Goal: Task Accomplishment & Management: Complete application form

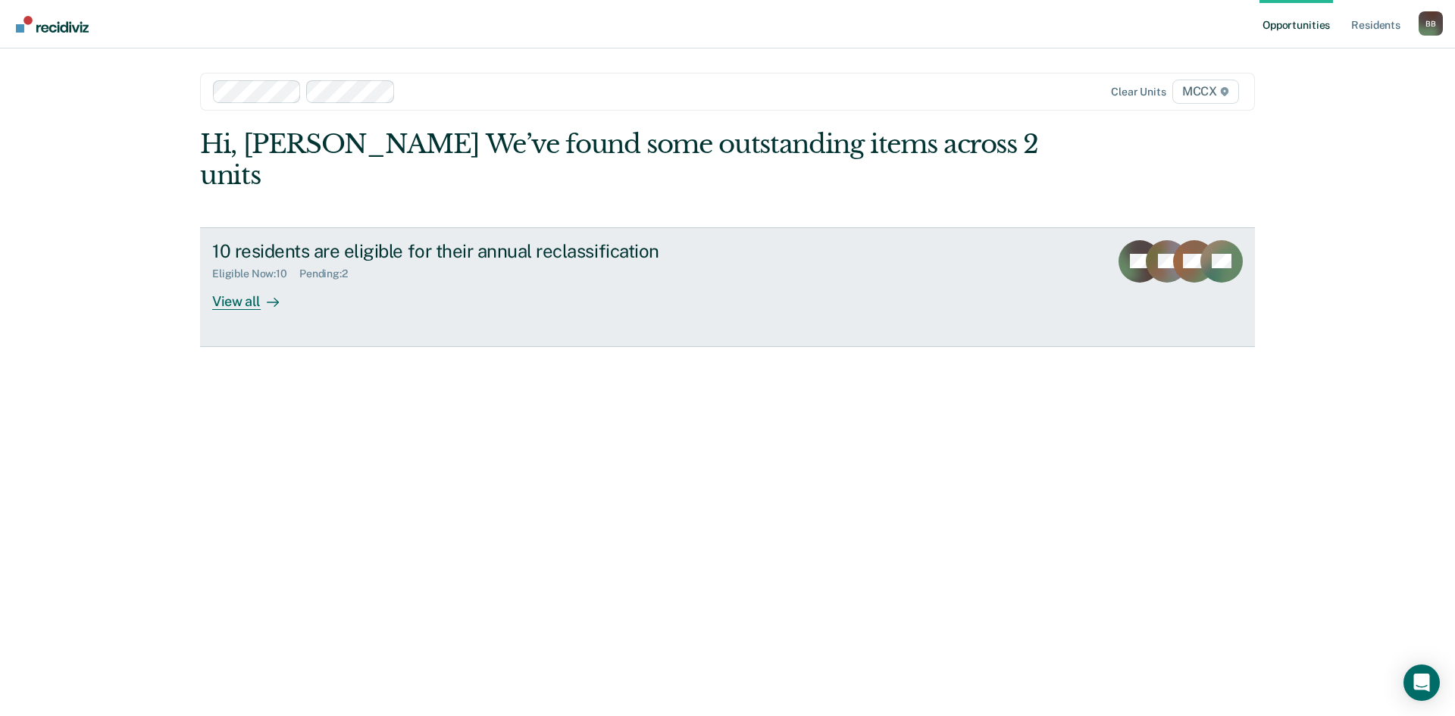
click at [221, 280] on div "View all" at bounding box center [254, 295] width 85 height 30
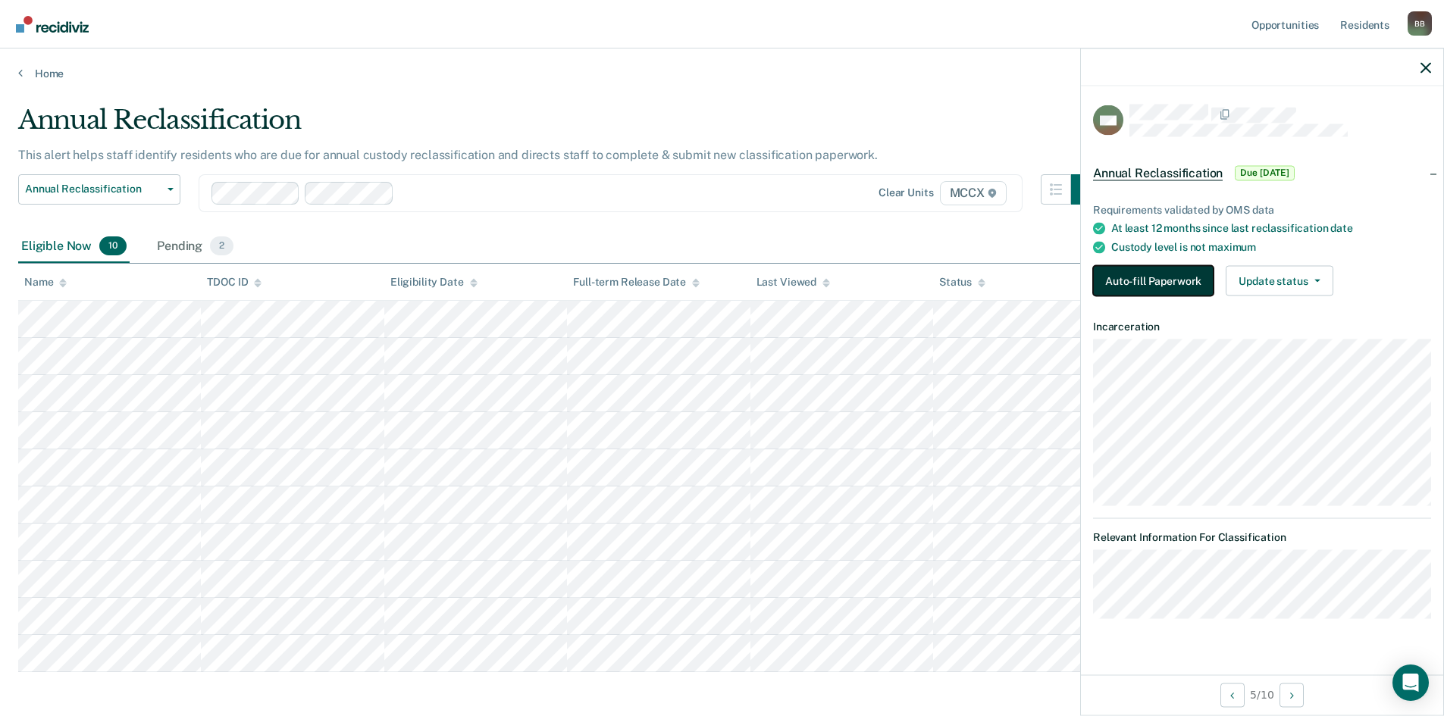
click at [1179, 271] on button "Auto-fill Paperwork" at bounding box center [1153, 281] width 121 height 30
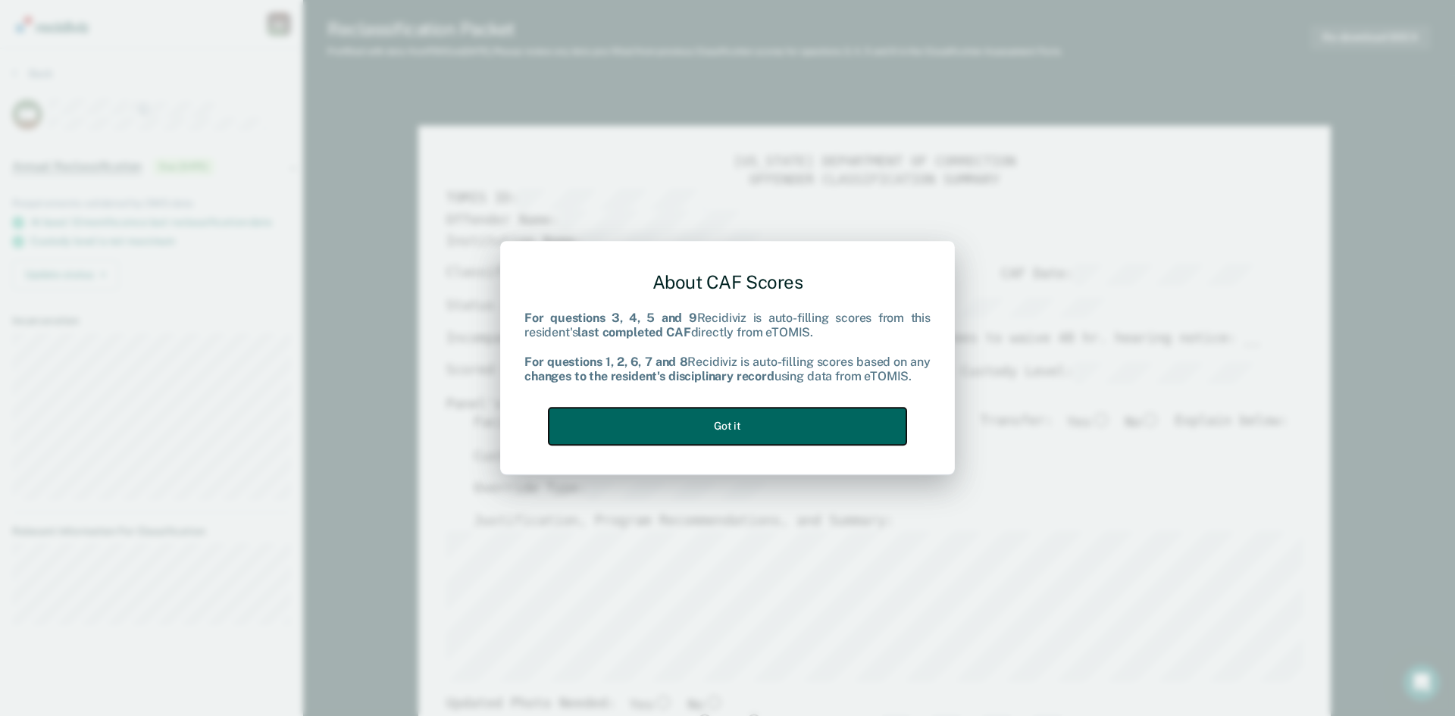
click at [714, 413] on button "Got it" at bounding box center [728, 426] width 358 height 37
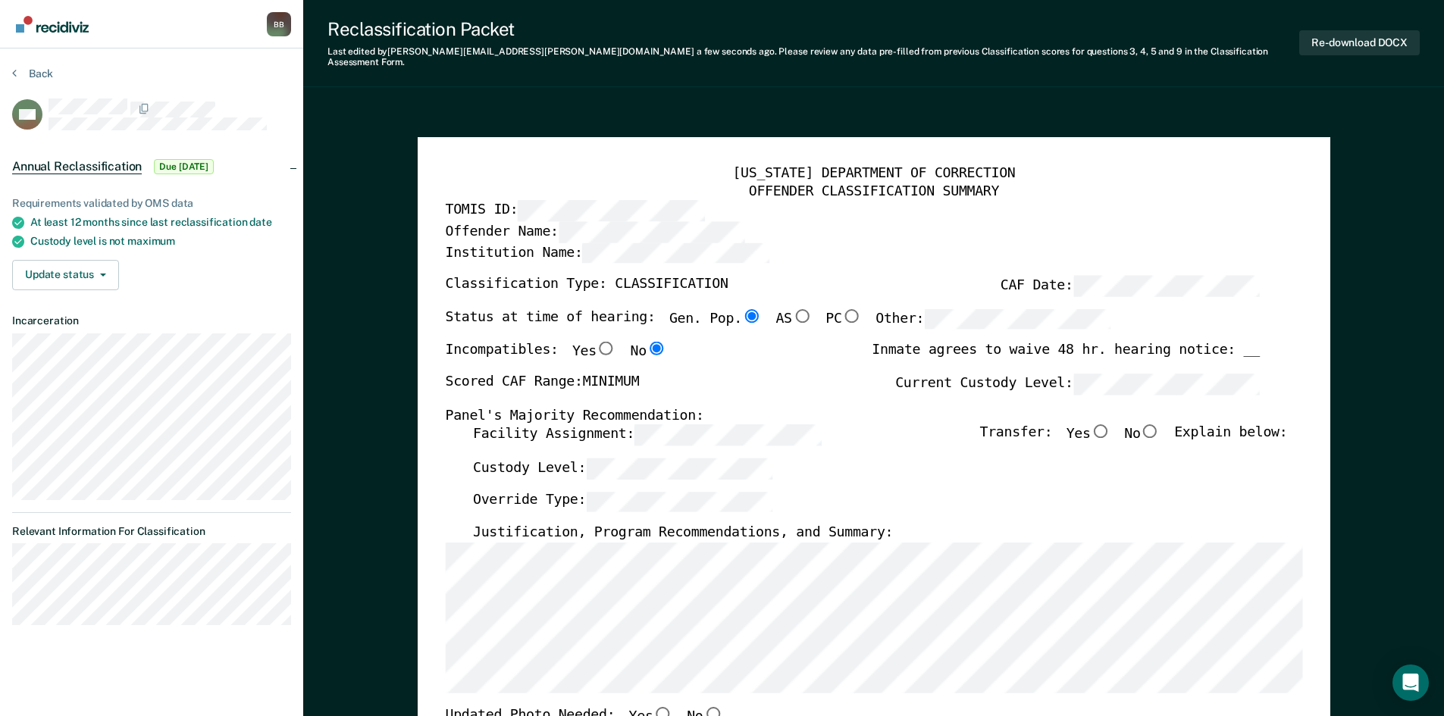
click at [1160, 424] on input "No" at bounding box center [1150, 431] width 20 height 14
type textarea "x"
radio input "true"
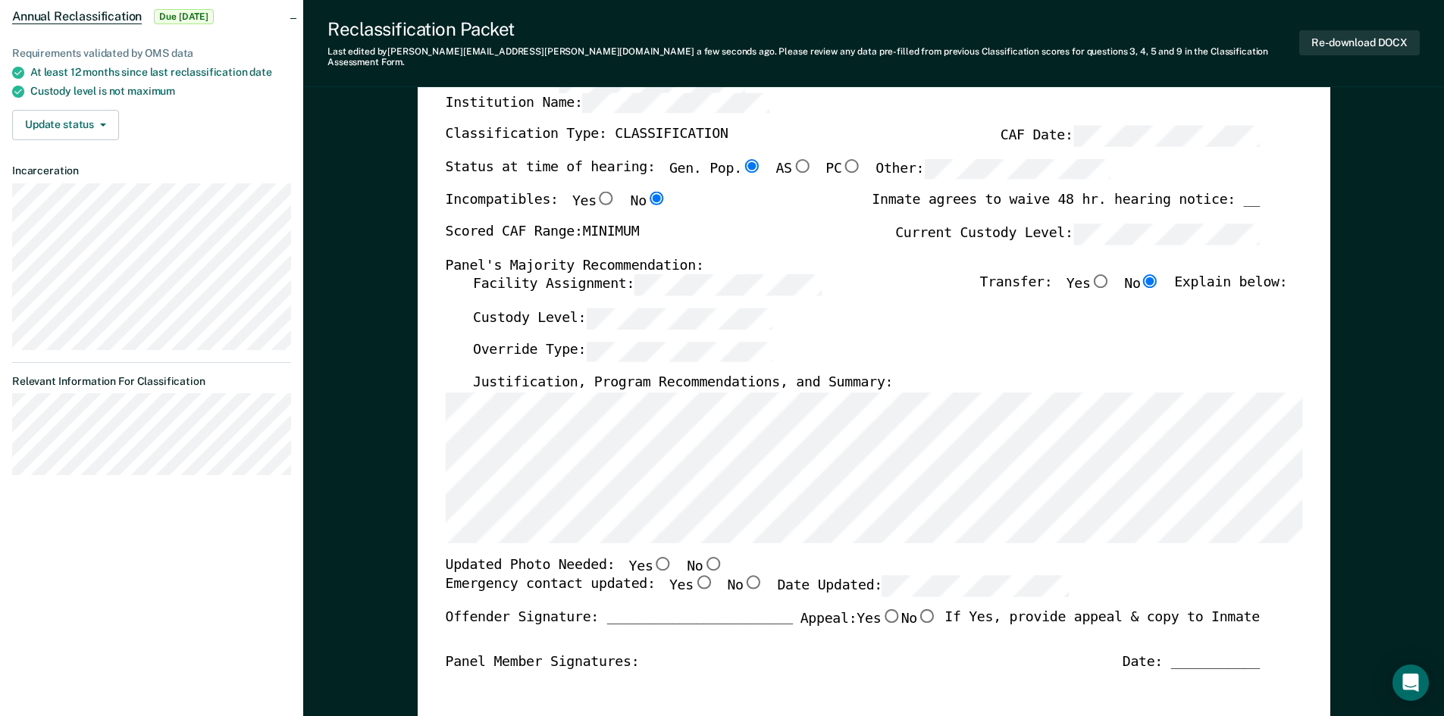
scroll to position [152, 0]
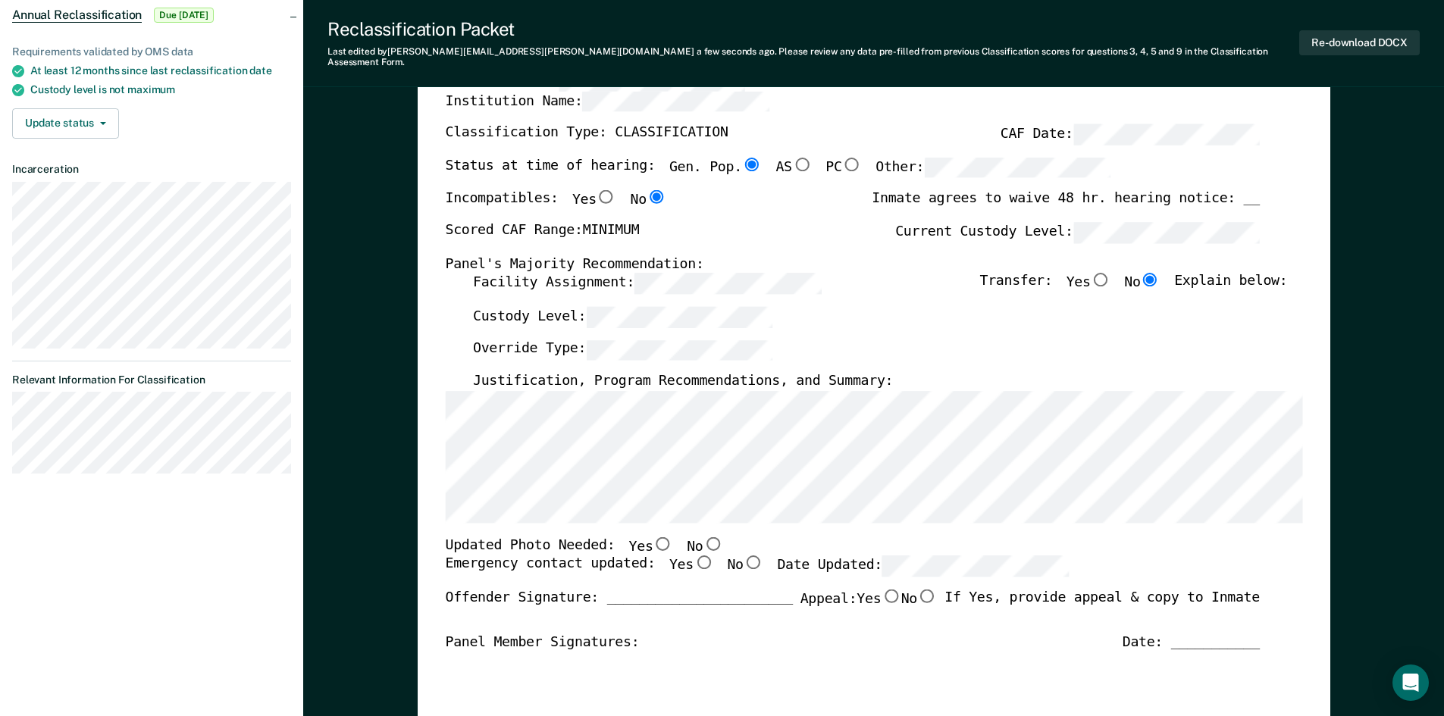
click at [653, 537] on input "Yes" at bounding box center [663, 544] width 20 height 14
type textarea "x"
radio input "true"
click at [693, 556] on input "Yes" at bounding box center [703, 563] width 20 height 14
type textarea "x"
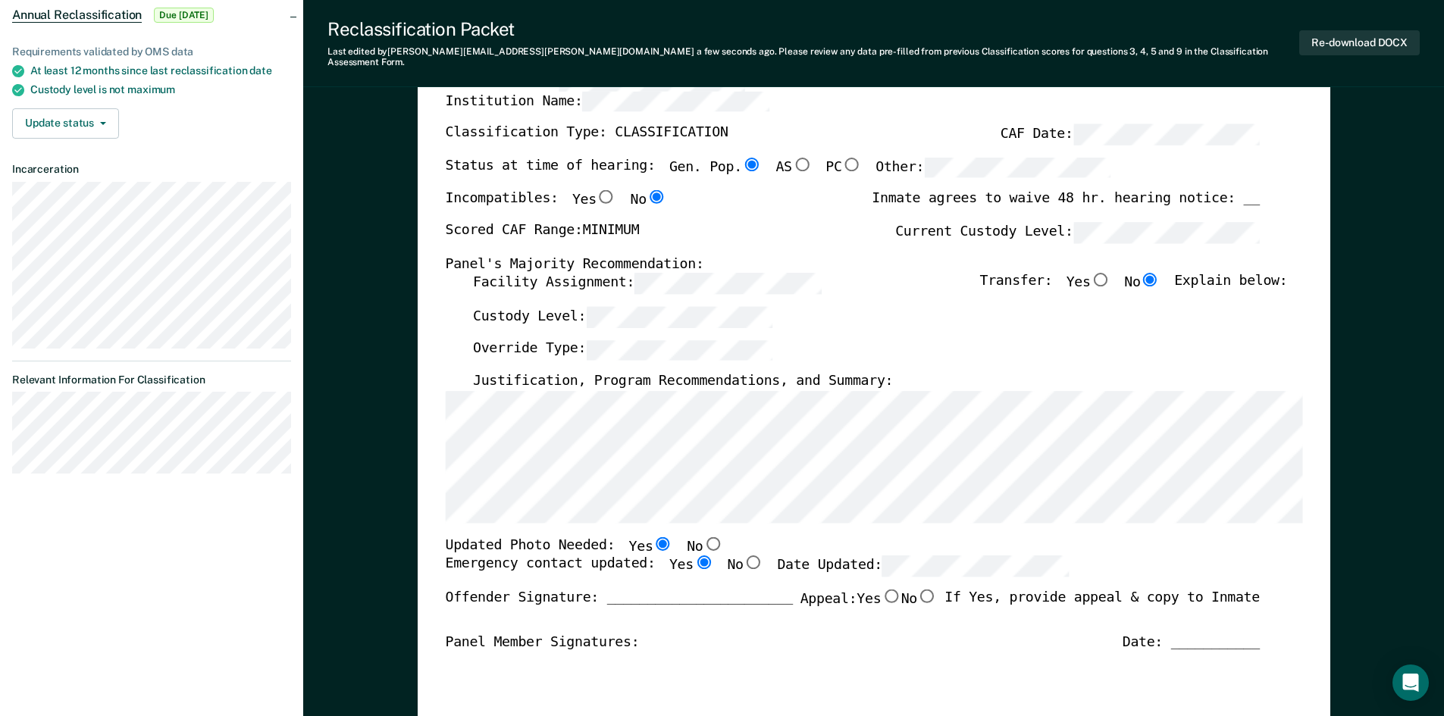
radio input "true"
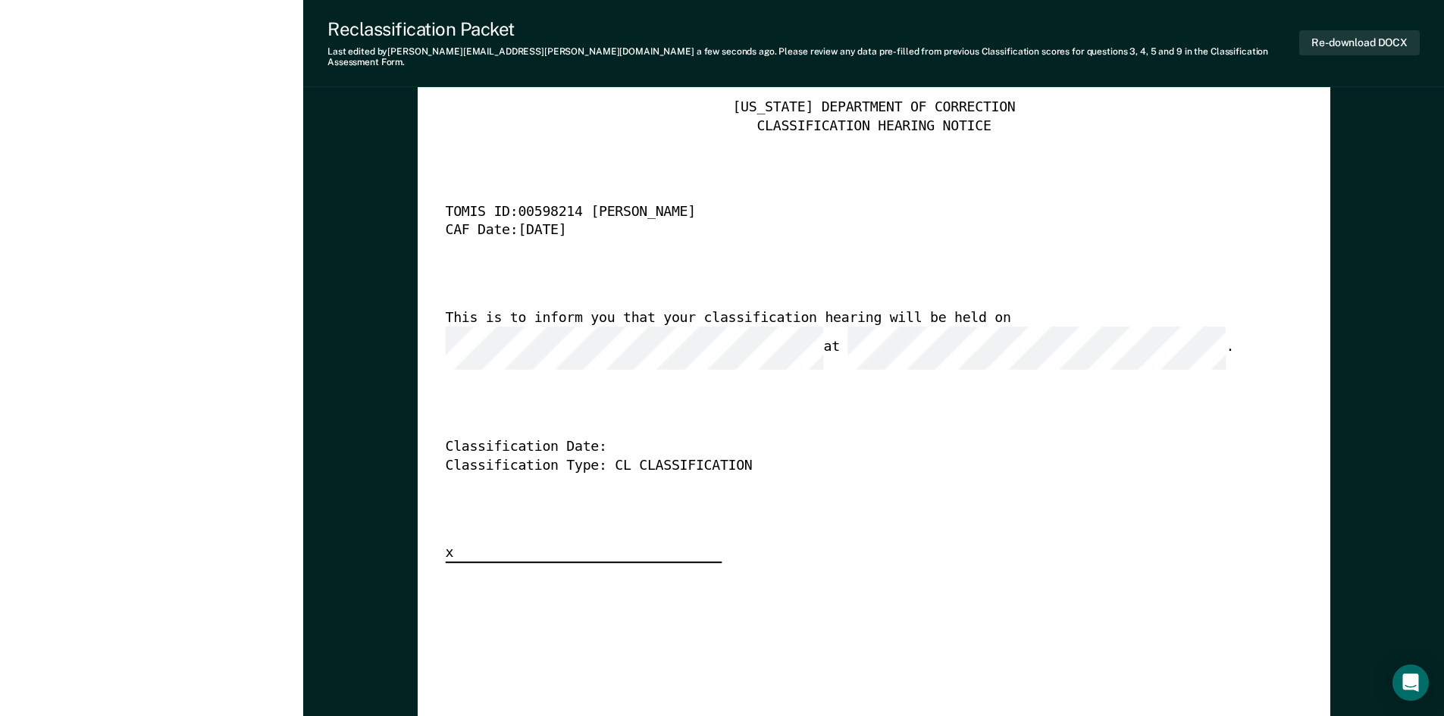
scroll to position [3562, 0]
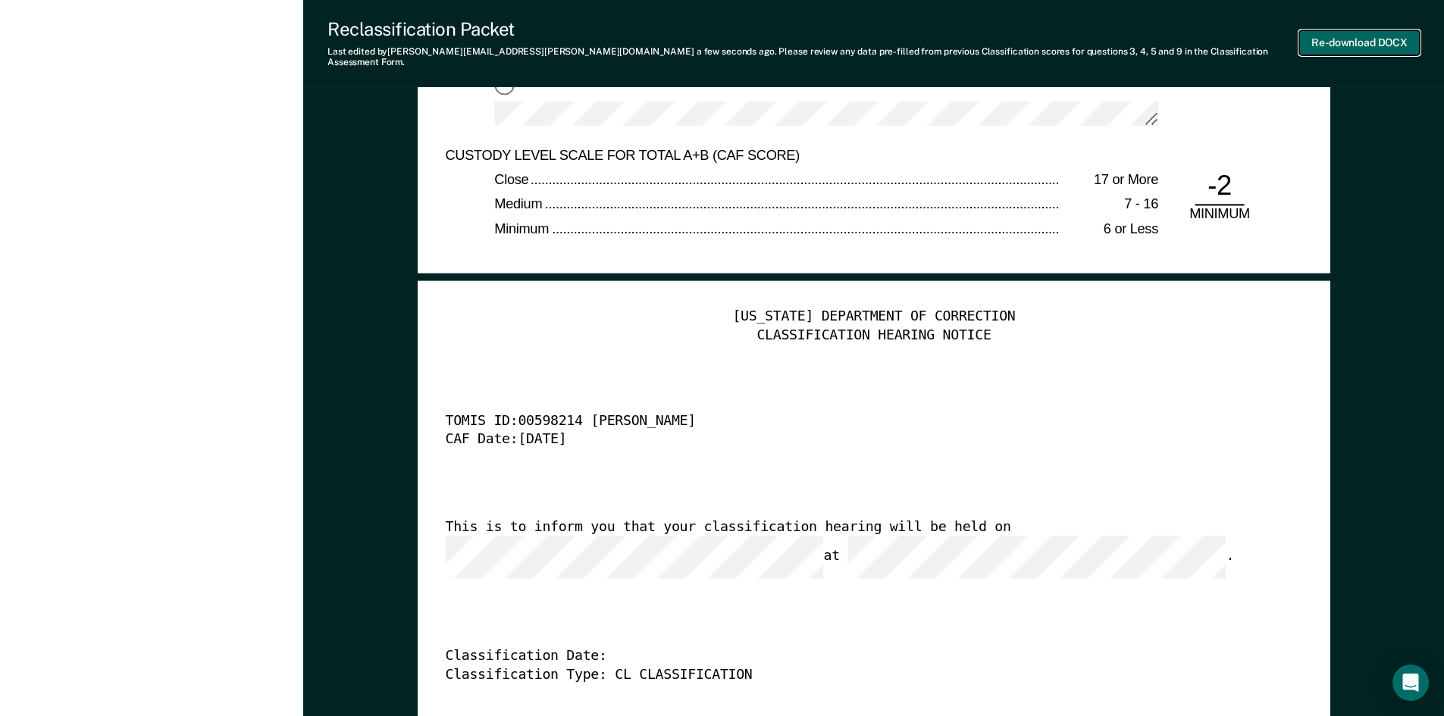
click at [1359, 32] on button "Re-download DOCX" at bounding box center [1359, 42] width 121 height 25
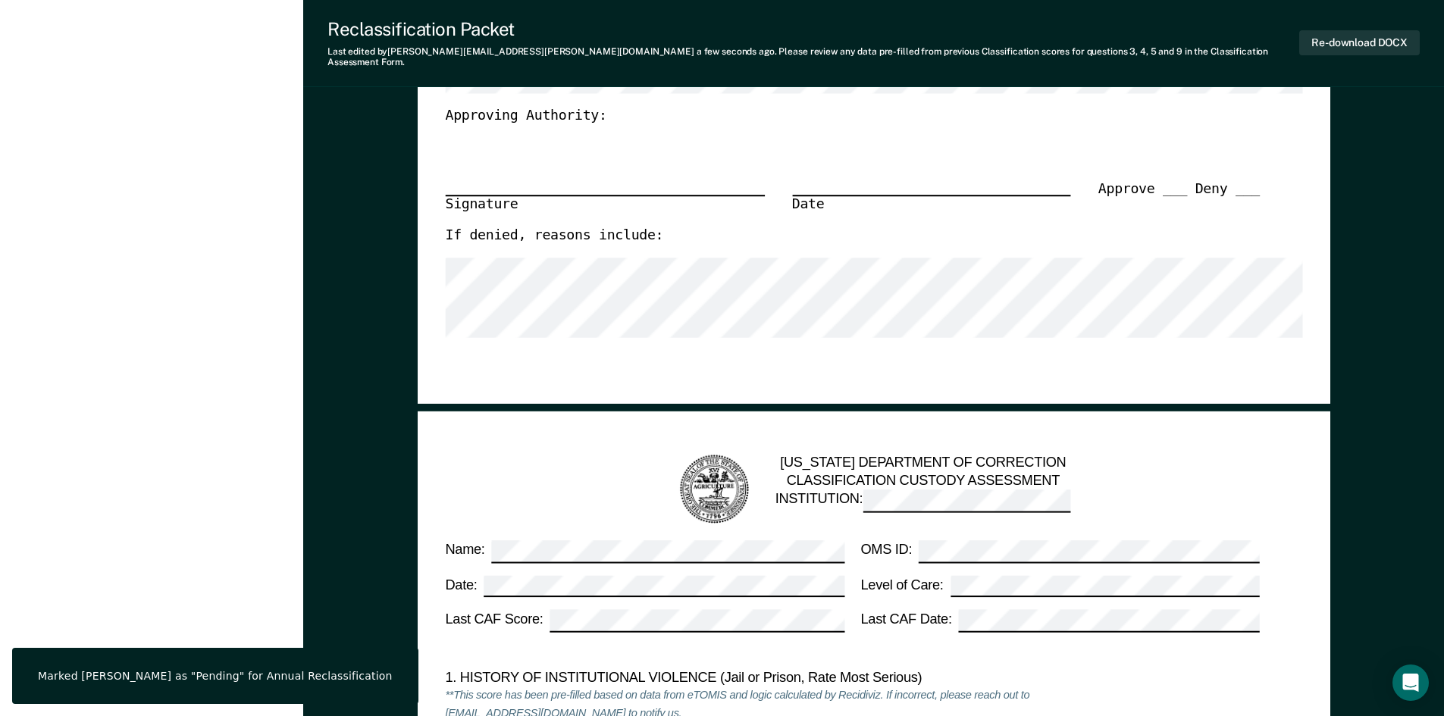
scroll to position [0, 0]
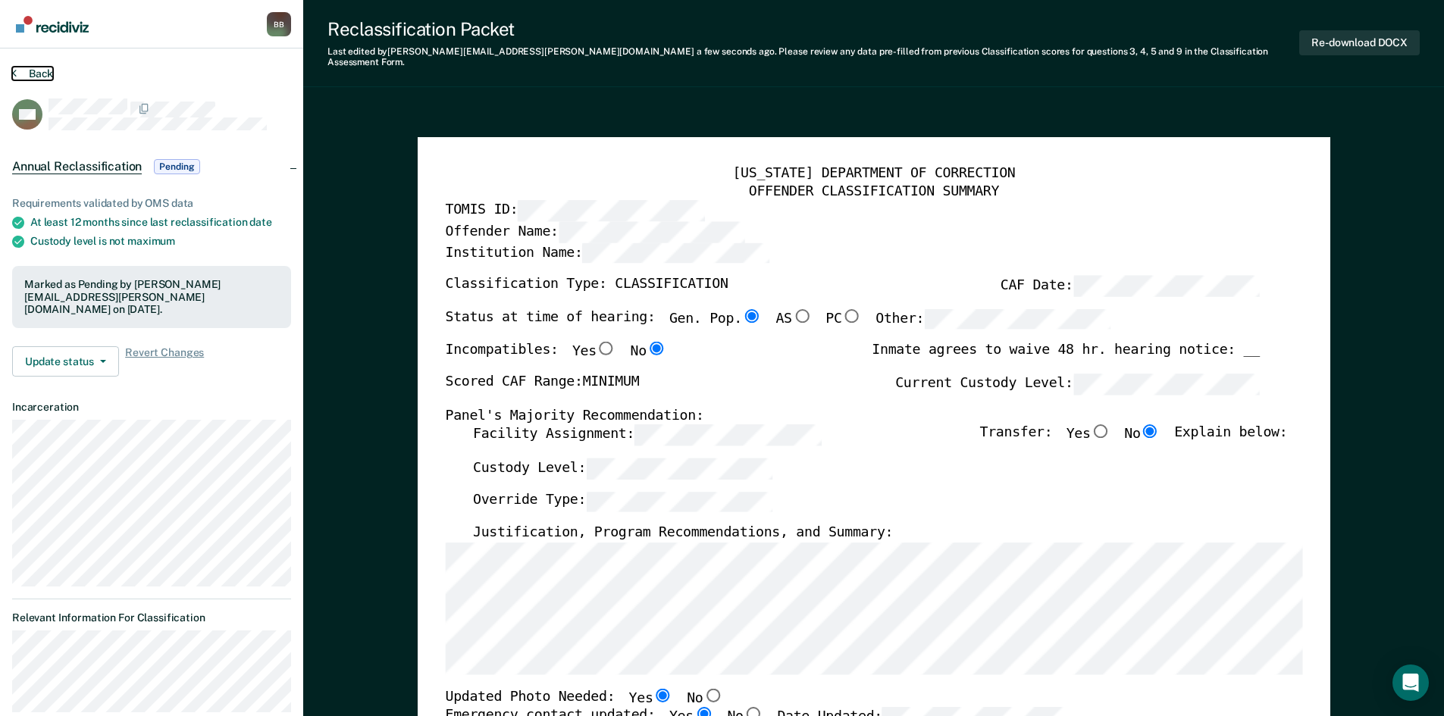
click at [42, 70] on button "Back" at bounding box center [32, 74] width 41 height 14
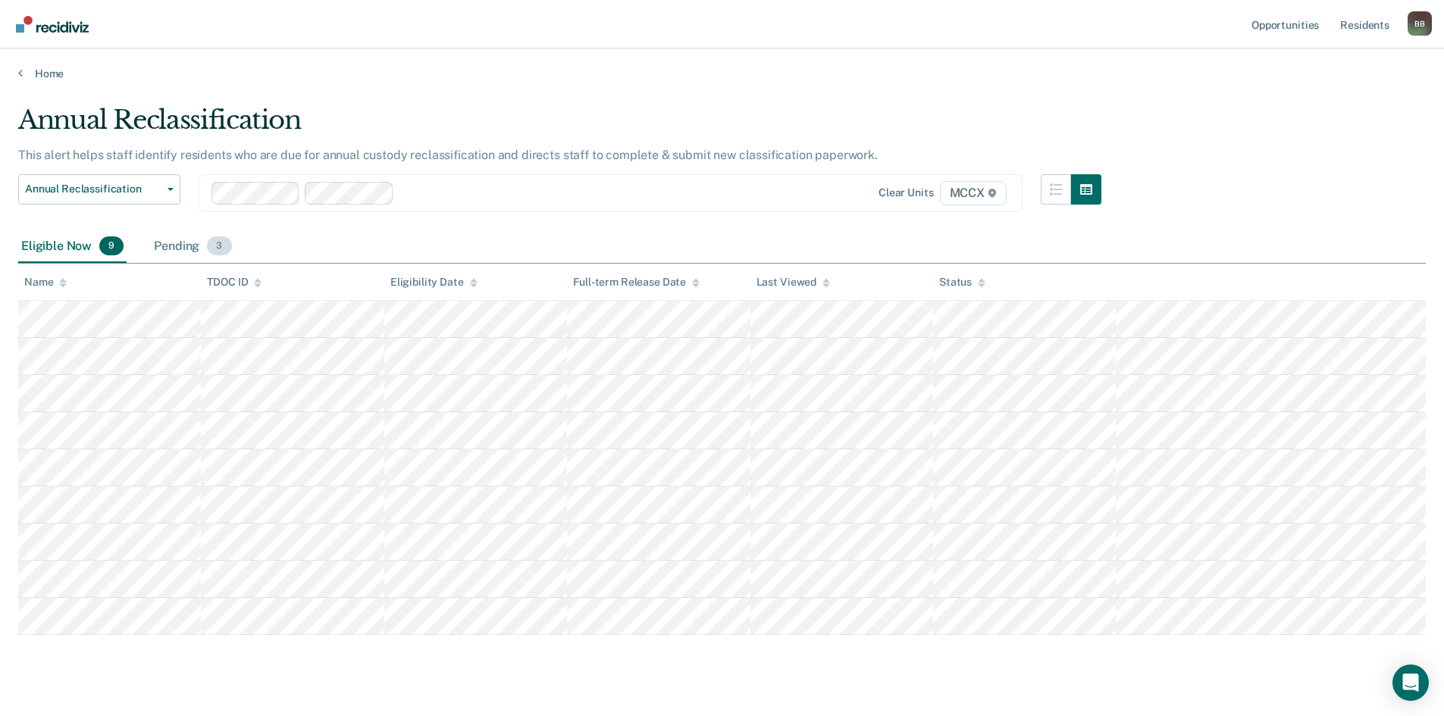
click at [186, 245] on div "Pending 3" at bounding box center [192, 246] width 83 height 33
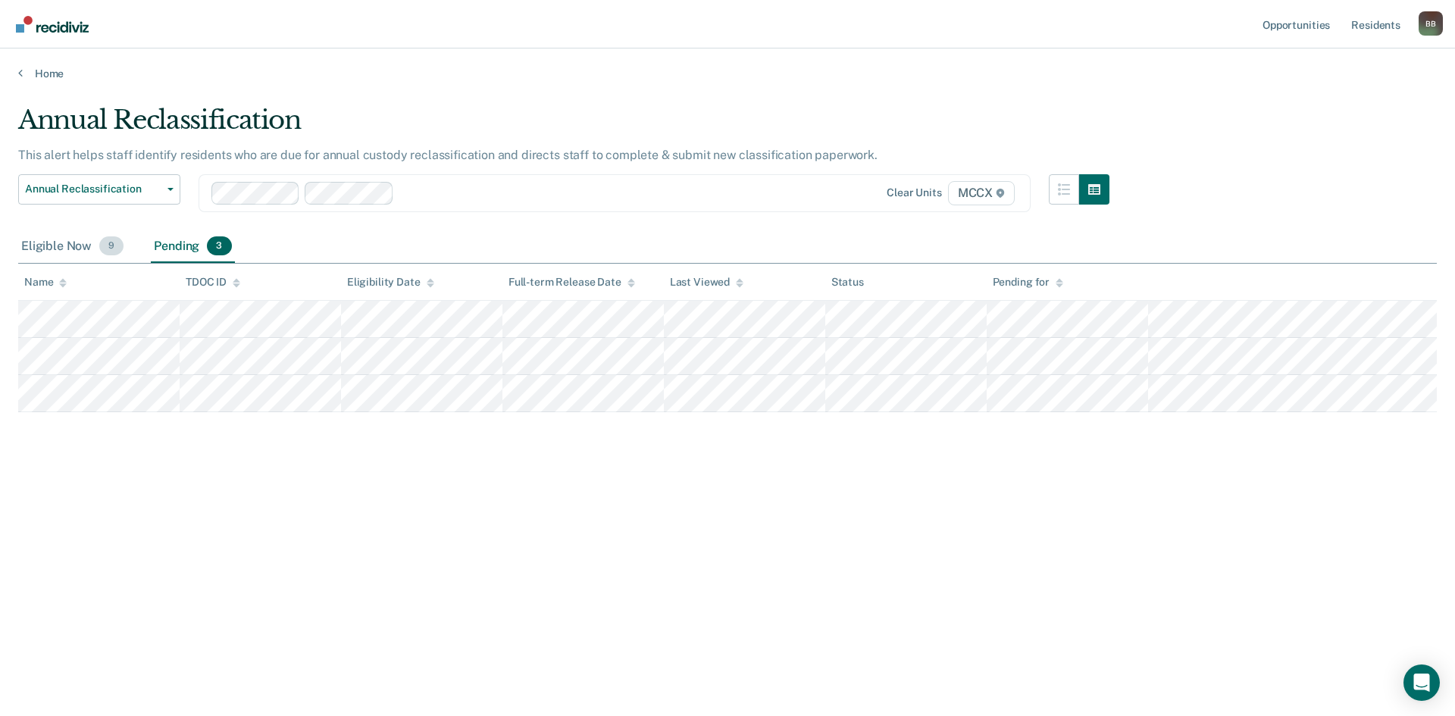
click at [47, 238] on div "Eligible Now 9" at bounding box center [72, 246] width 108 height 33
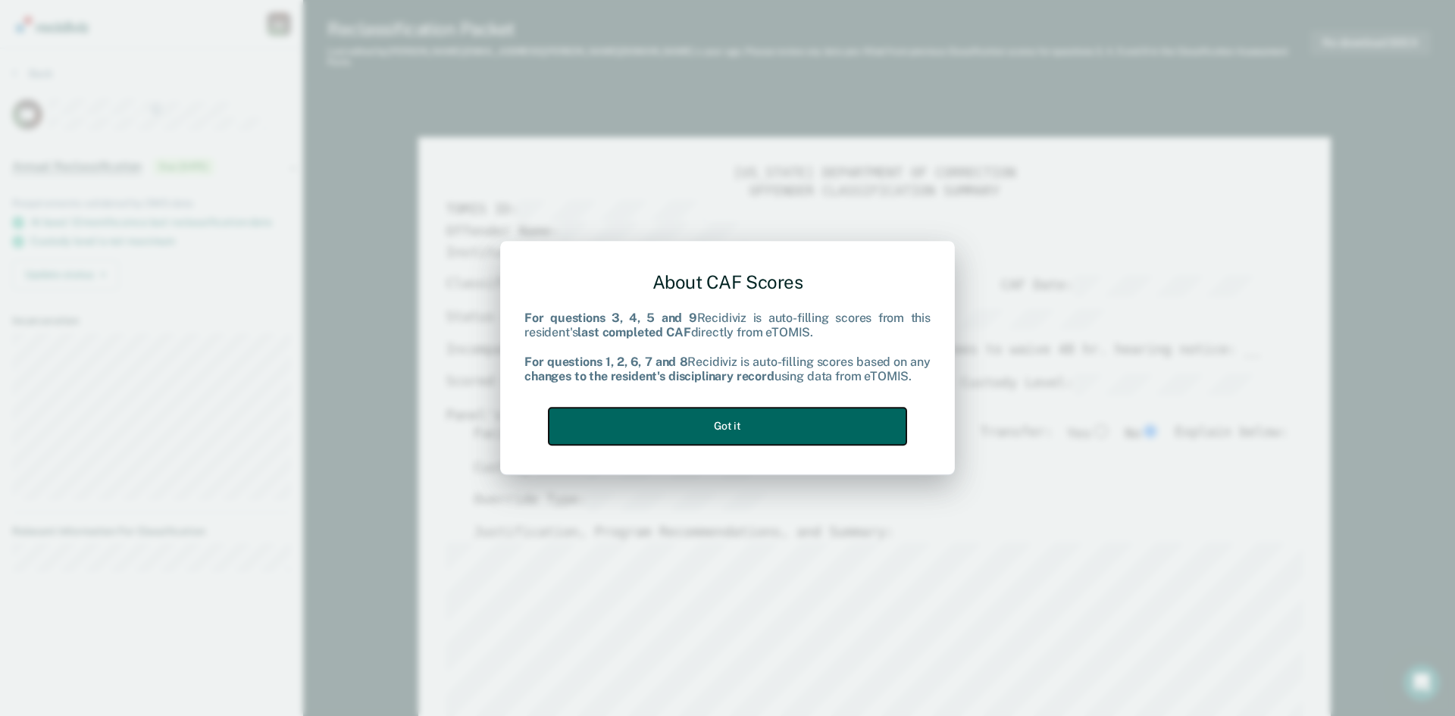
click at [709, 425] on button "Got it" at bounding box center [728, 426] width 358 height 37
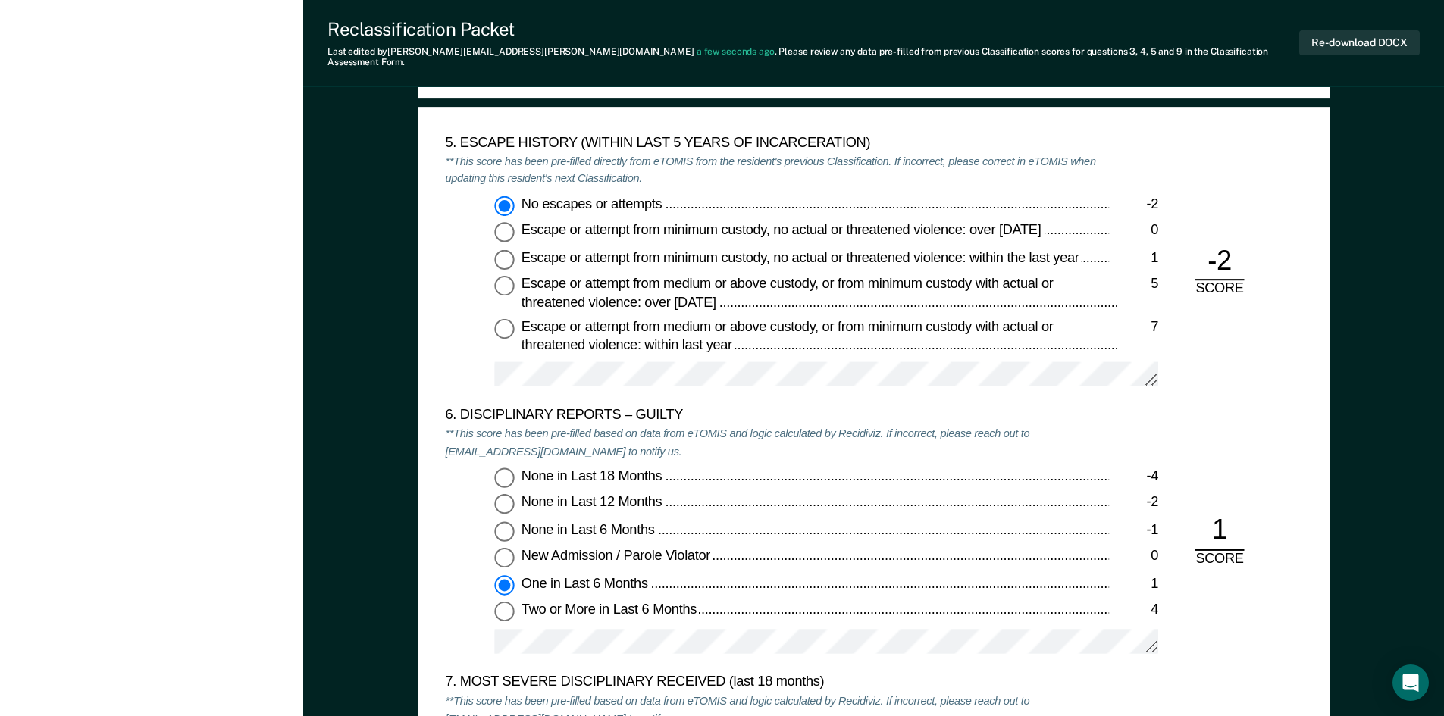
scroll to position [2804, 0]
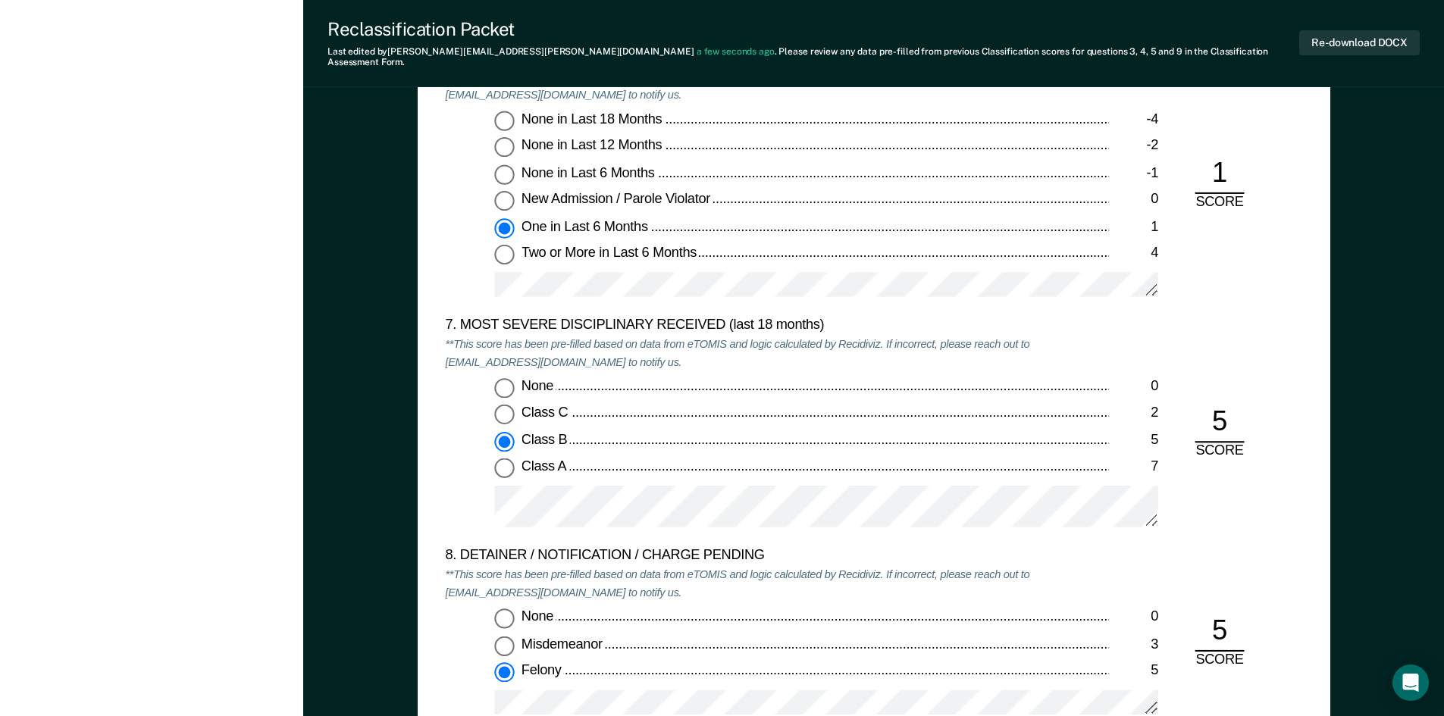
click at [477, 495] on div "None 0 Class C 2 Class B 5 Class A 7" at bounding box center [777, 459] width 664 height 163
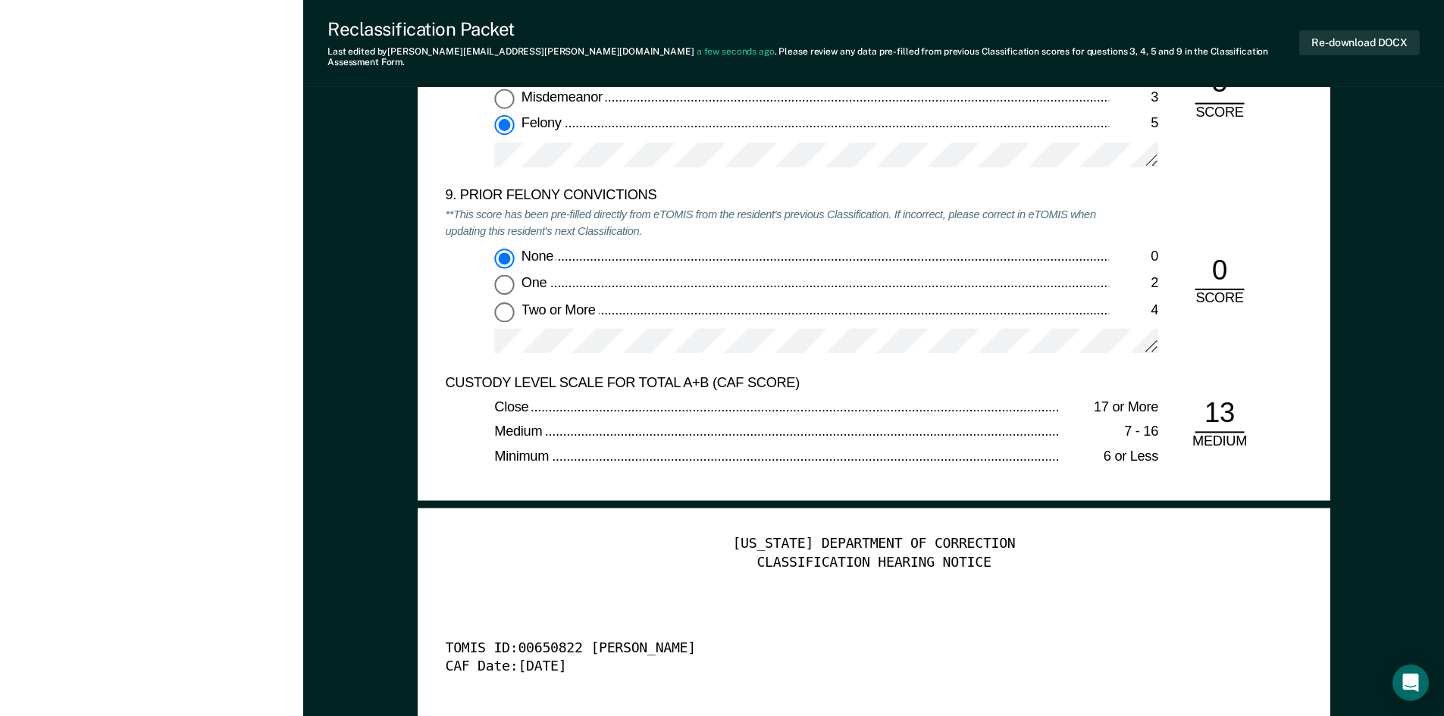
scroll to position [3865, 0]
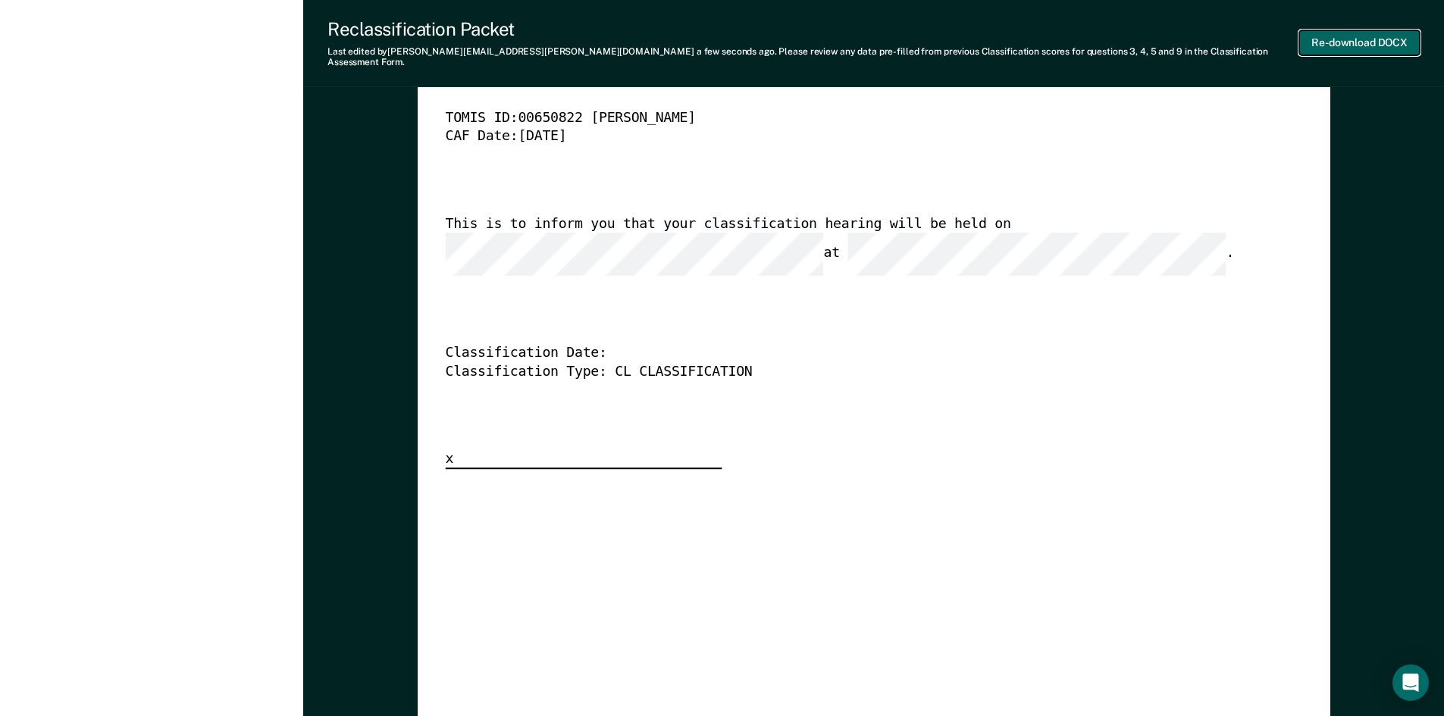
click at [1357, 30] on button "Re-download DOCX" at bounding box center [1359, 42] width 121 height 25
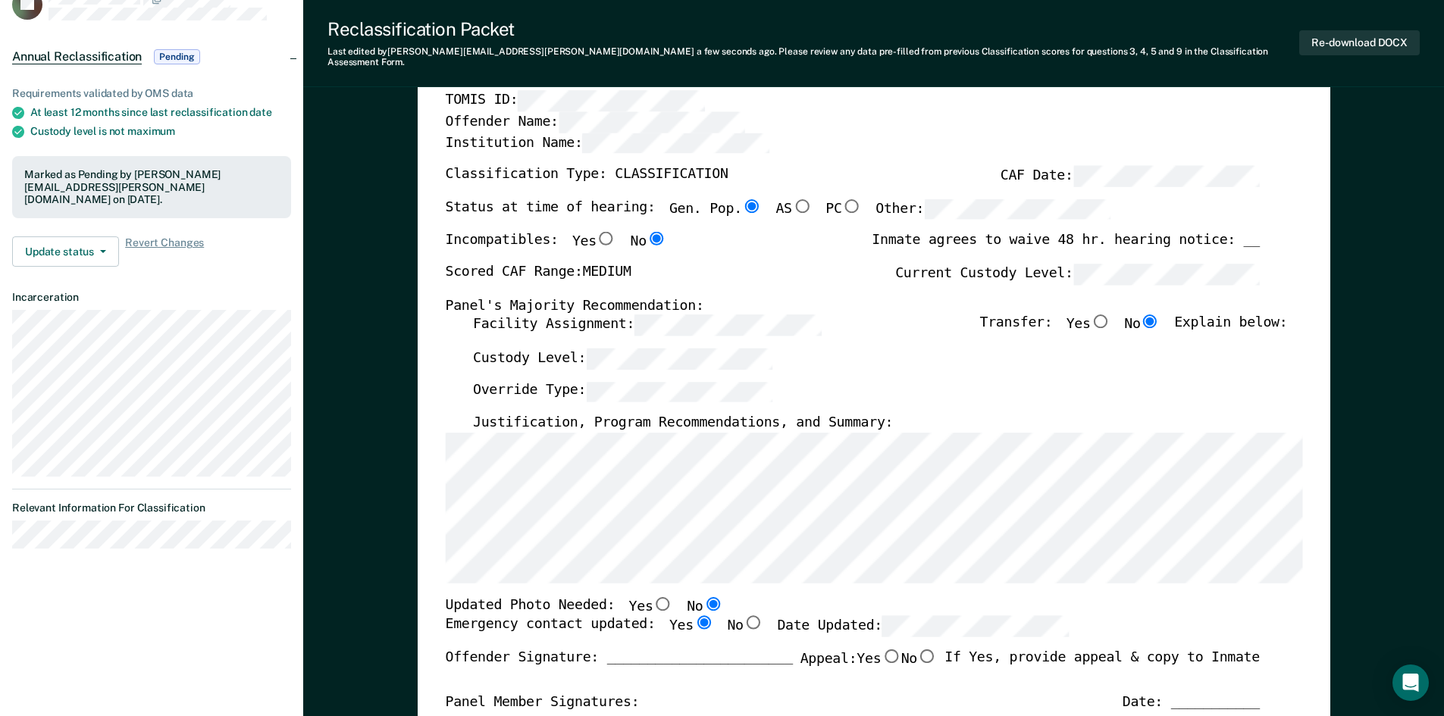
scroll to position [0, 0]
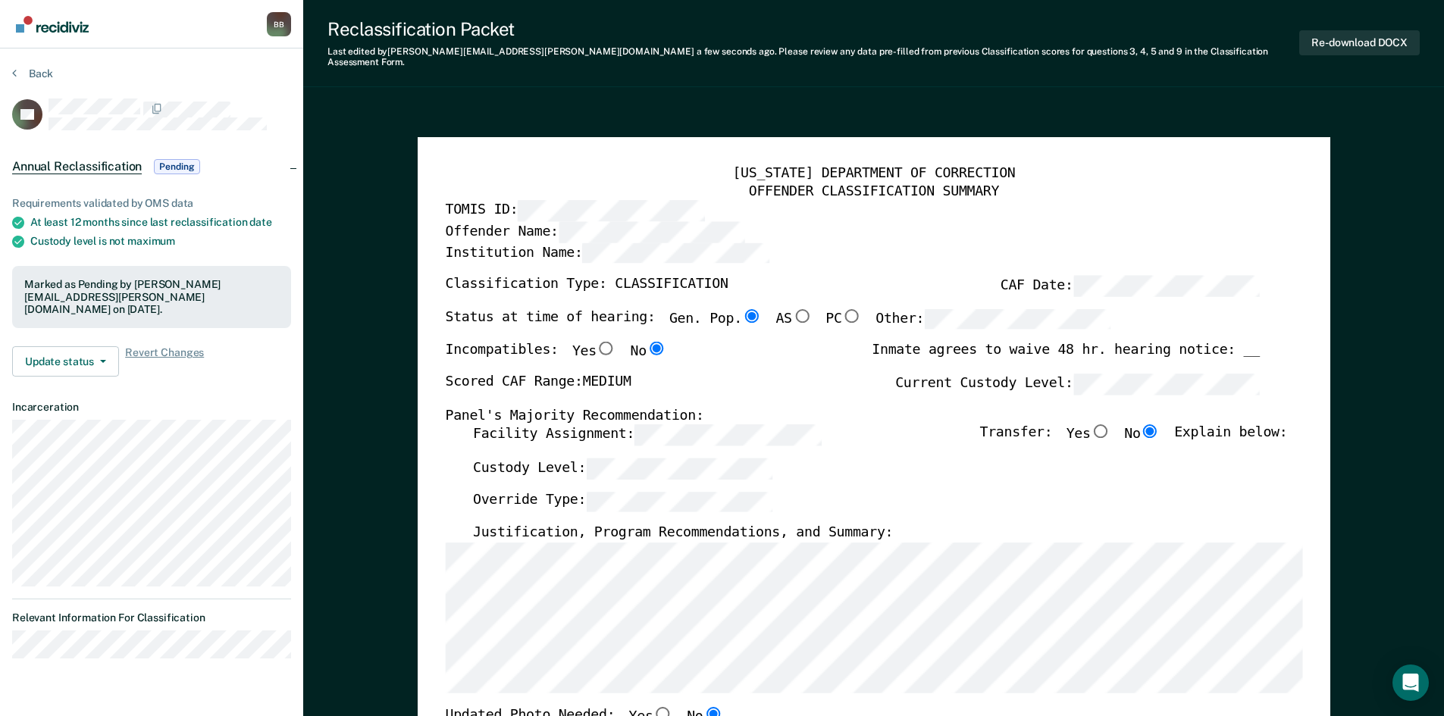
click at [117, 99] on section "Back RG Annual Reclassification Pending Requirements validated by OMS data At l…" at bounding box center [151, 369] width 303 height 640
click at [42, 77] on button "Back" at bounding box center [32, 74] width 41 height 14
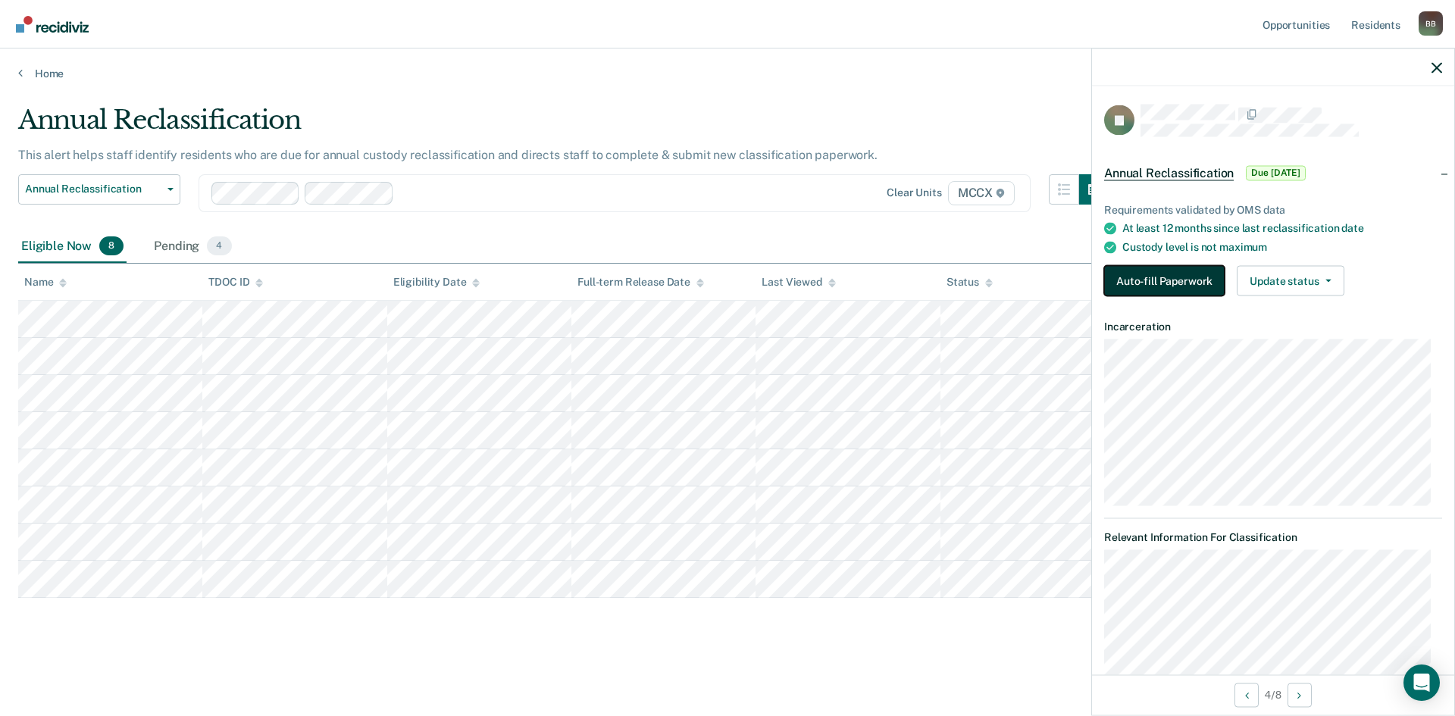
click at [1191, 286] on button "Auto-fill Paperwork" at bounding box center [1164, 281] width 121 height 30
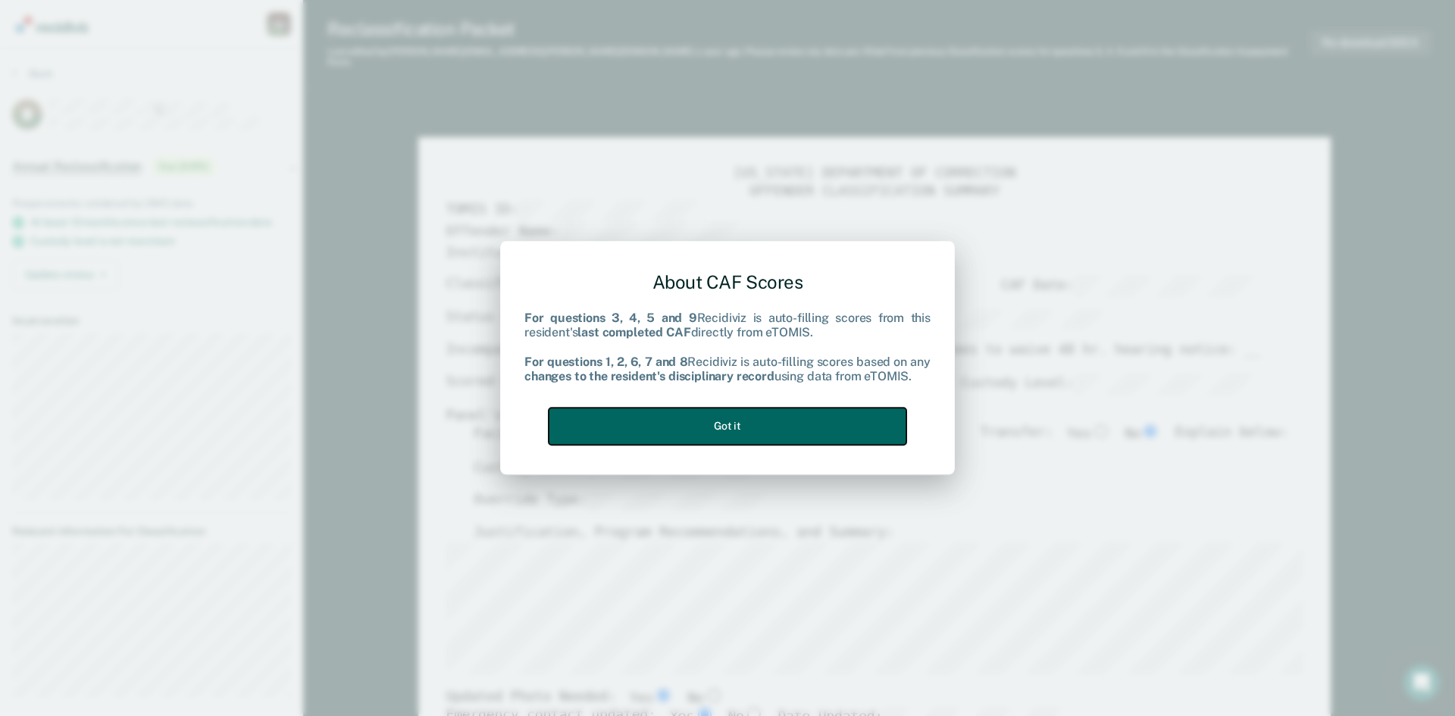
click at [753, 424] on button "Got it" at bounding box center [728, 426] width 358 height 37
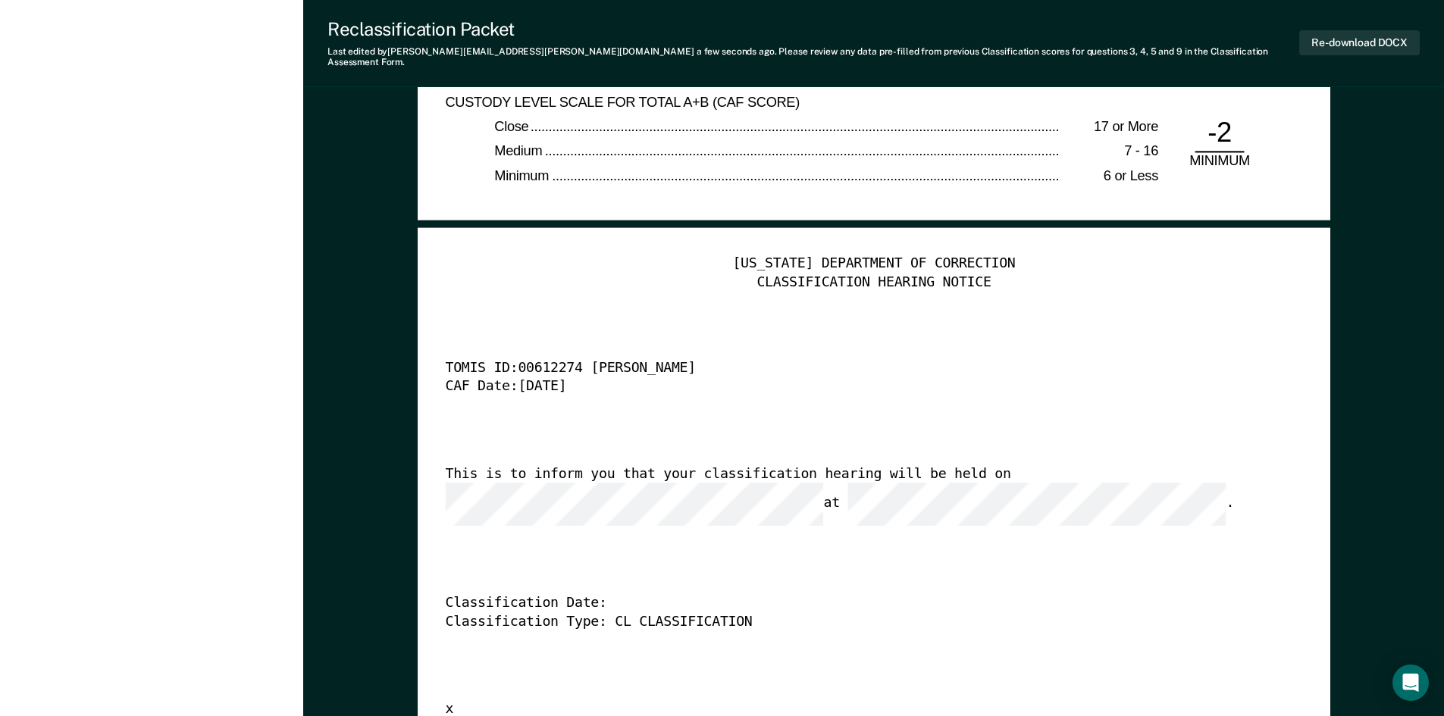
scroll to position [3714, 0]
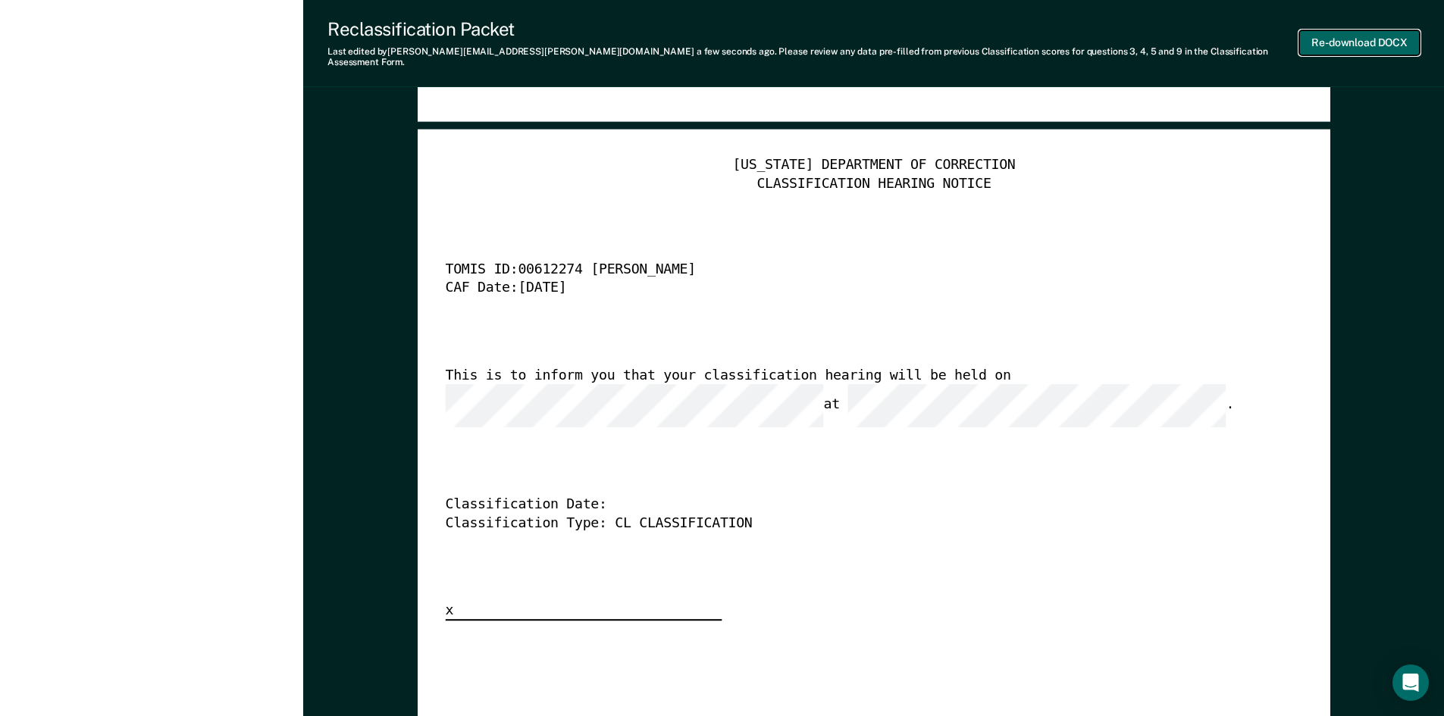
click at [1345, 36] on button "Re-download DOCX" at bounding box center [1359, 42] width 121 height 25
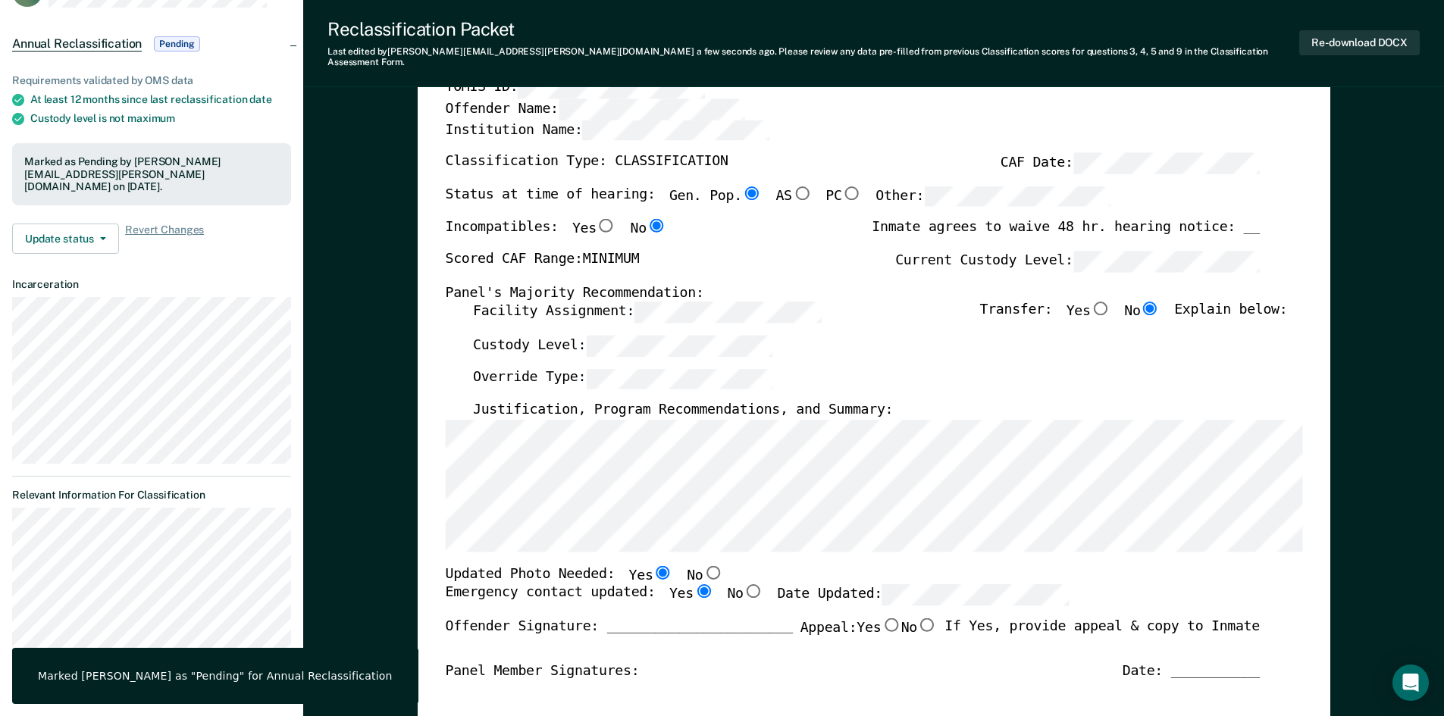
scroll to position [0, 0]
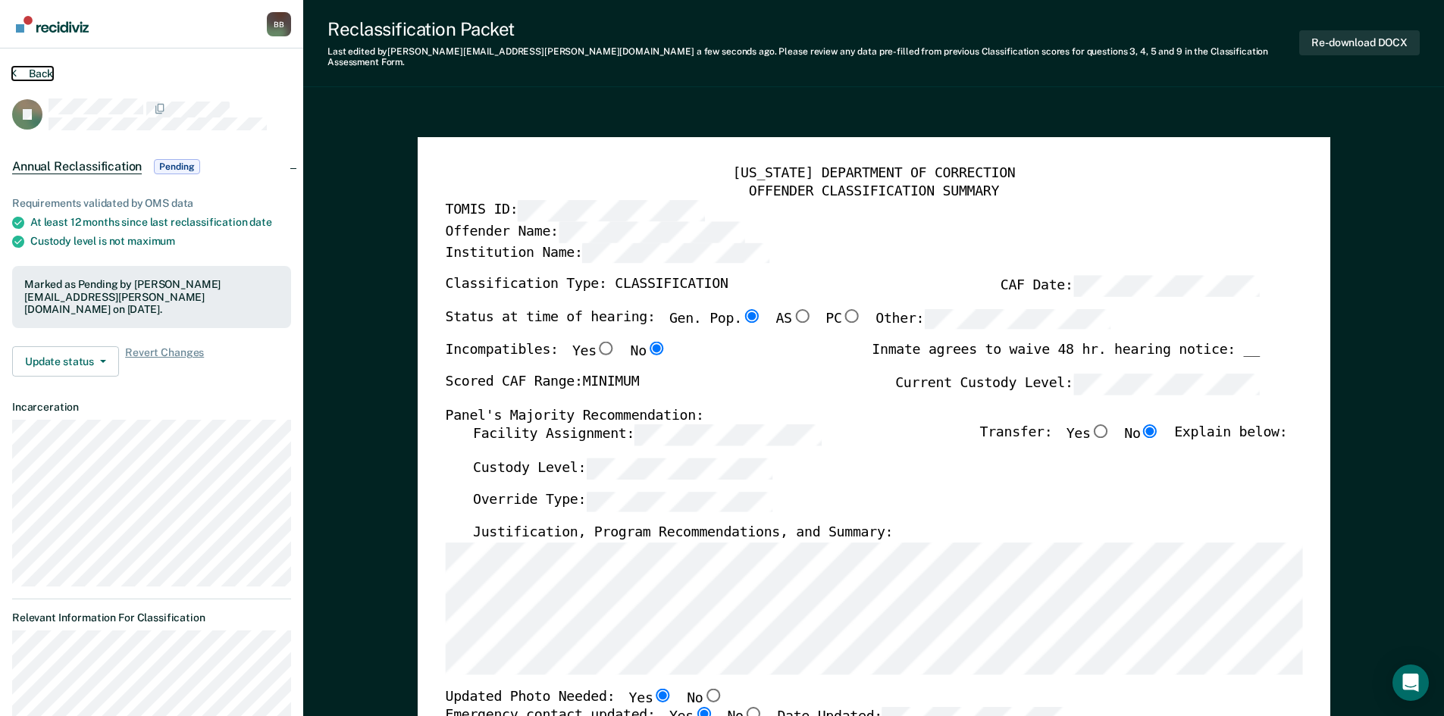
click at [38, 70] on button "Back" at bounding box center [32, 74] width 41 height 14
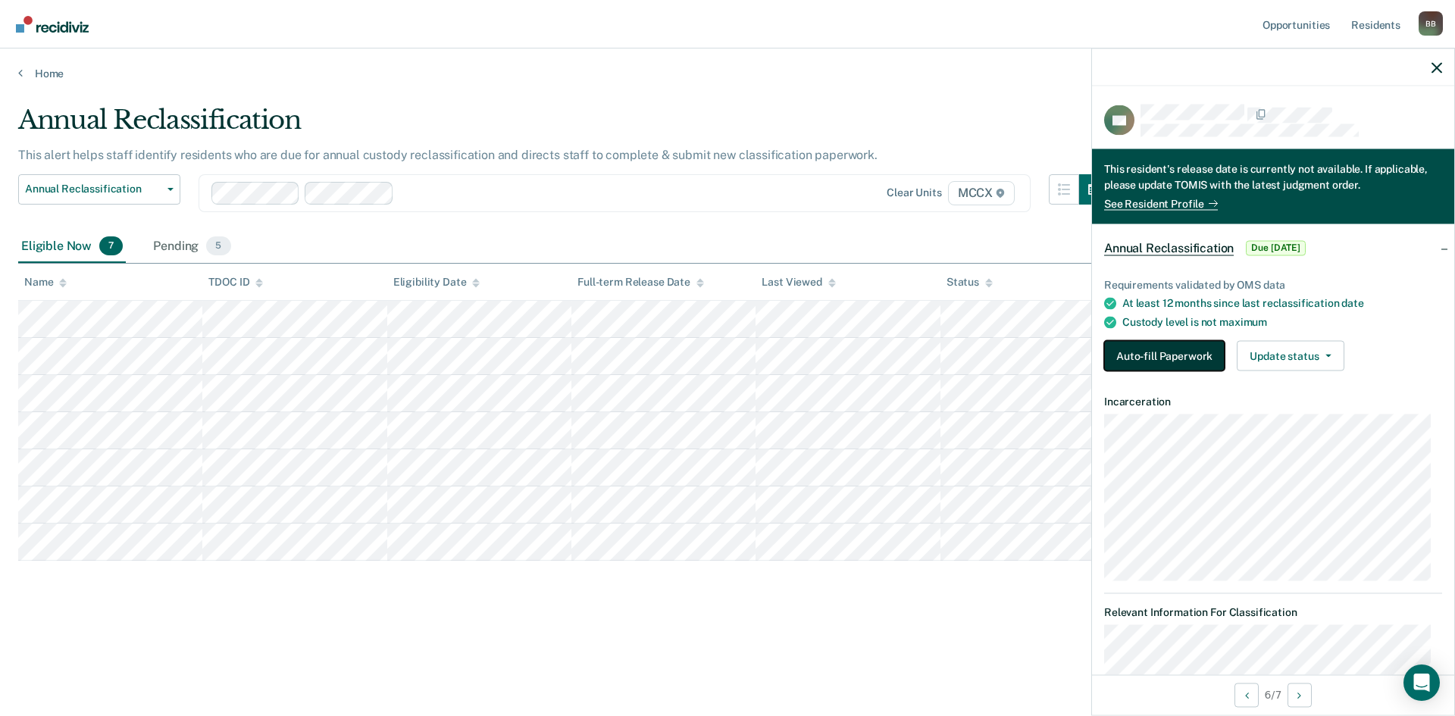
click at [1203, 357] on button "Auto-fill Paperwork" at bounding box center [1164, 356] width 121 height 30
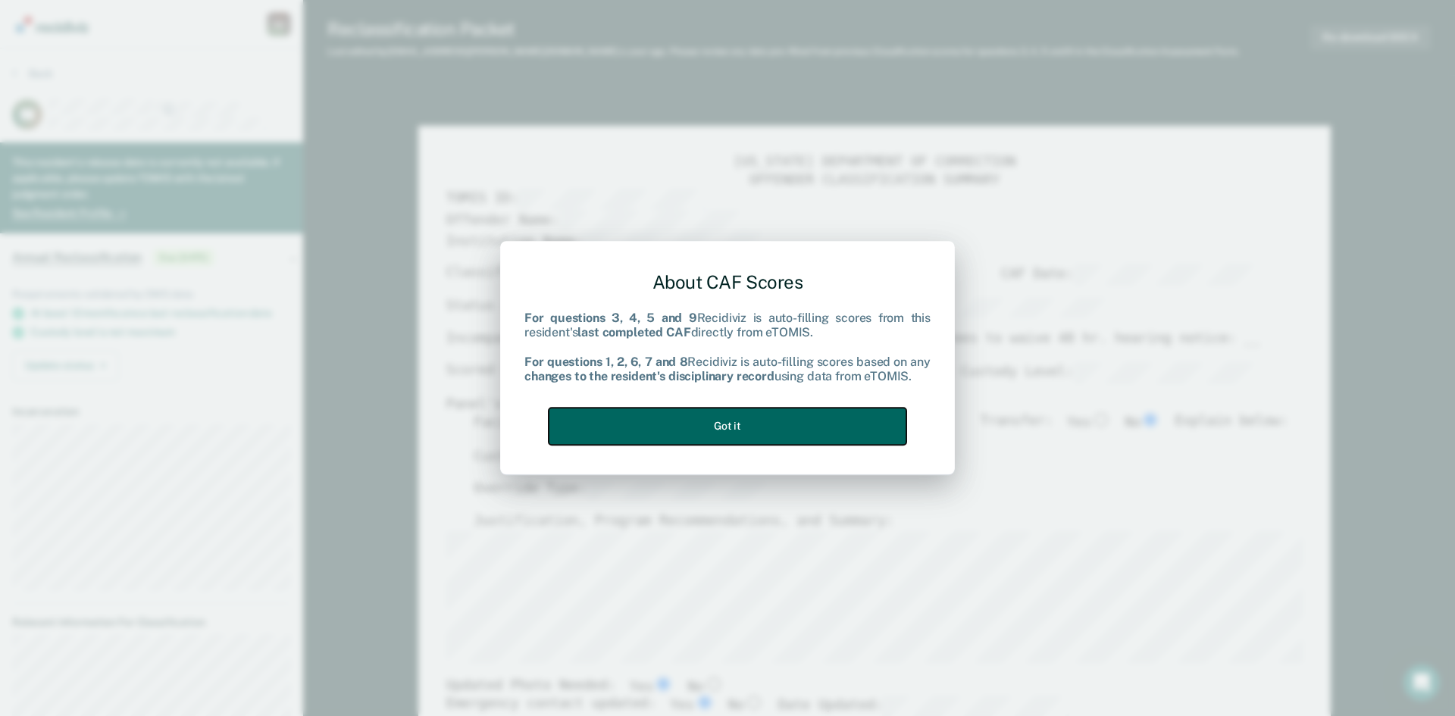
click at [672, 415] on button "Got it" at bounding box center [728, 426] width 358 height 37
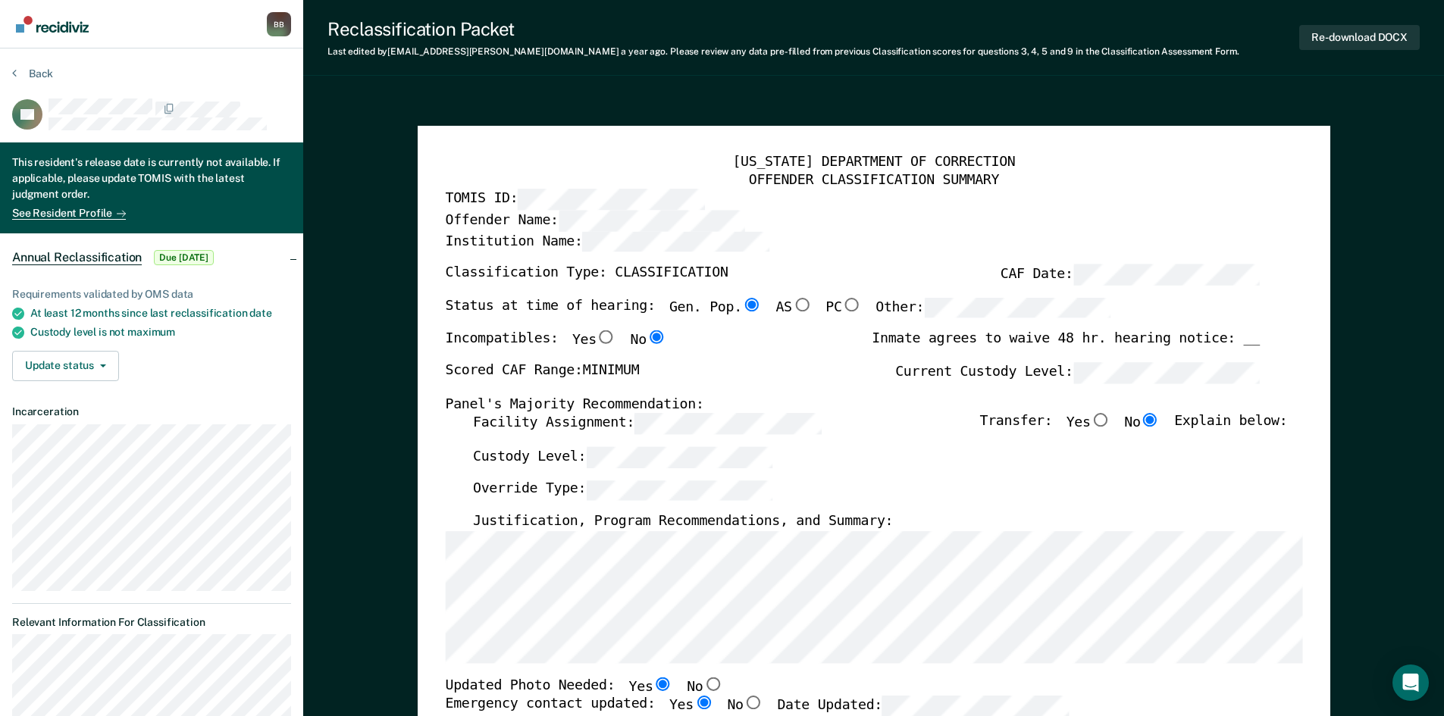
click at [548, 447] on label "Custody Level:" at bounding box center [622, 457] width 300 height 21
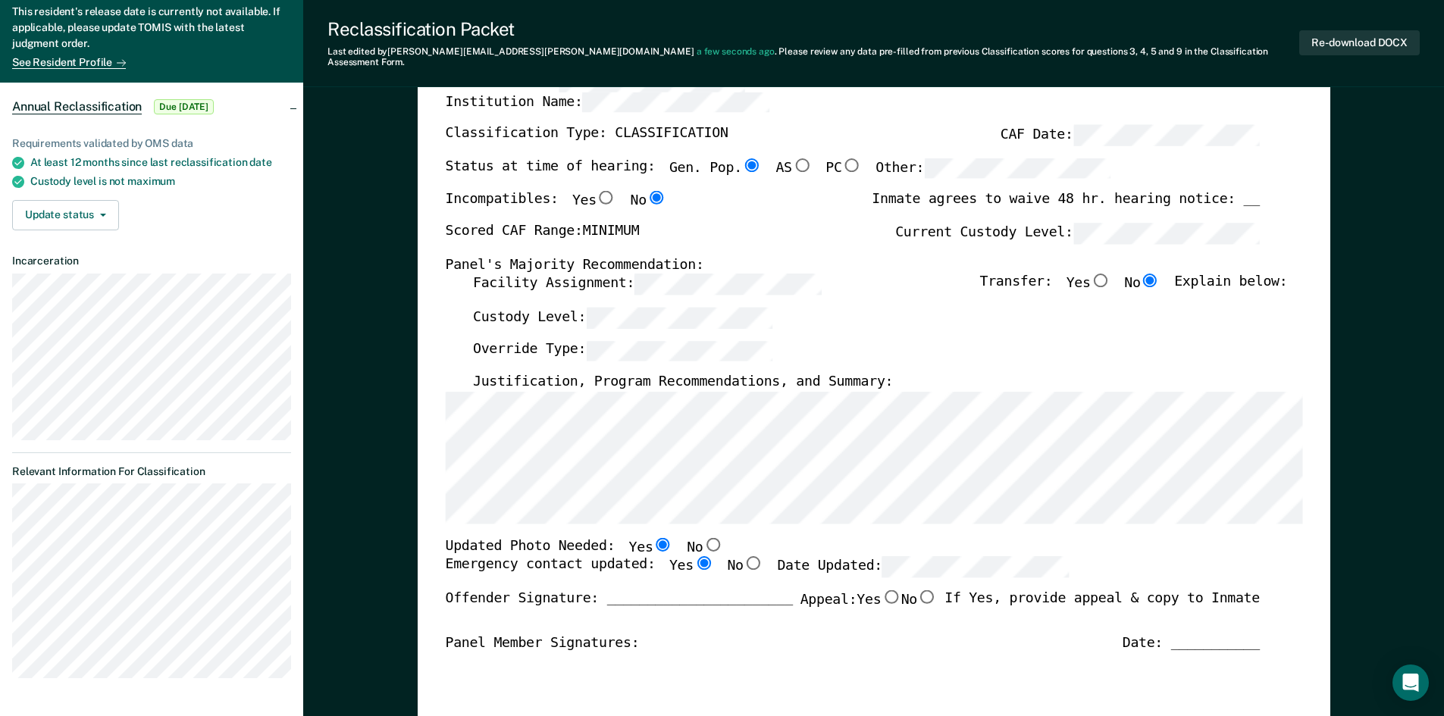
scroll to position [152, 0]
click at [842, 556] on label "Date Updated:" at bounding box center [923, 566] width 292 height 21
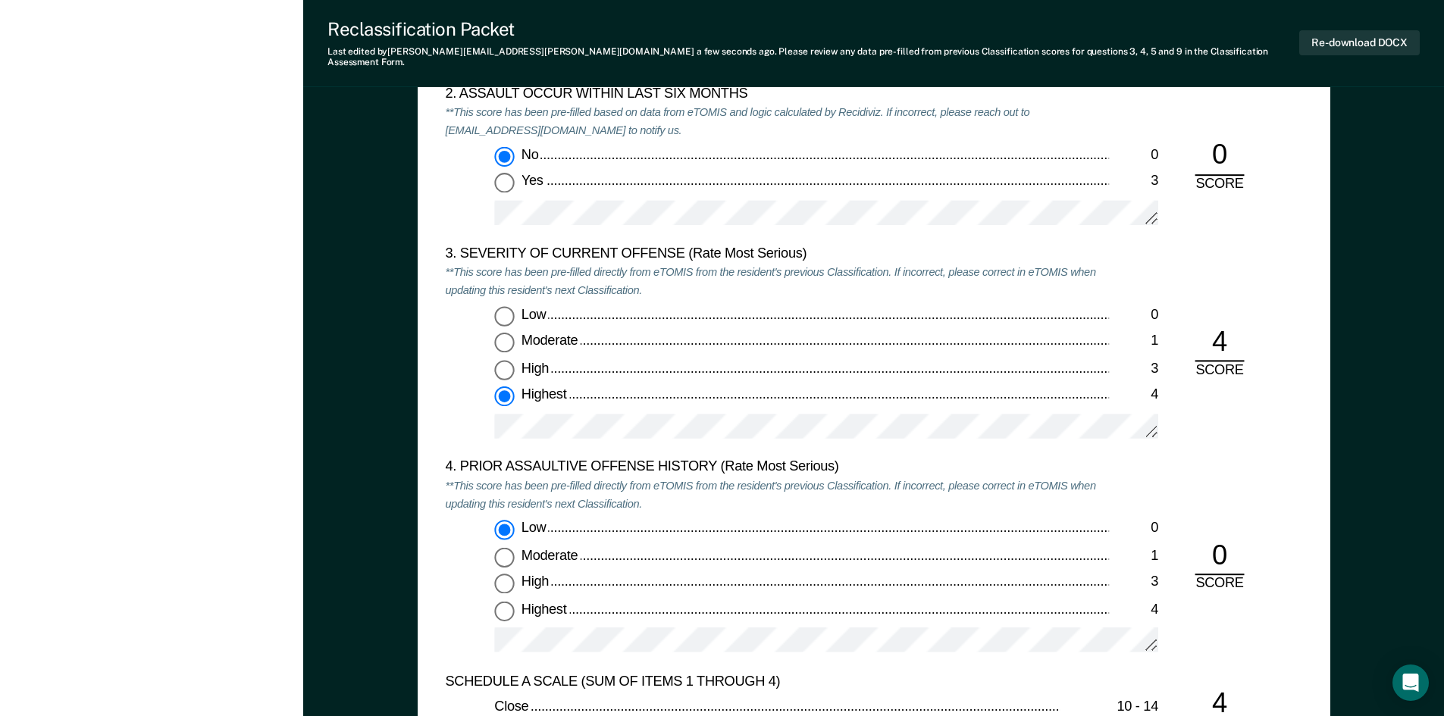
scroll to position [1743, 0]
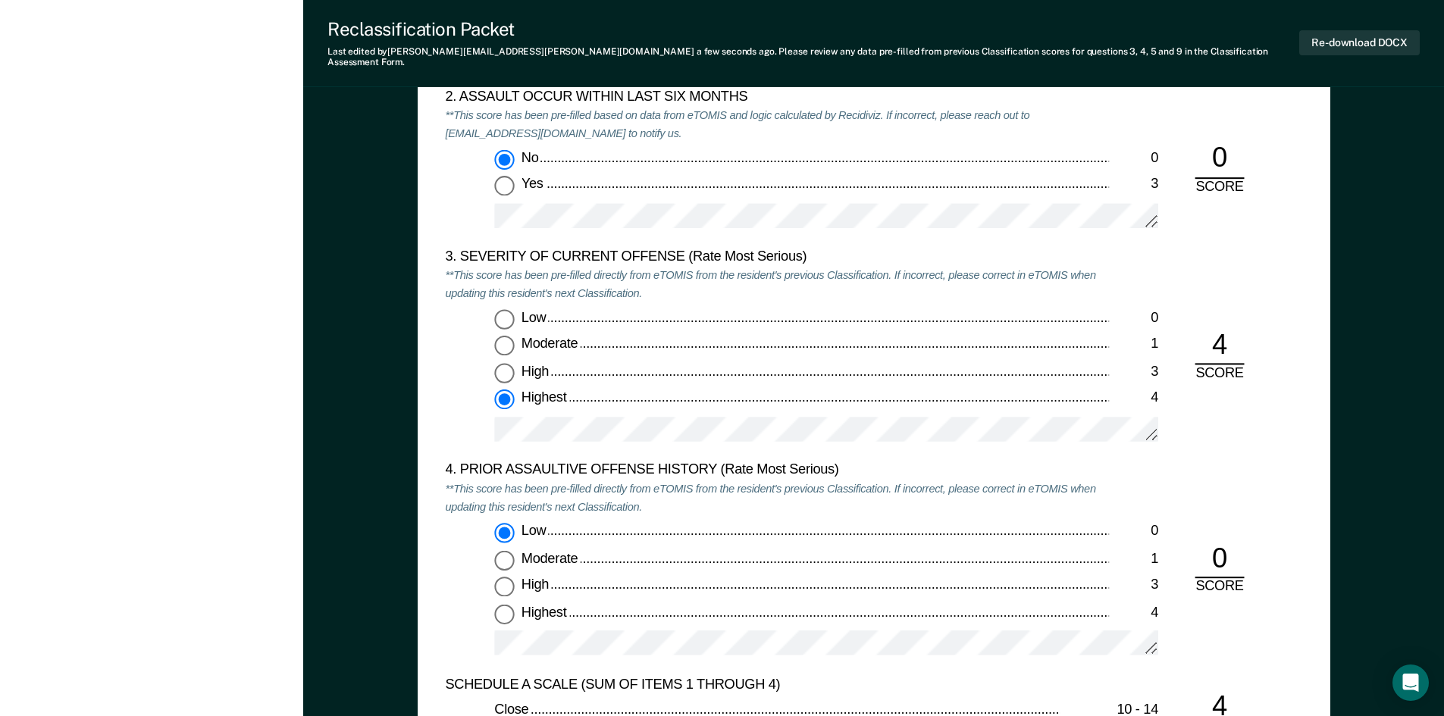
click at [517, 610] on label "Highest 4" at bounding box center [826, 613] width 664 height 20
click at [514, 610] on input "Highest 4" at bounding box center [504, 613] width 20 height 20
type textarea "x"
radio input "false"
radio input "true"
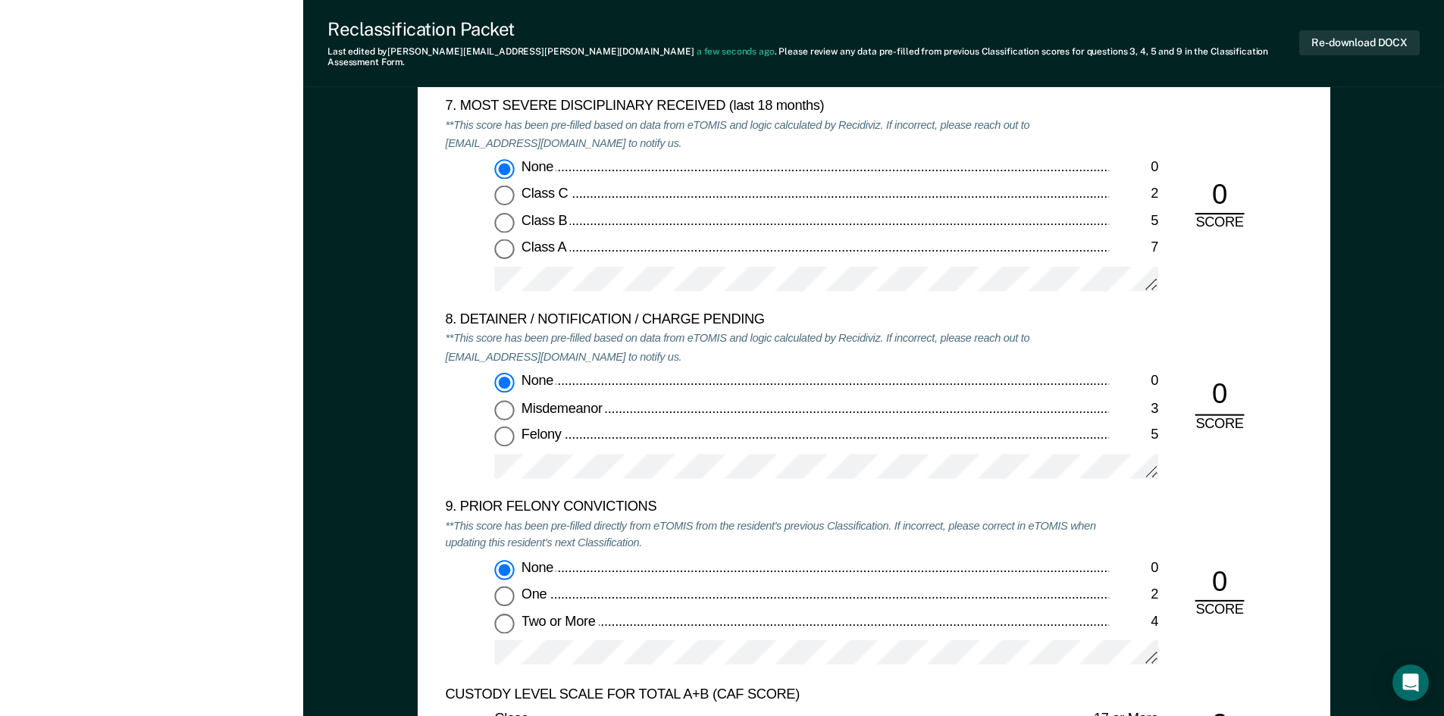
scroll to position [3032, 0]
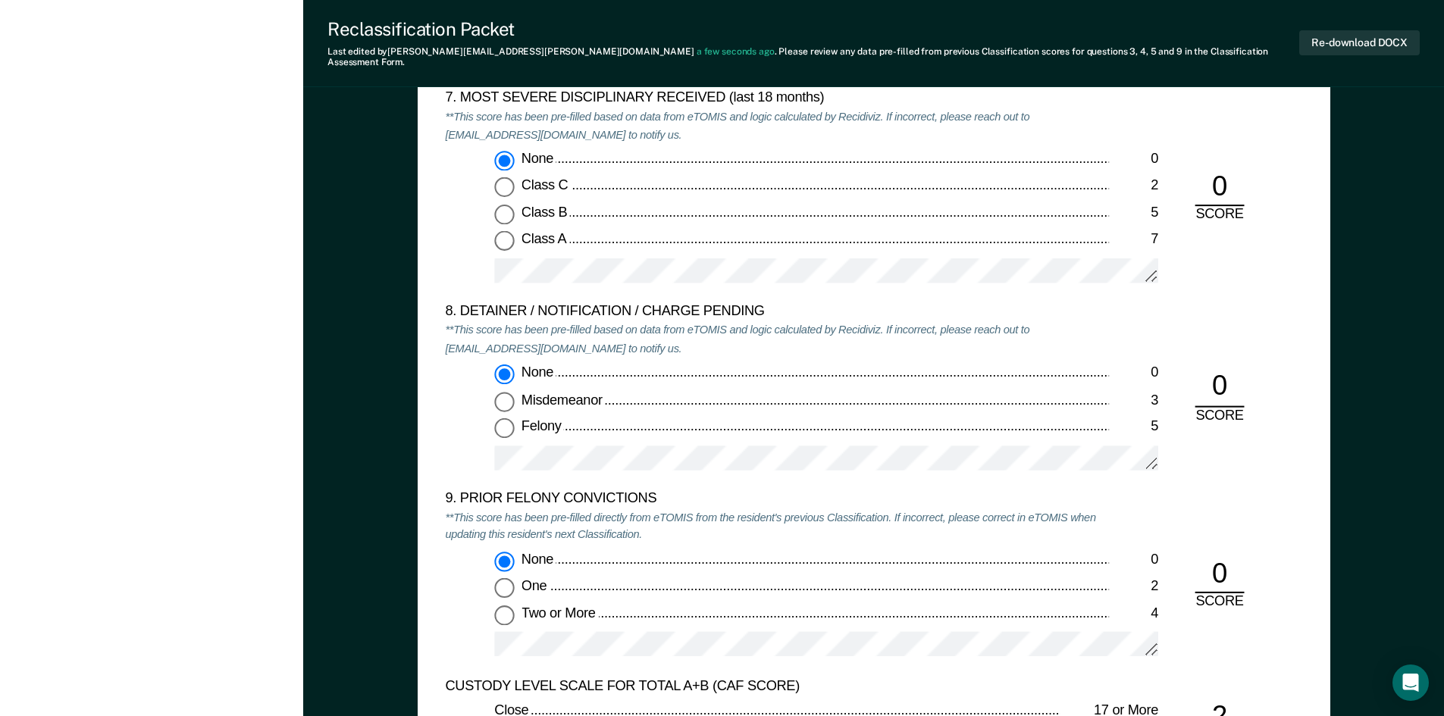
click at [526, 578] on span "One" at bounding box center [535, 585] width 28 height 15
click at [514, 578] on input "One 2" at bounding box center [504, 588] width 20 height 20
type textarea "x"
radio input "false"
radio input "true"
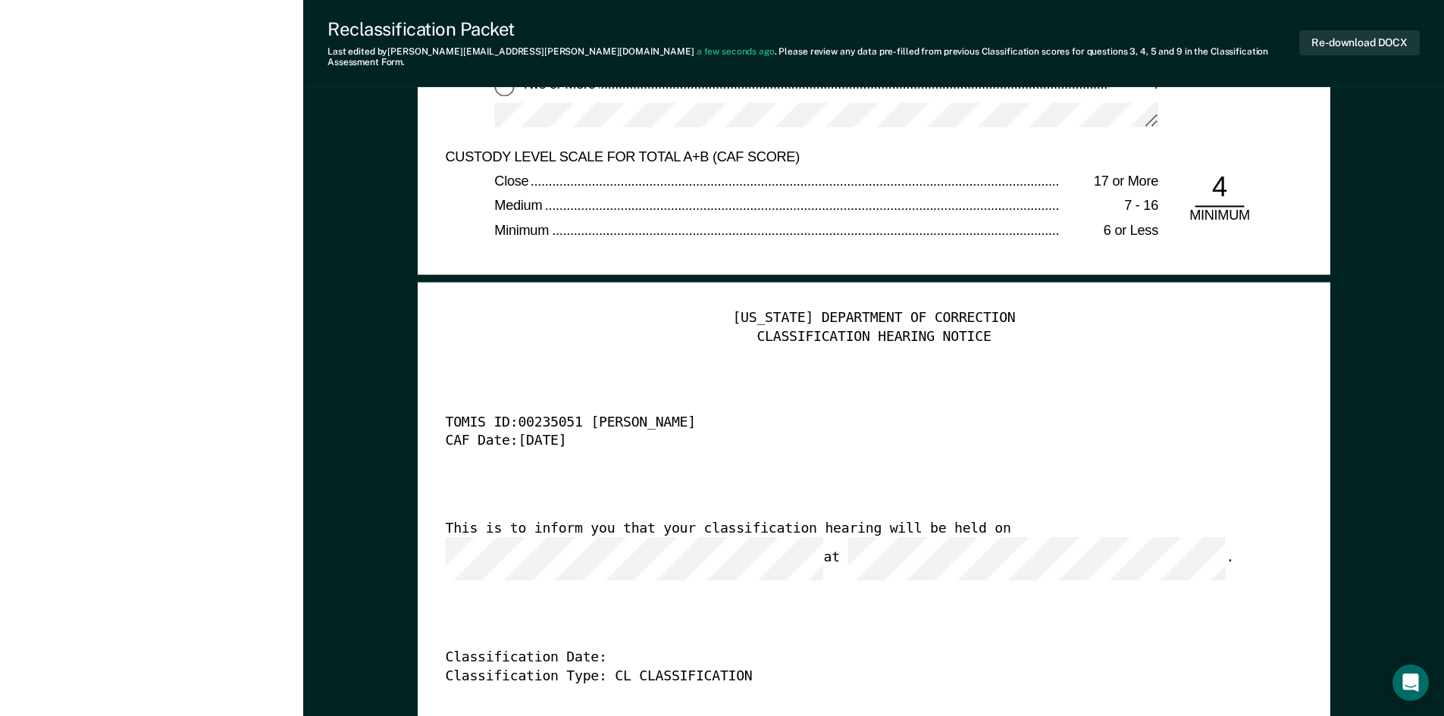
scroll to position [3562, 0]
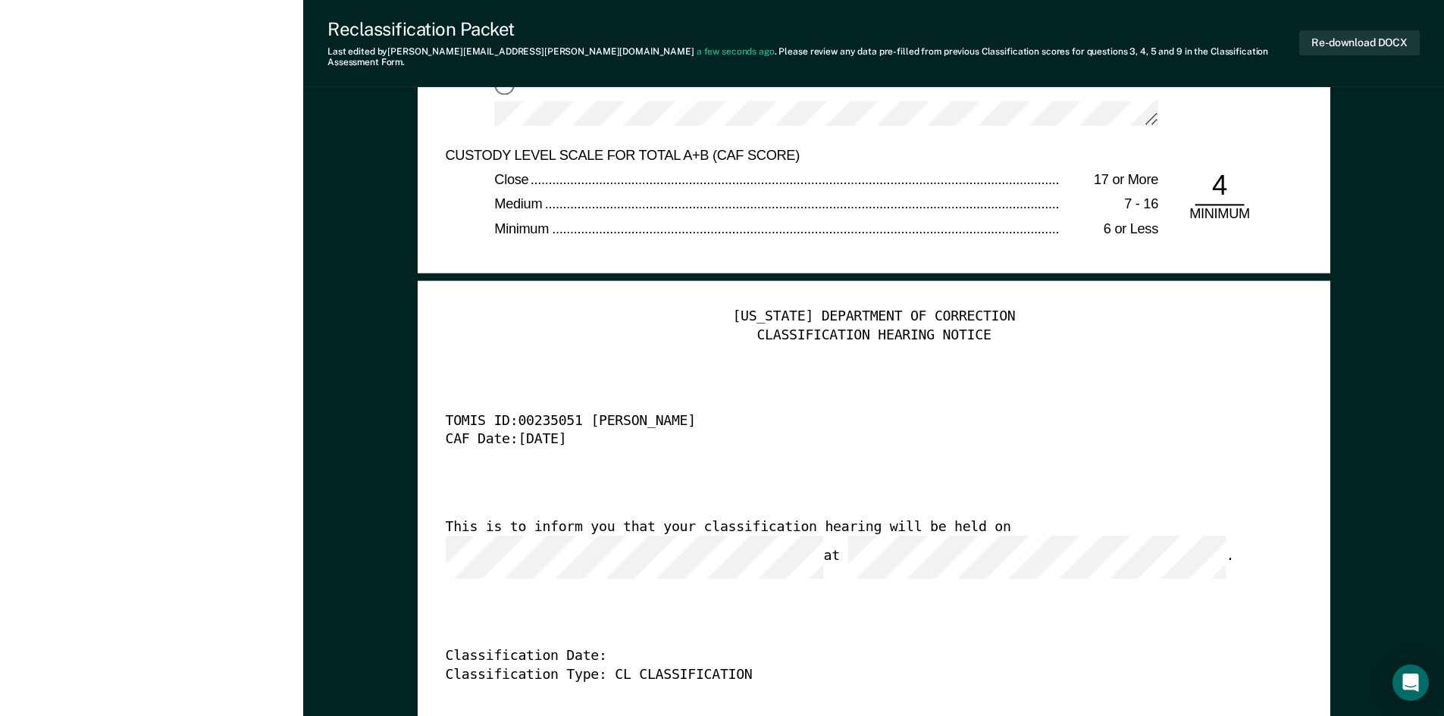
click at [867, 507] on div "[US_STATE] DEPARTMENT OF CORRECTION CLASSIFICATION HEARING NOTICE TOMIS ID: 002…" at bounding box center [873, 540] width 857 height 465
click at [1370, 35] on button "Re-download DOCX" at bounding box center [1359, 42] width 121 height 25
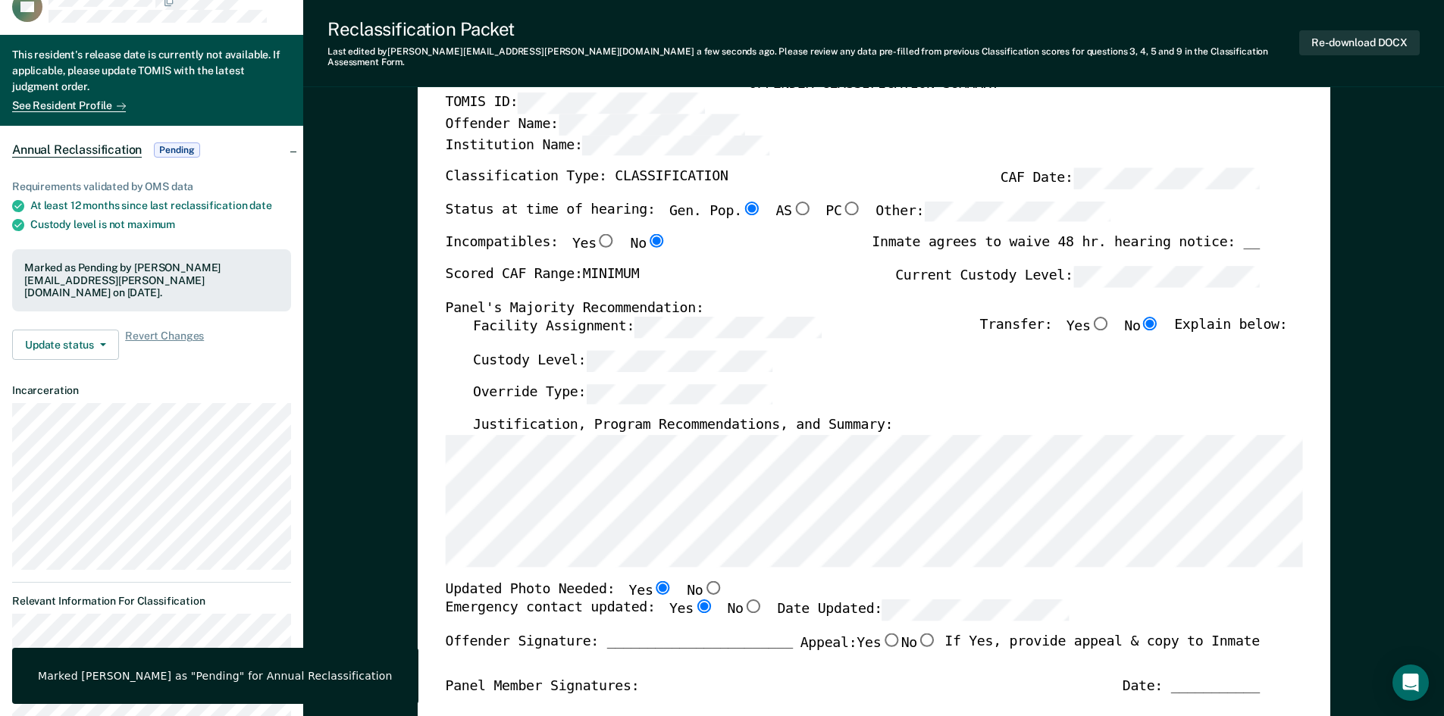
scroll to position [0, 0]
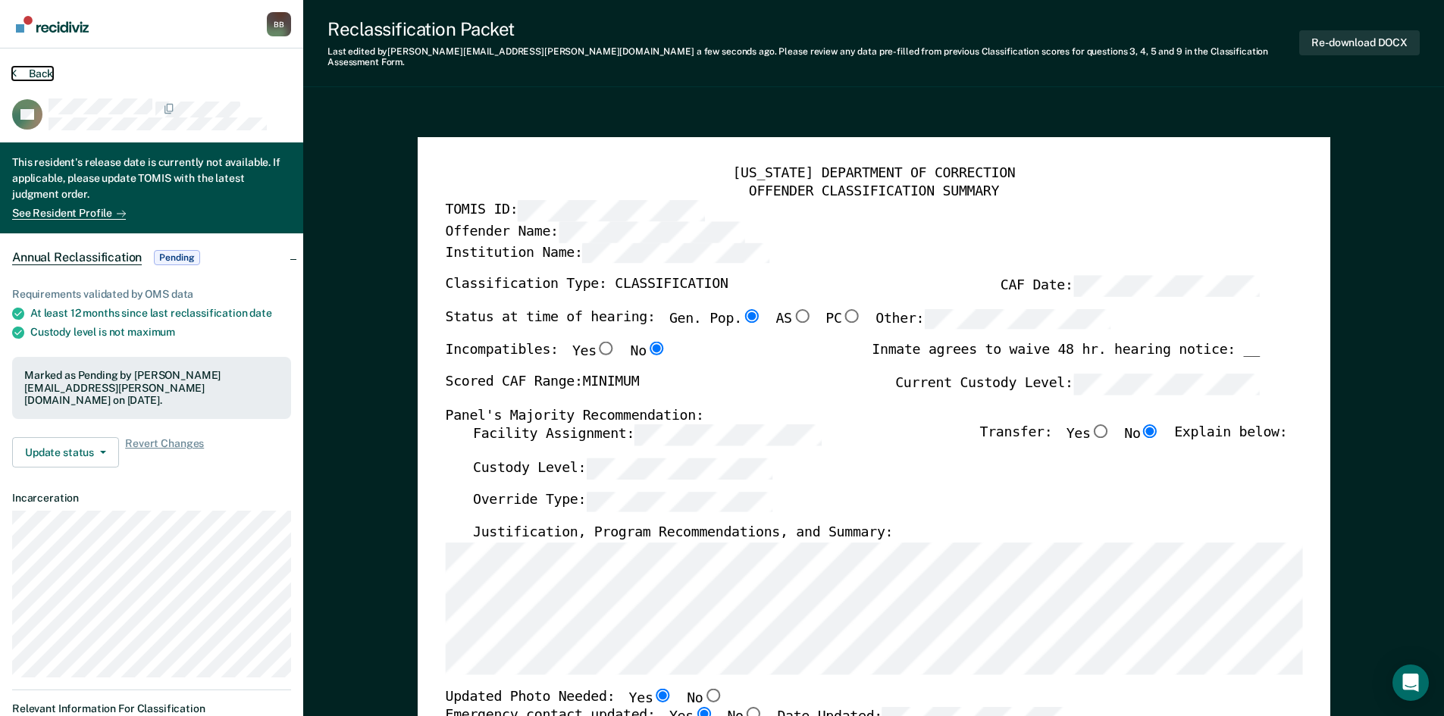
click at [27, 71] on button "Back" at bounding box center [32, 74] width 41 height 14
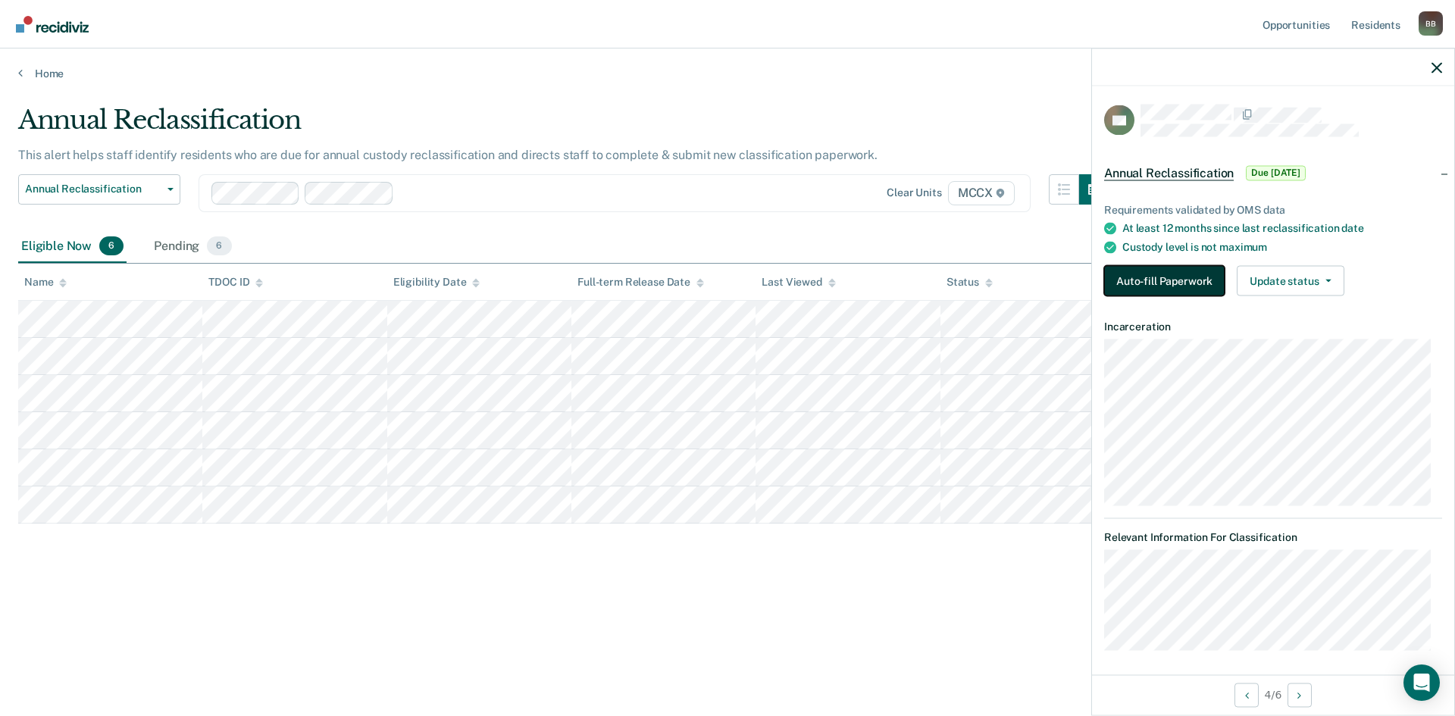
click at [1205, 280] on button "Auto-fill Paperwork" at bounding box center [1164, 281] width 121 height 30
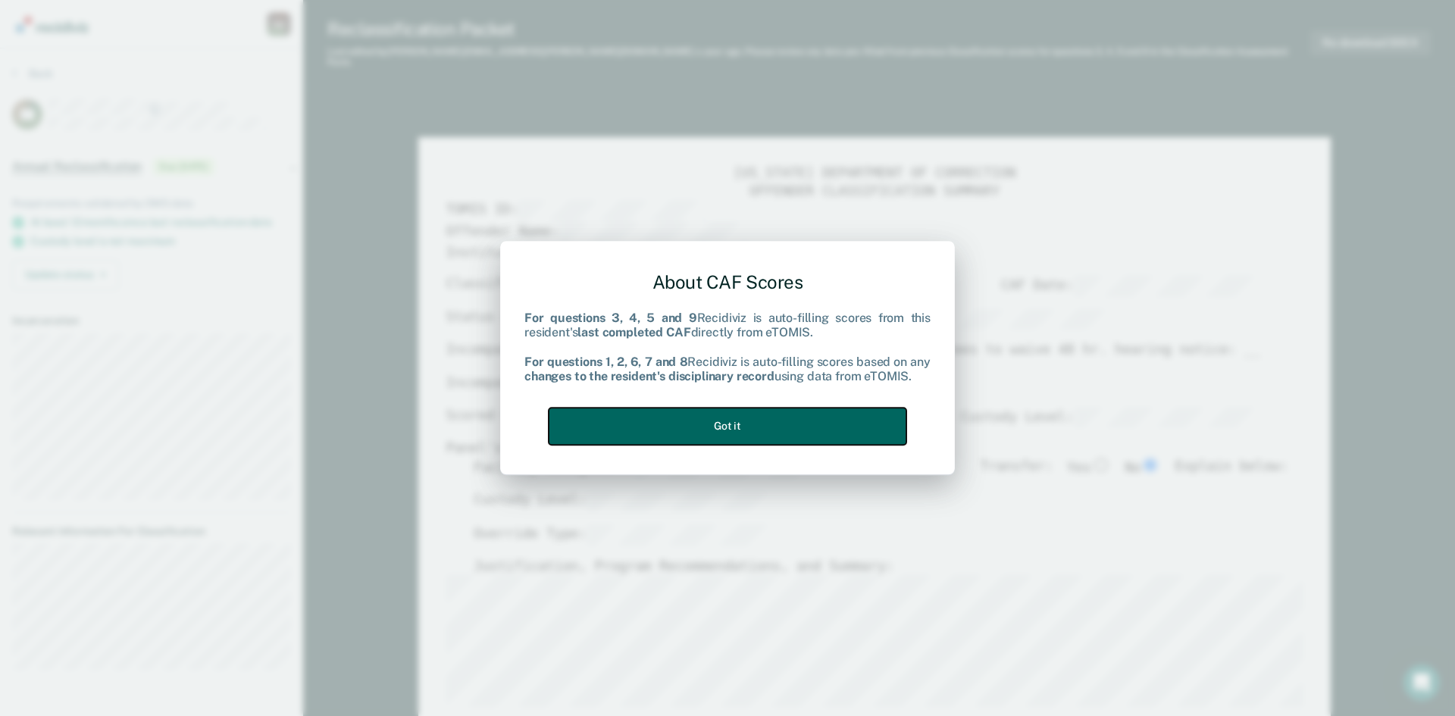
click at [707, 436] on button "Got it" at bounding box center [728, 426] width 358 height 37
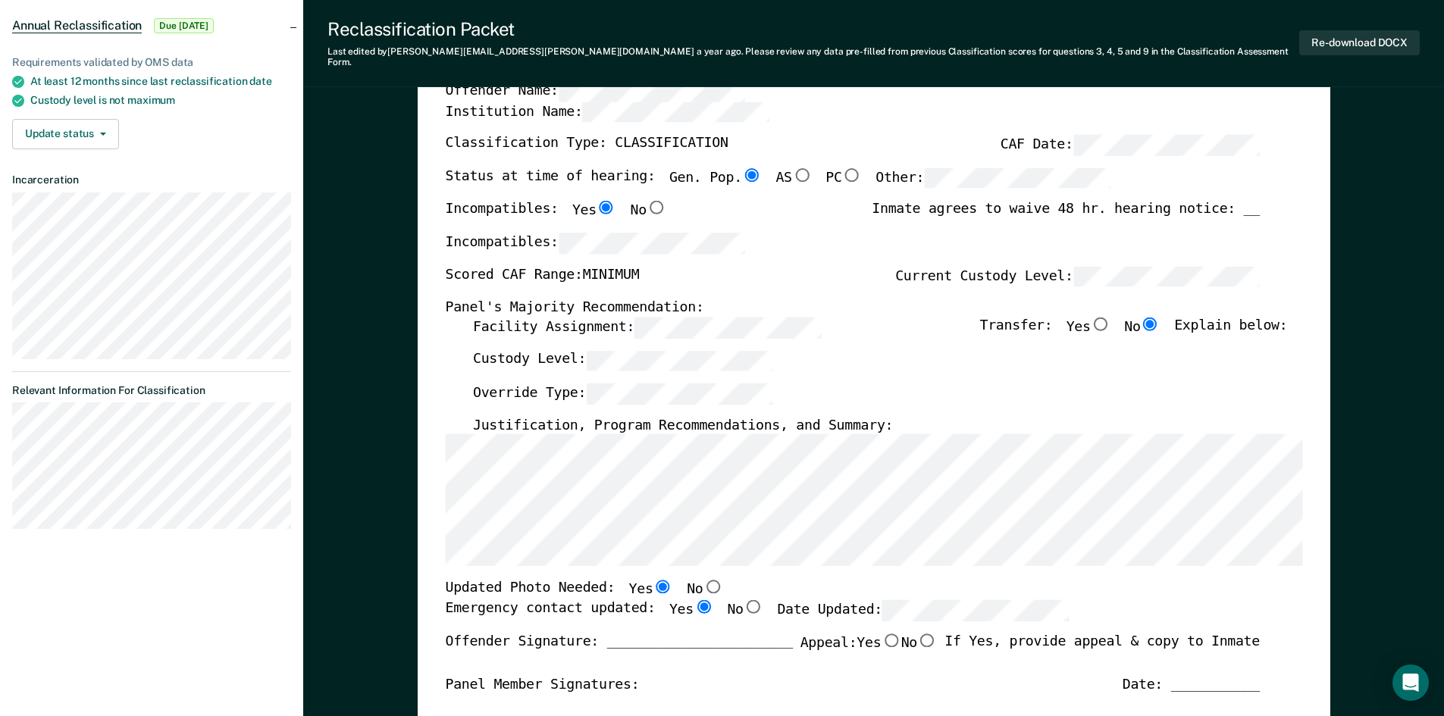
scroll to position [152, 0]
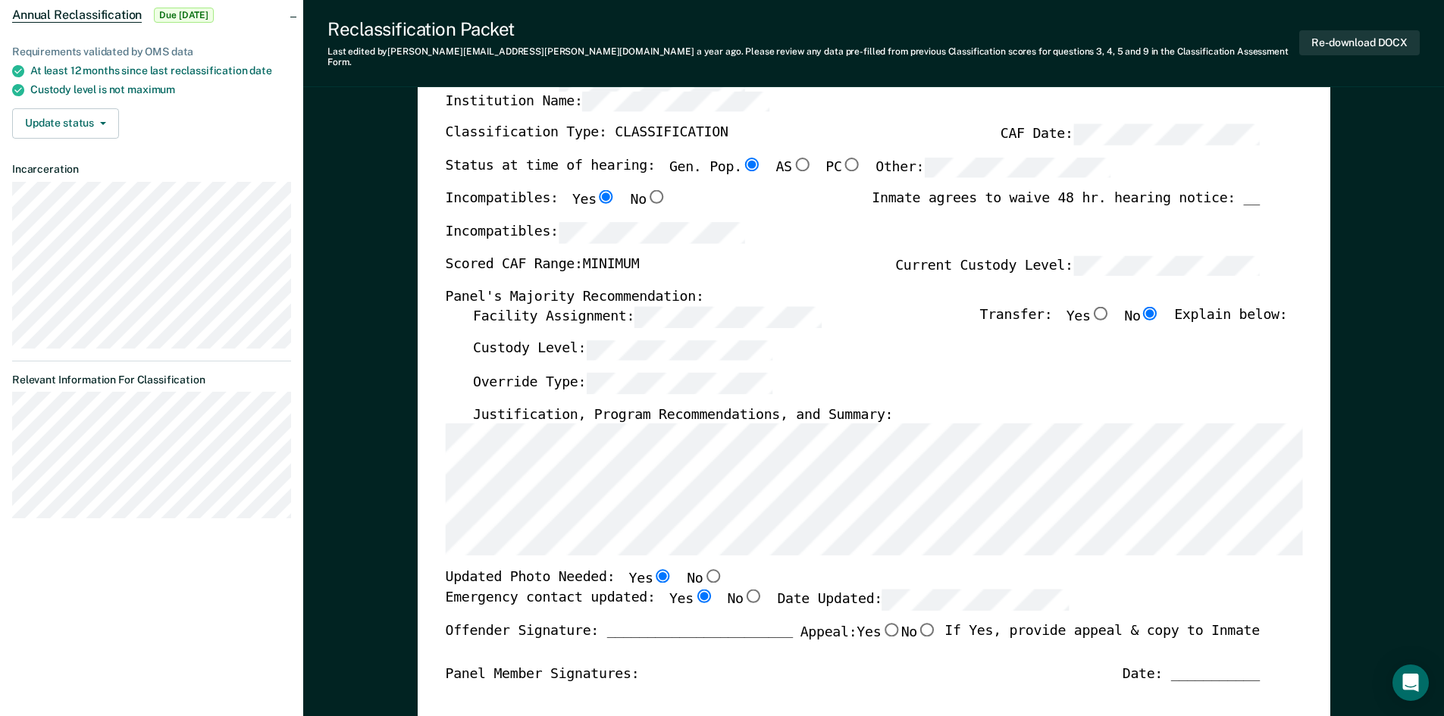
click at [562, 377] on label "Override Type:" at bounding box center [622, 383] width 300 height 21
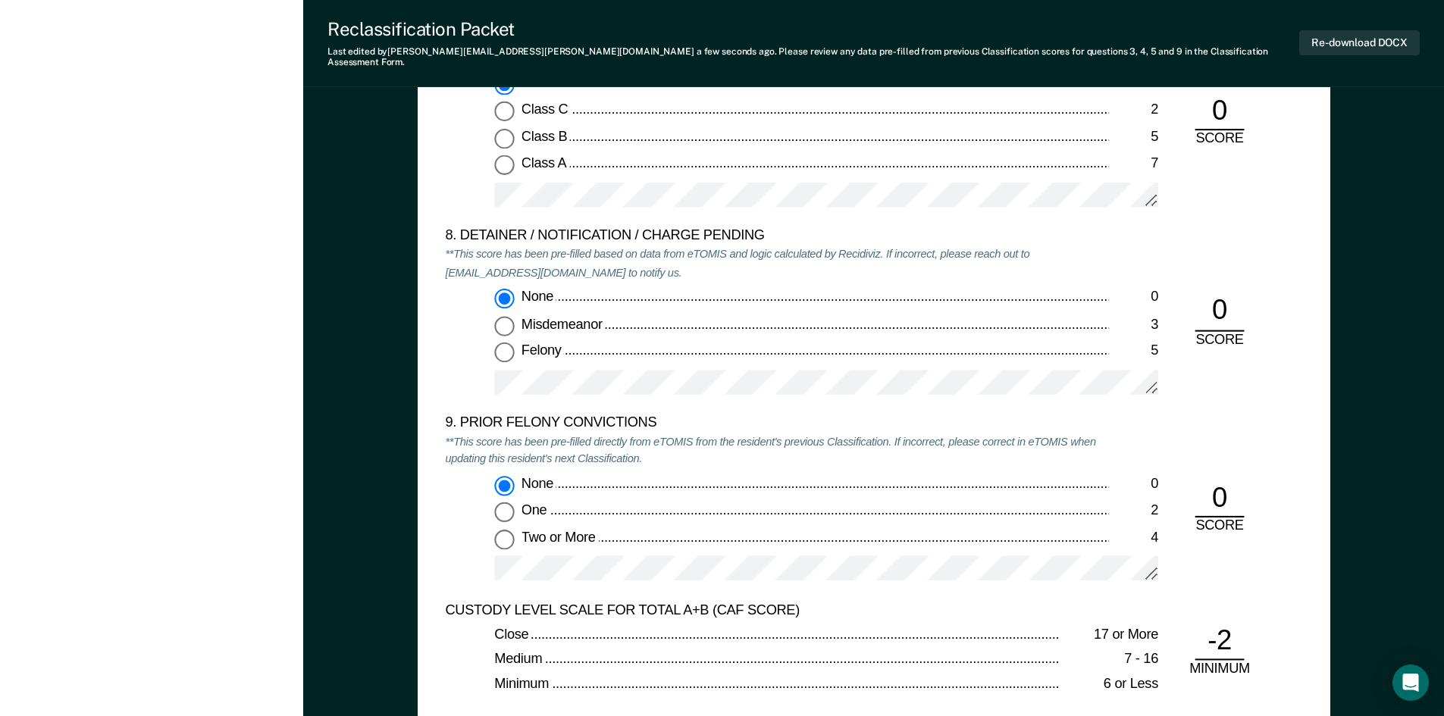
scroll to position [2880, 0]
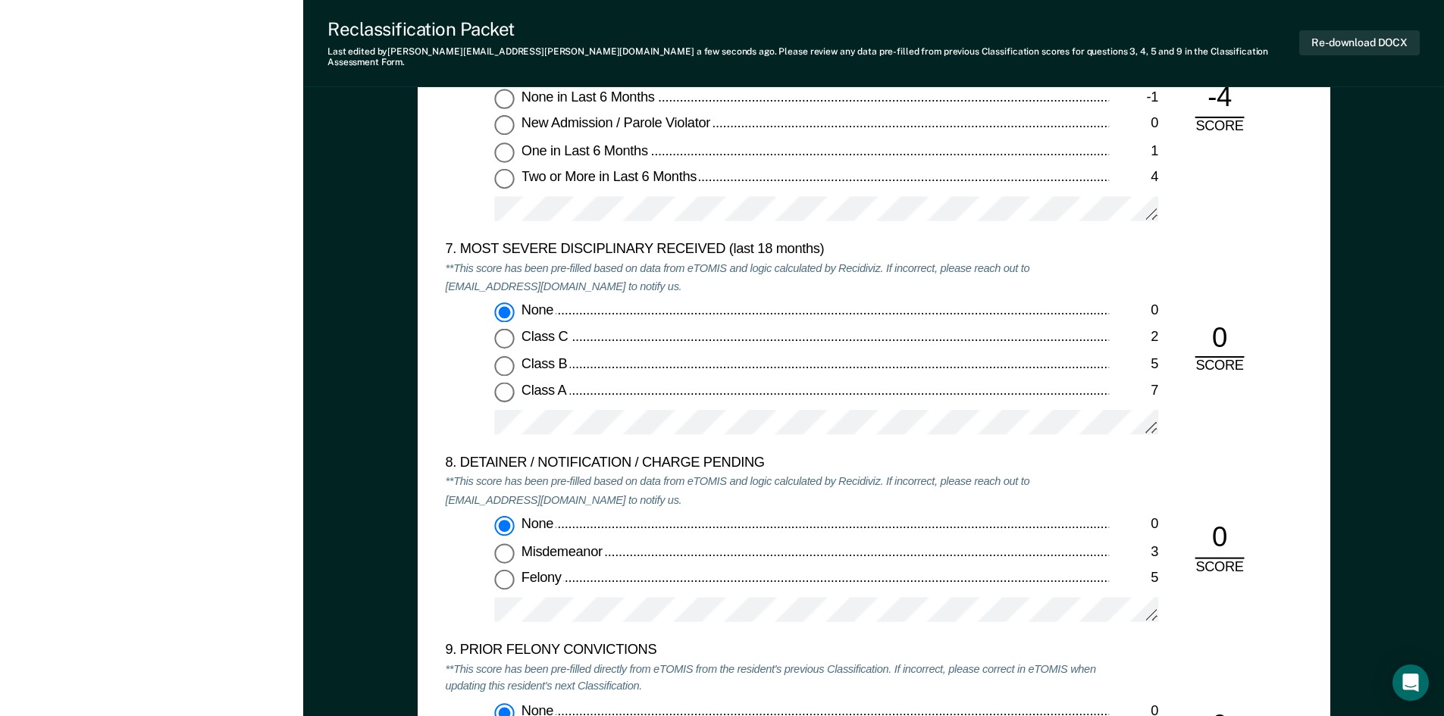
click at [459, 412] on div "None 0 Class C 2 Class B 5 Class A 7" at bounding box center [777, 375] width 664 height 146
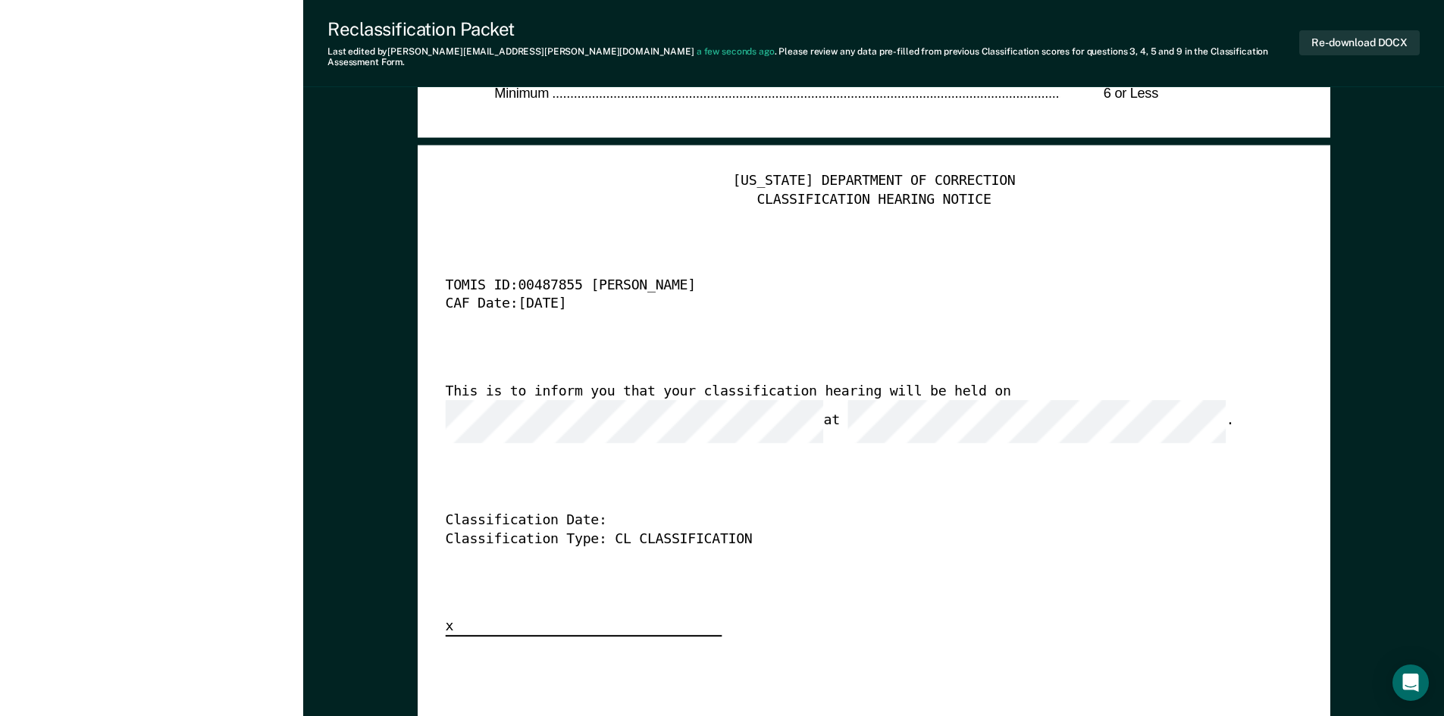
scroll to position [3714, 0]
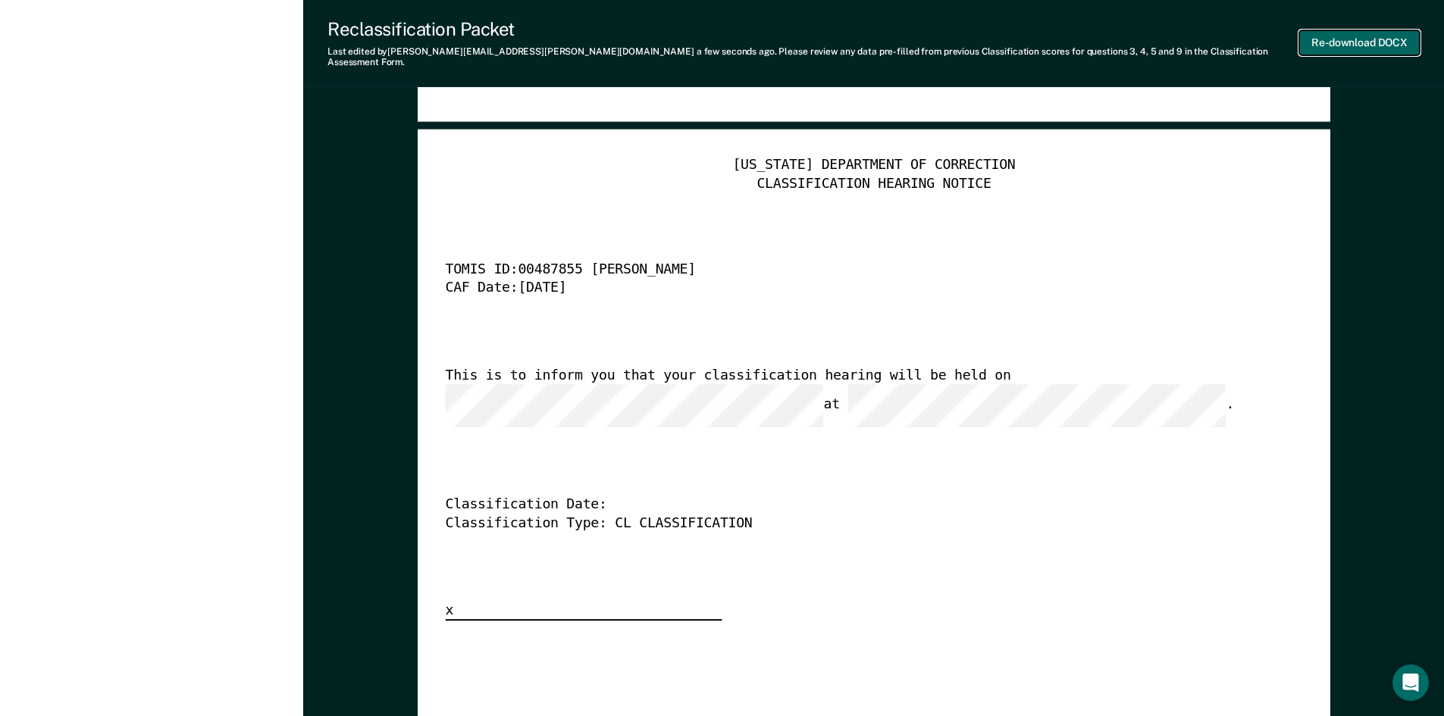
click at [1385, 30] on button "Re-download DOCX" at bounding box center [1359, 42] width 121 height 25
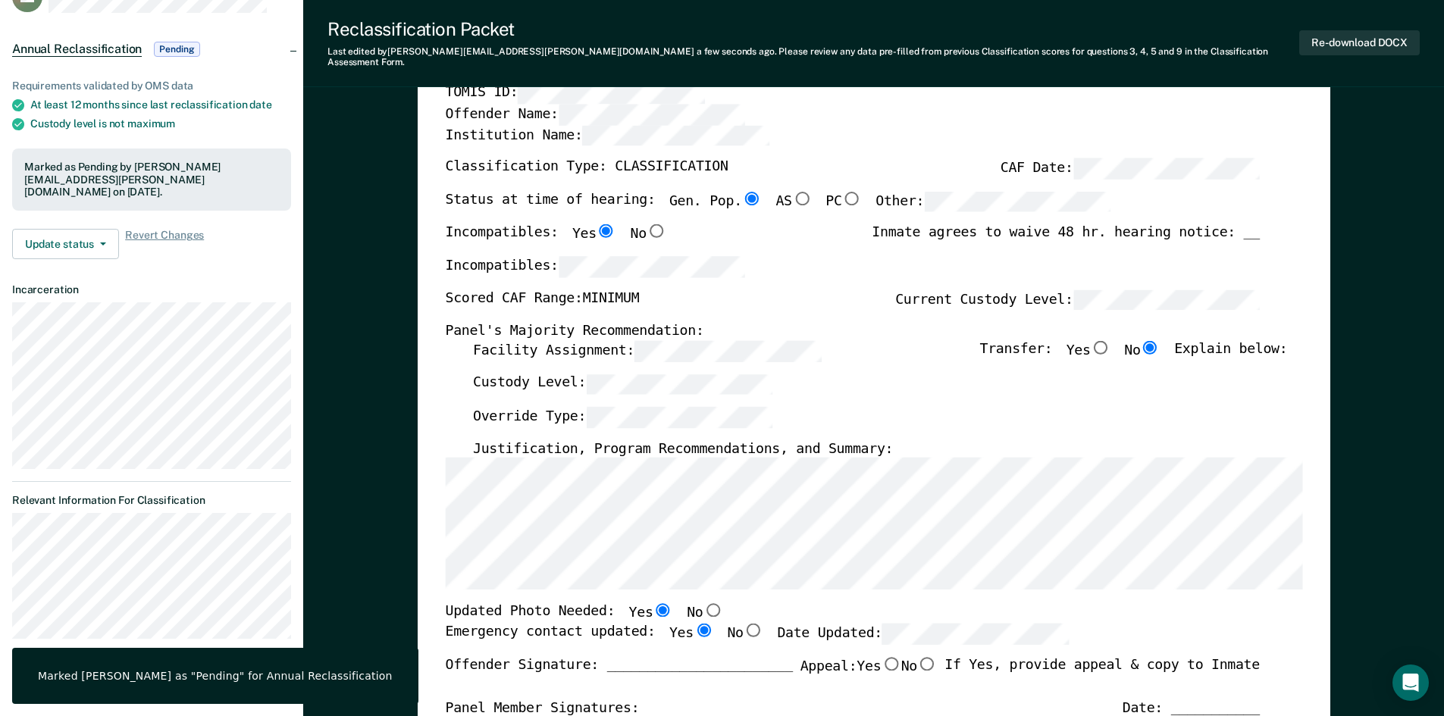
scroll to position [0, 0]
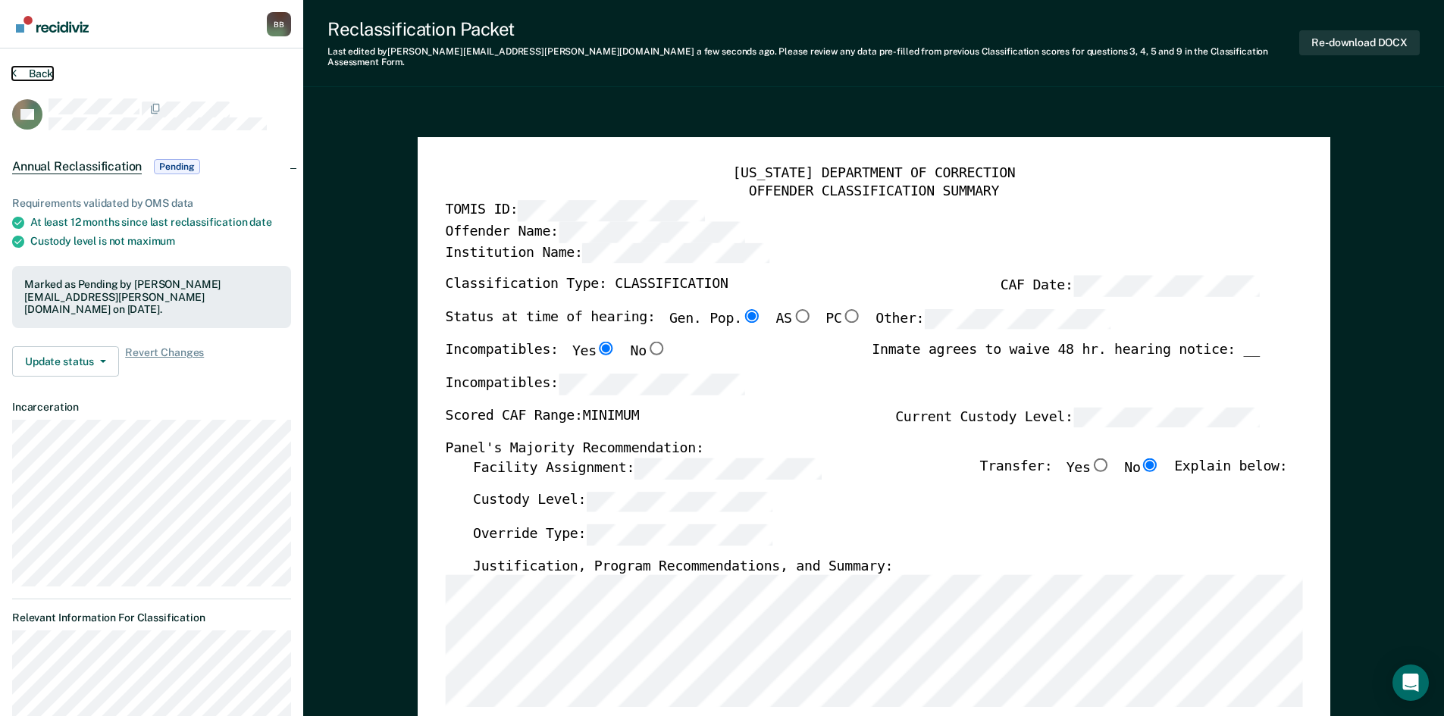
click at [40, 75] on button "Back" at bounding box center [32, 74] width 41 height 14
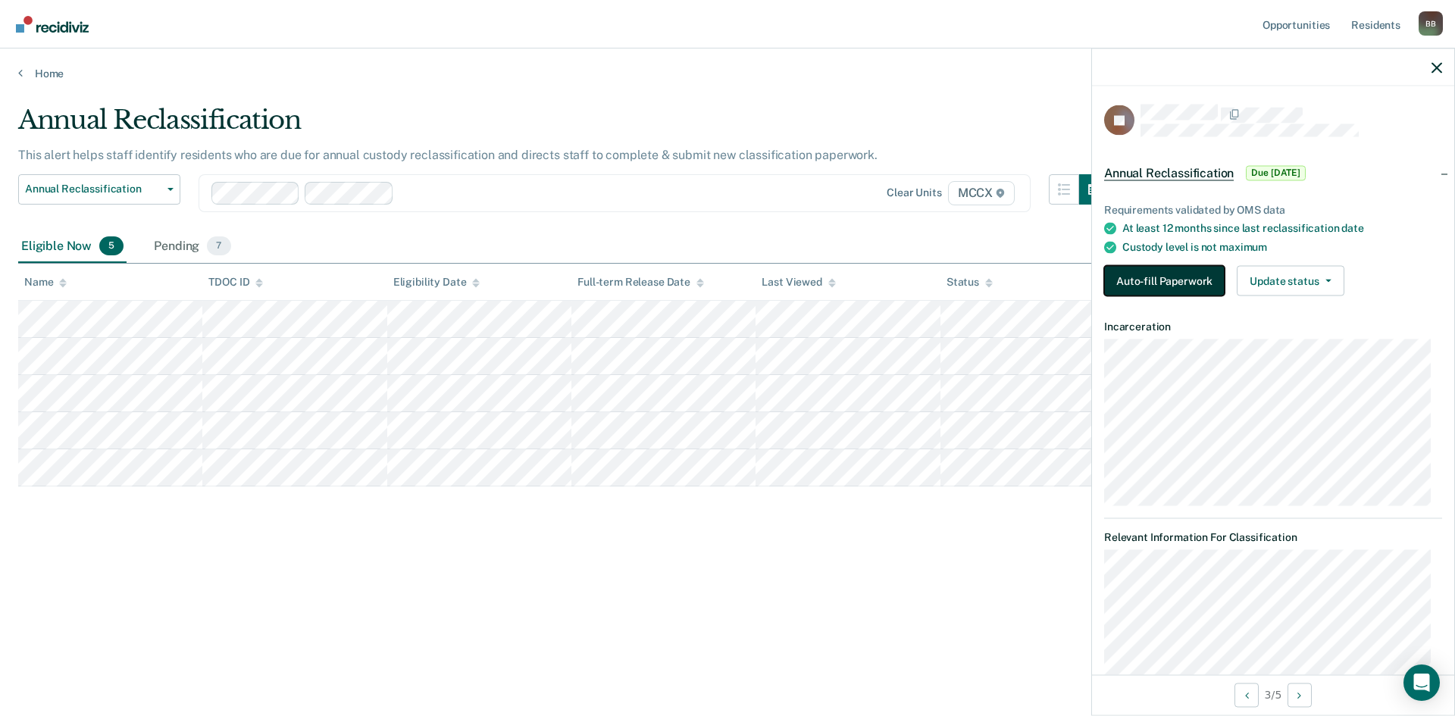
click at [1207, 269] on button "Auto-fill Paperwork" at bounding box center [1164, 281] width 121 height 30
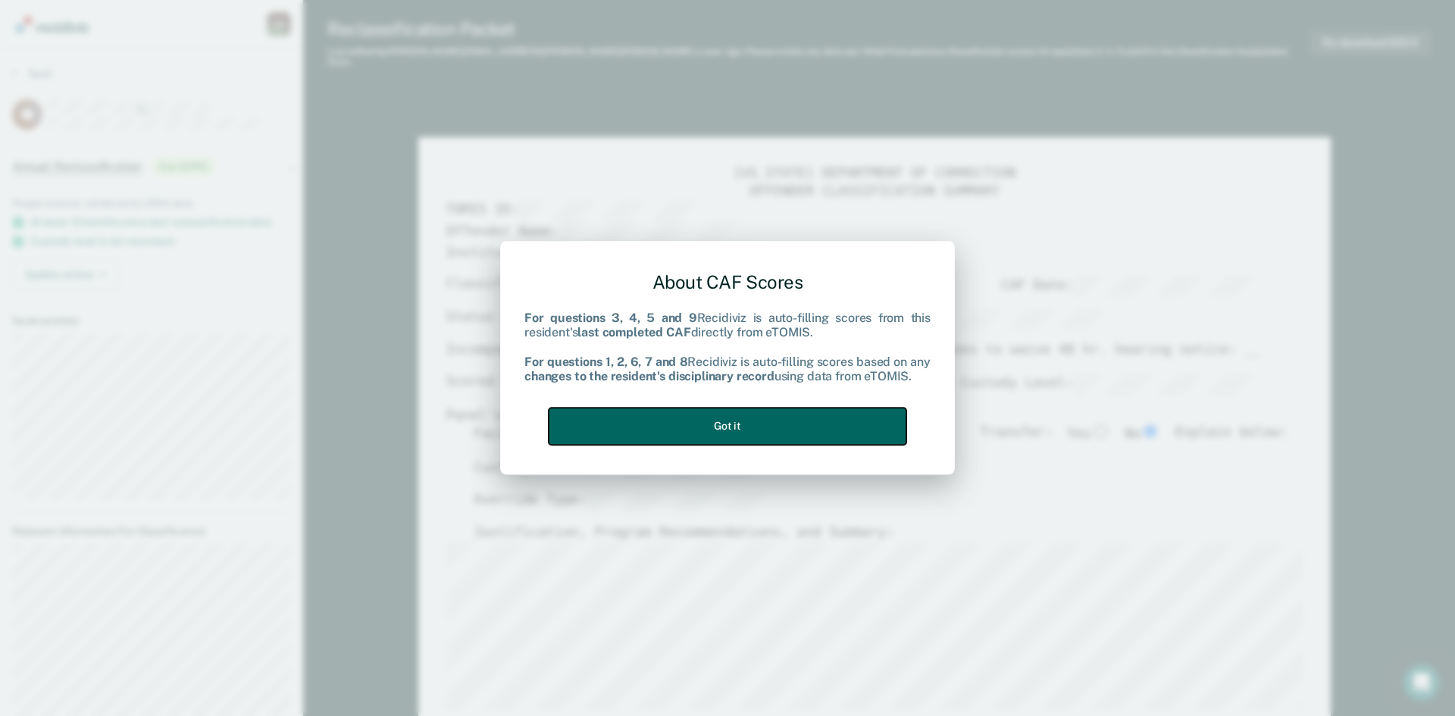
click at [721, 425] on button "Got it" at bounding box center [728, 426] width 358 height 37
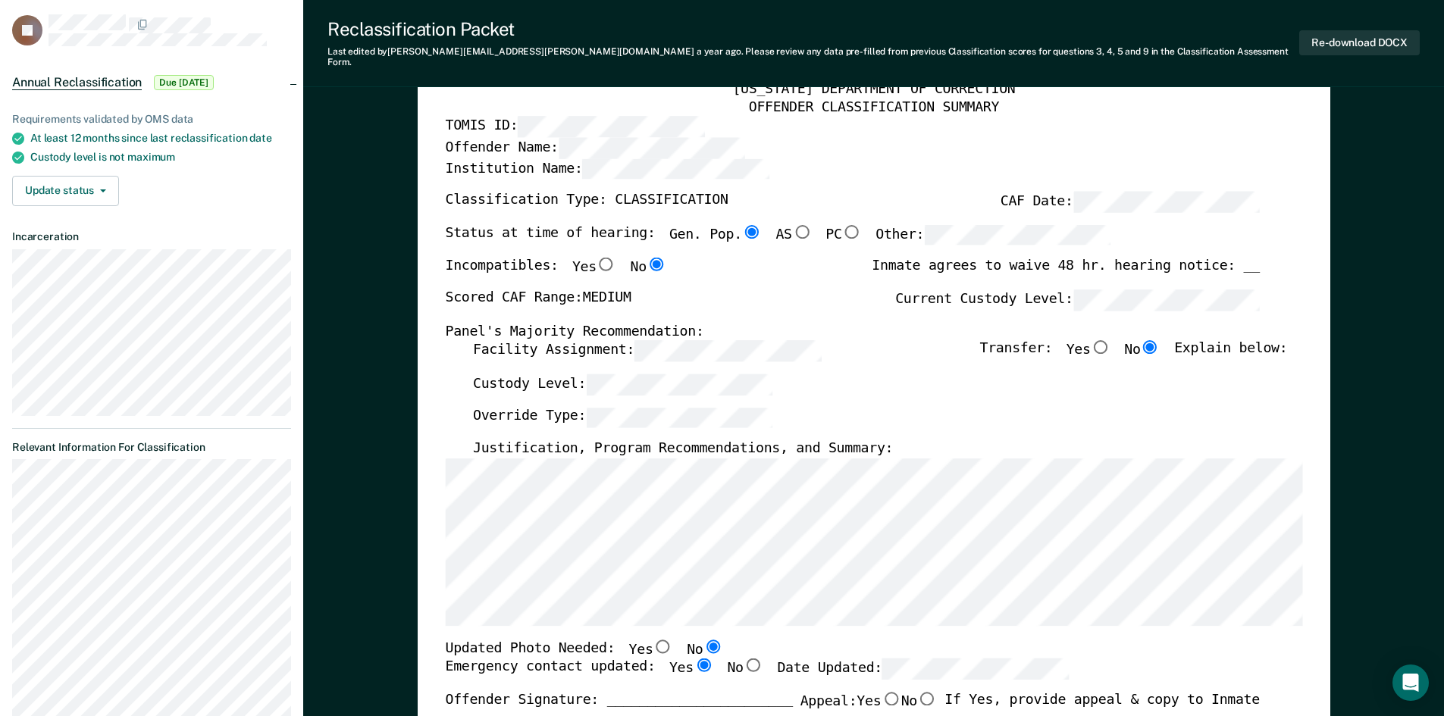
scroll to position [152, 0]
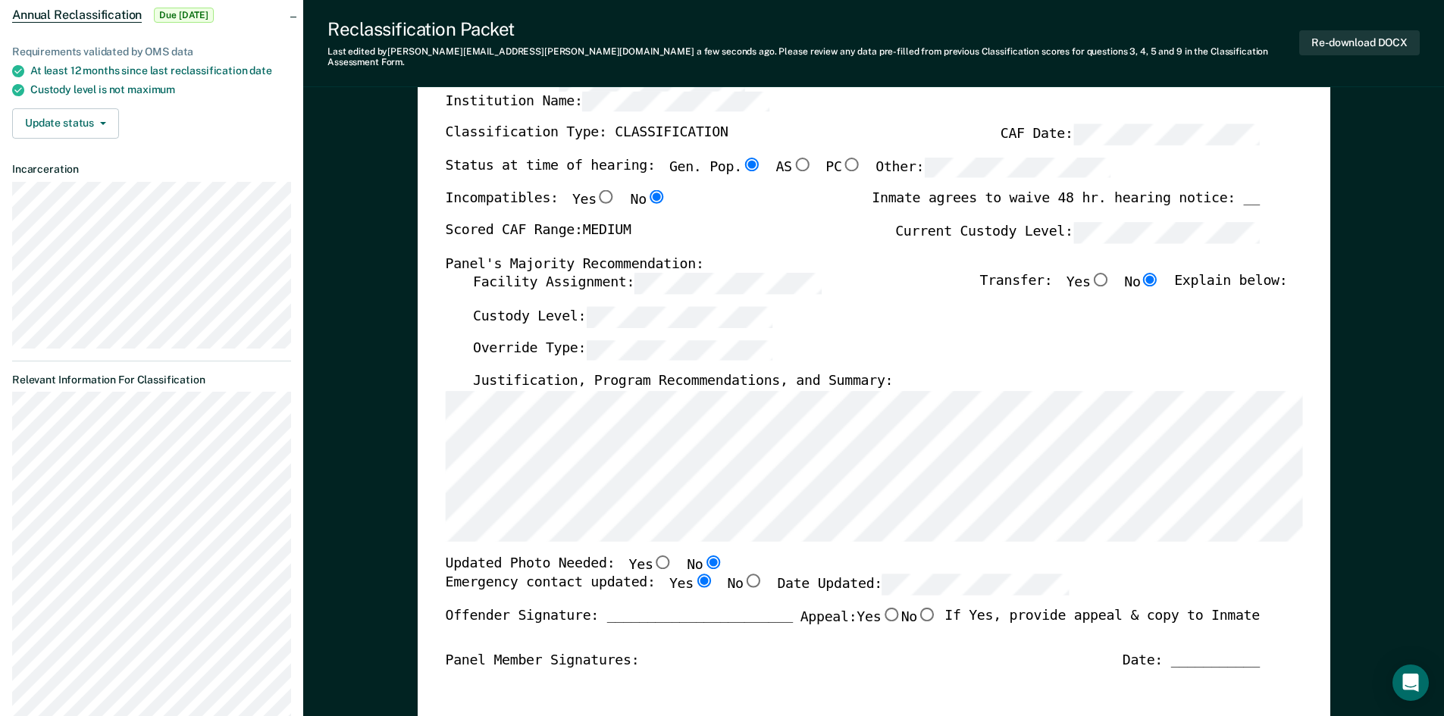
click at [653, 555] on input "Yes" at bounding box center [663, 562] width 20 height 14
type textarea "x"
radio input "true"
radio input "false"
click at [786, 574] on label "Date Updated:" at bounding box center [923, 584] width 292 height 21
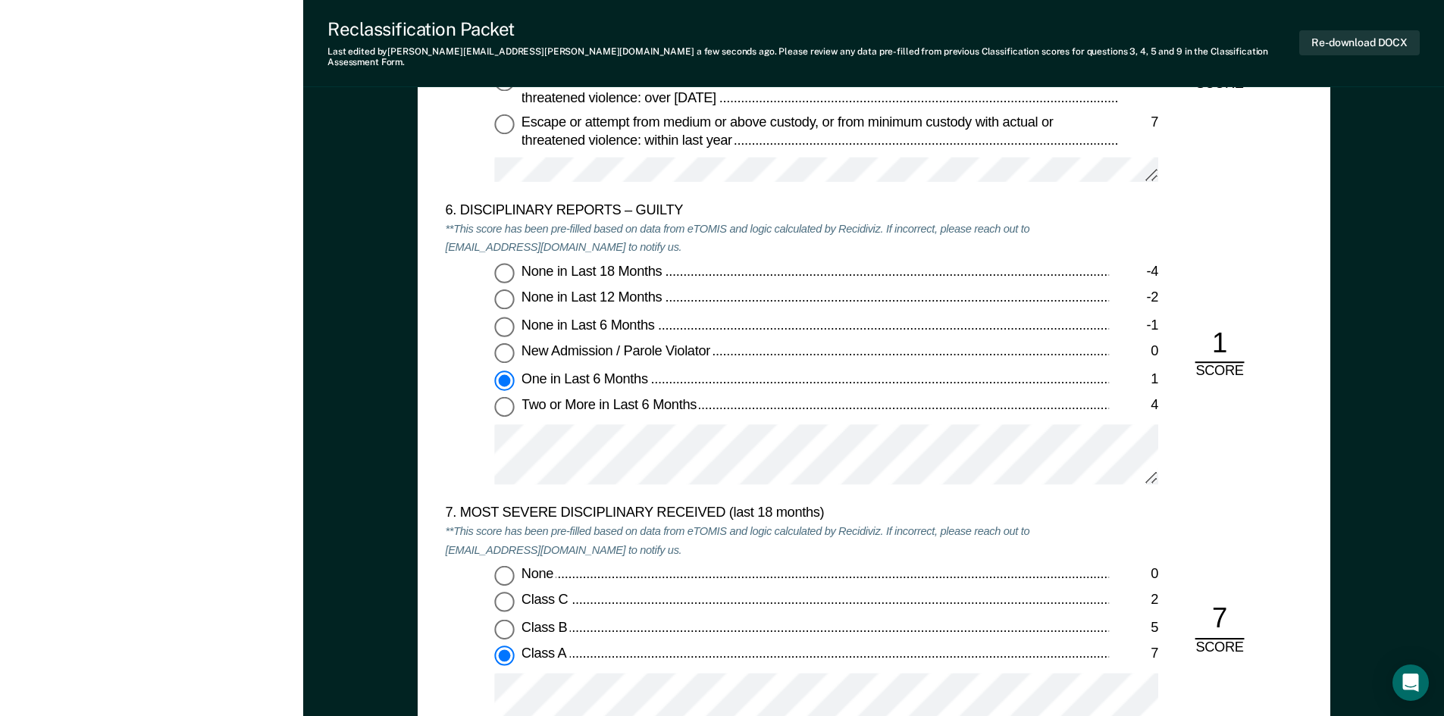
scroll to position [2653, 0]
click at [488, 415] on div "None in Last 18 Months -4 None in Last 12 Months -2 None in Last 6 Months -1 Ne…" at bounding box center [777, 379] width 664 height 235
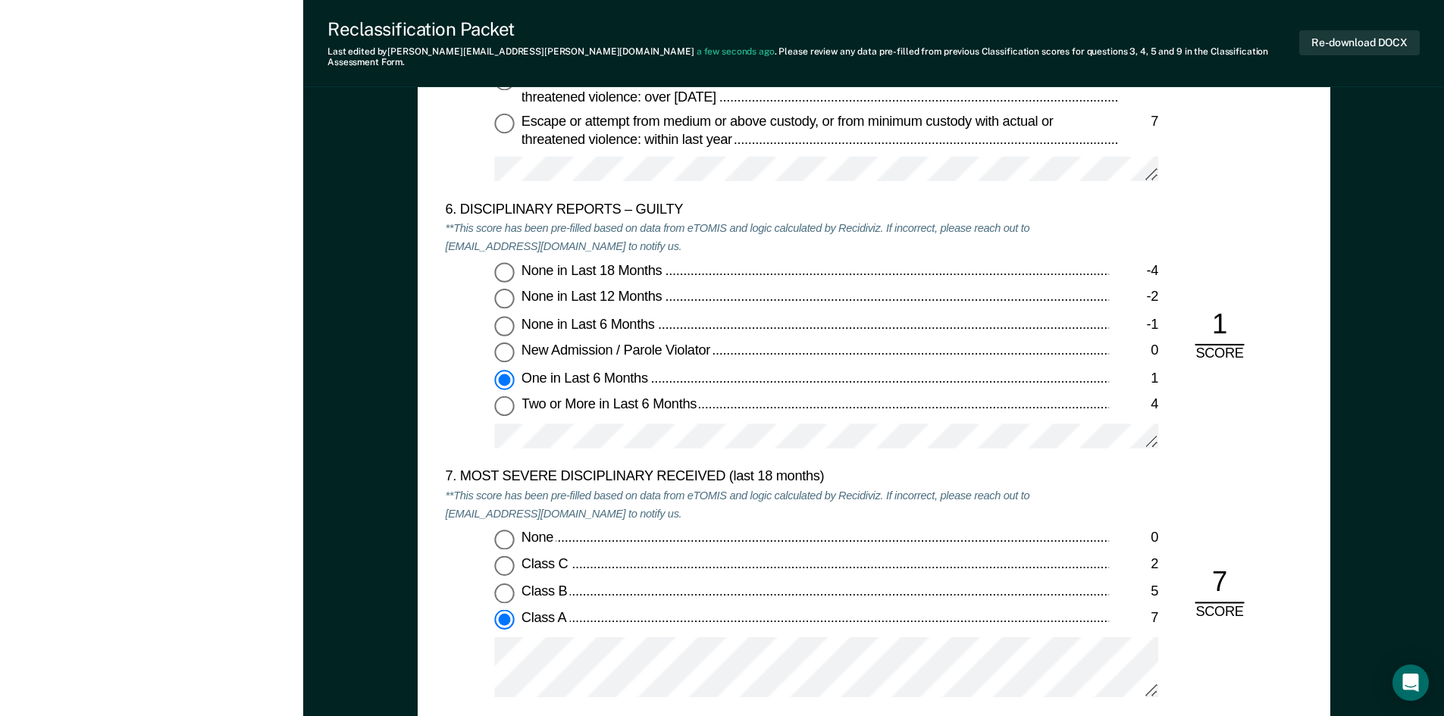
click at [488, 639] on div "None 0 Class C 2 Class B 5 Class A 7" at bounding box center [777, 620] width 664 height 181
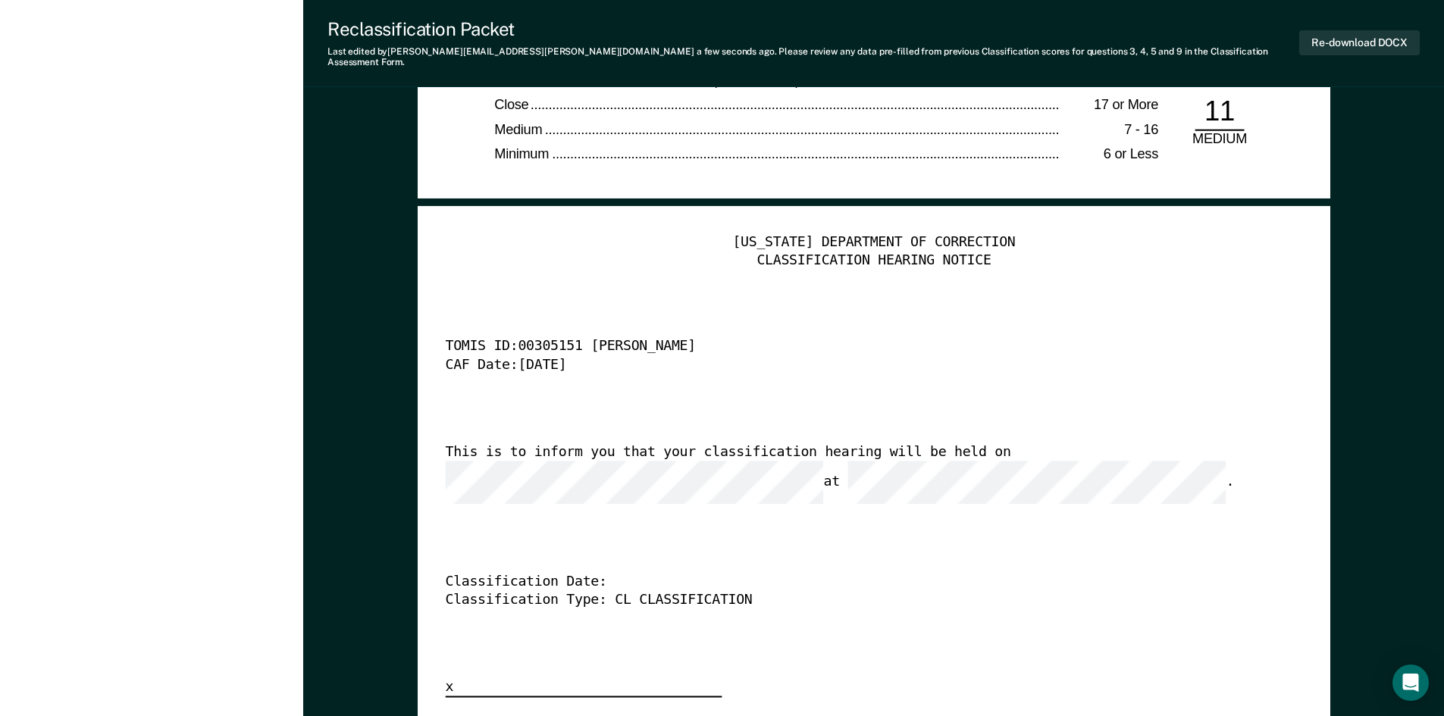
scroll to position [3714, 0]
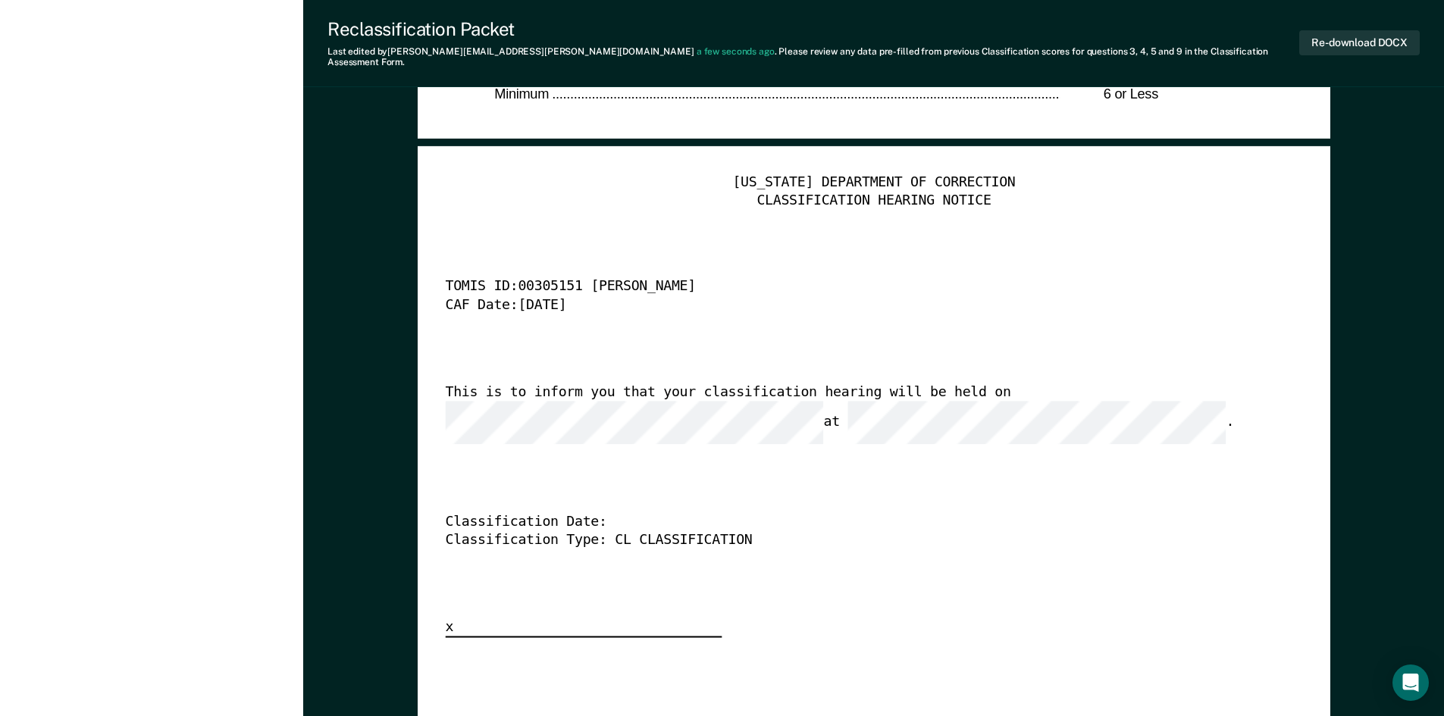
click at [941, 391] on div "This is to inform you that your classification hearing will be held on at ." at bounding box center [852, 414] width 814 height 61
click at [1368, 34] on button "Re-download DOCX" at bounding box center [1359, 42] width 121 height 25
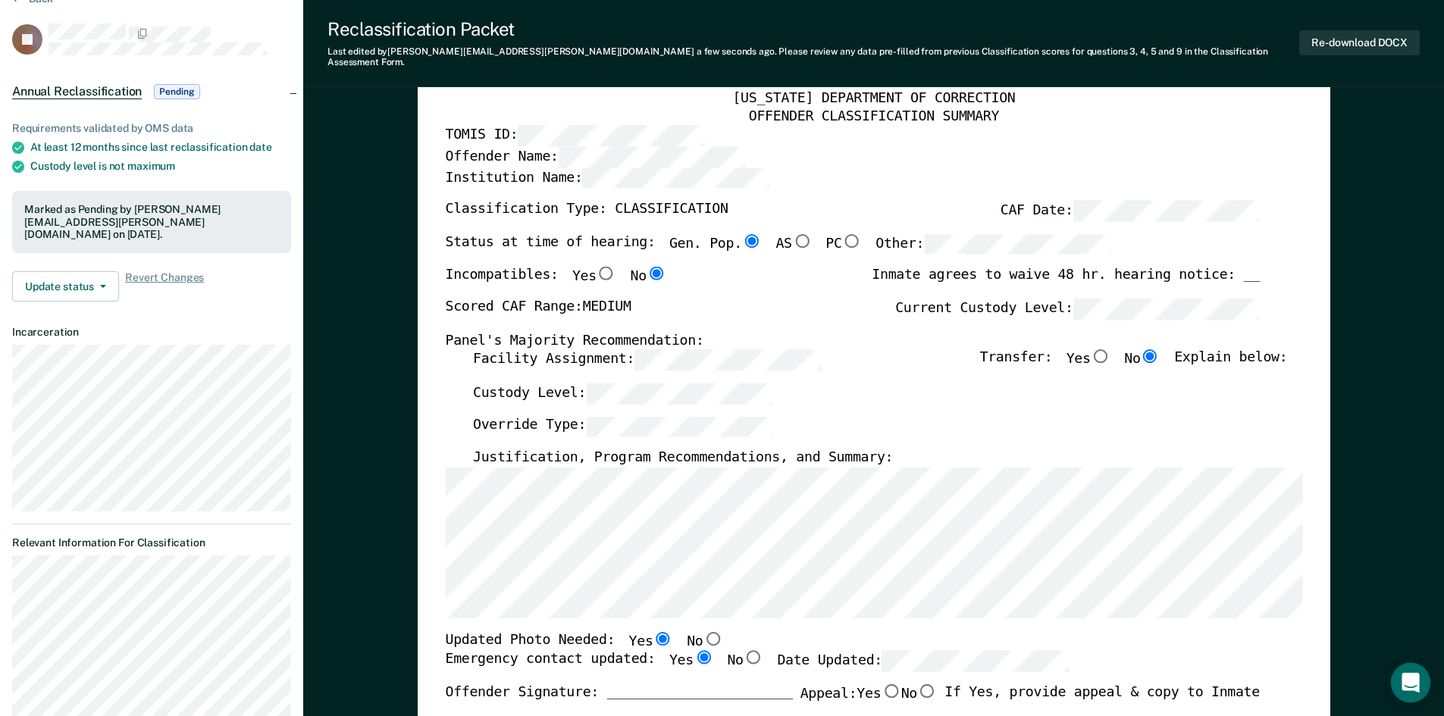
scroll to position [0, 0]
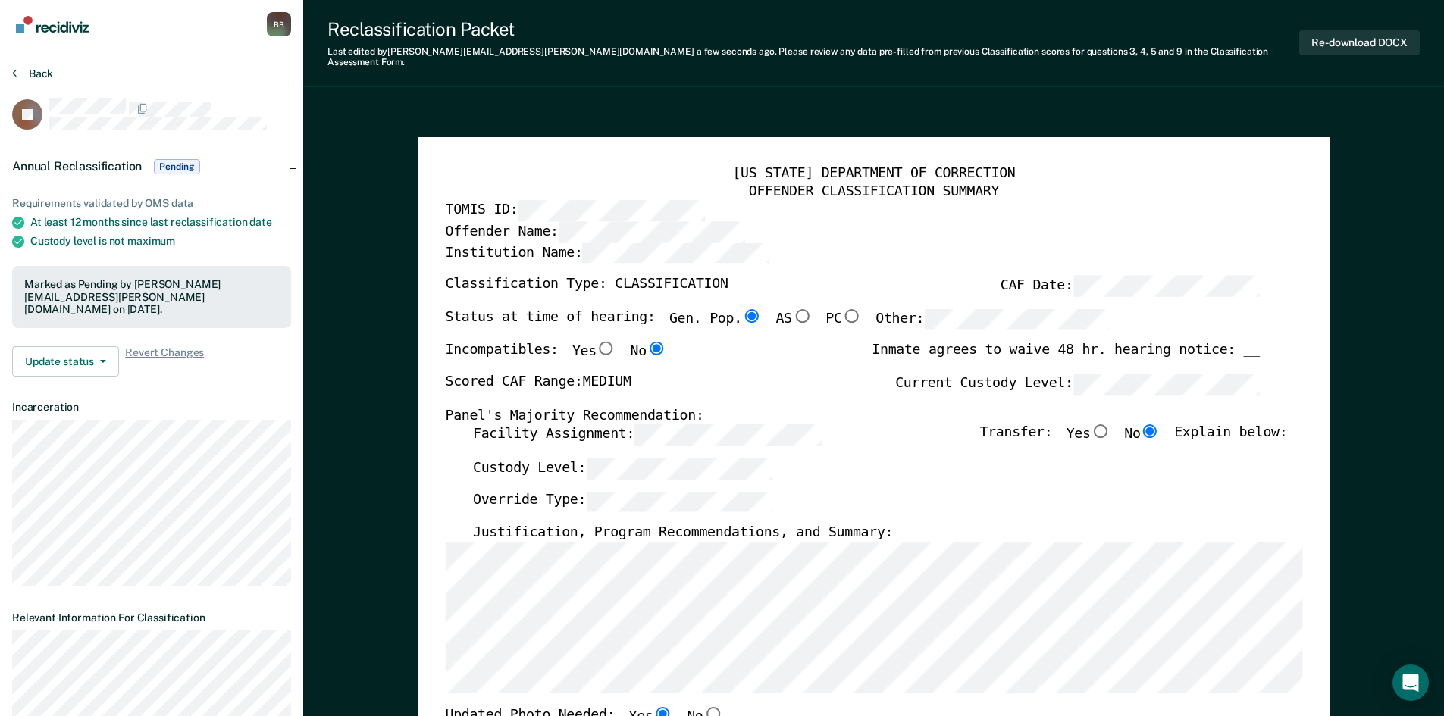
click at [20, 76] on button "Back" at bounding box center [32, 74] width 41 height 14
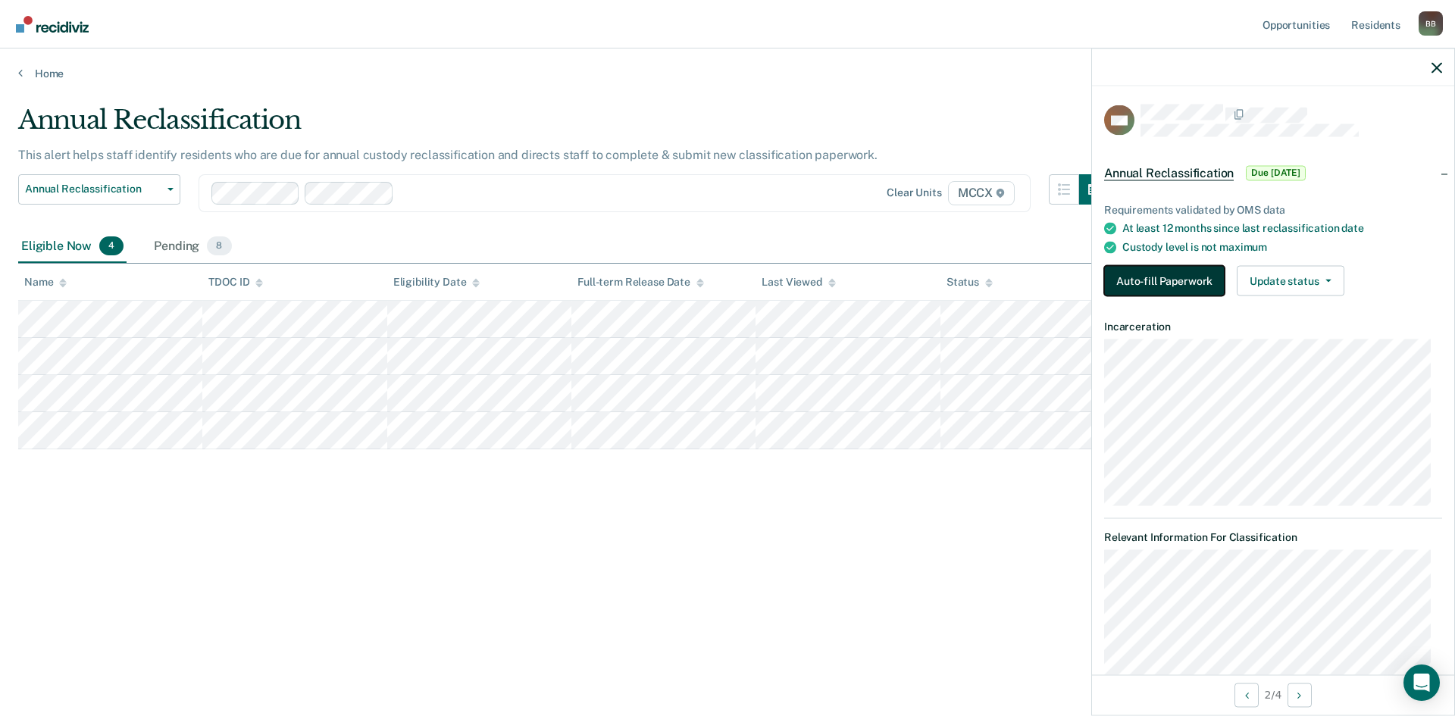
click at [1135, 271] on button "Auto-fill Paperwork" at bounding box center [1164, 281] width 121 height 30
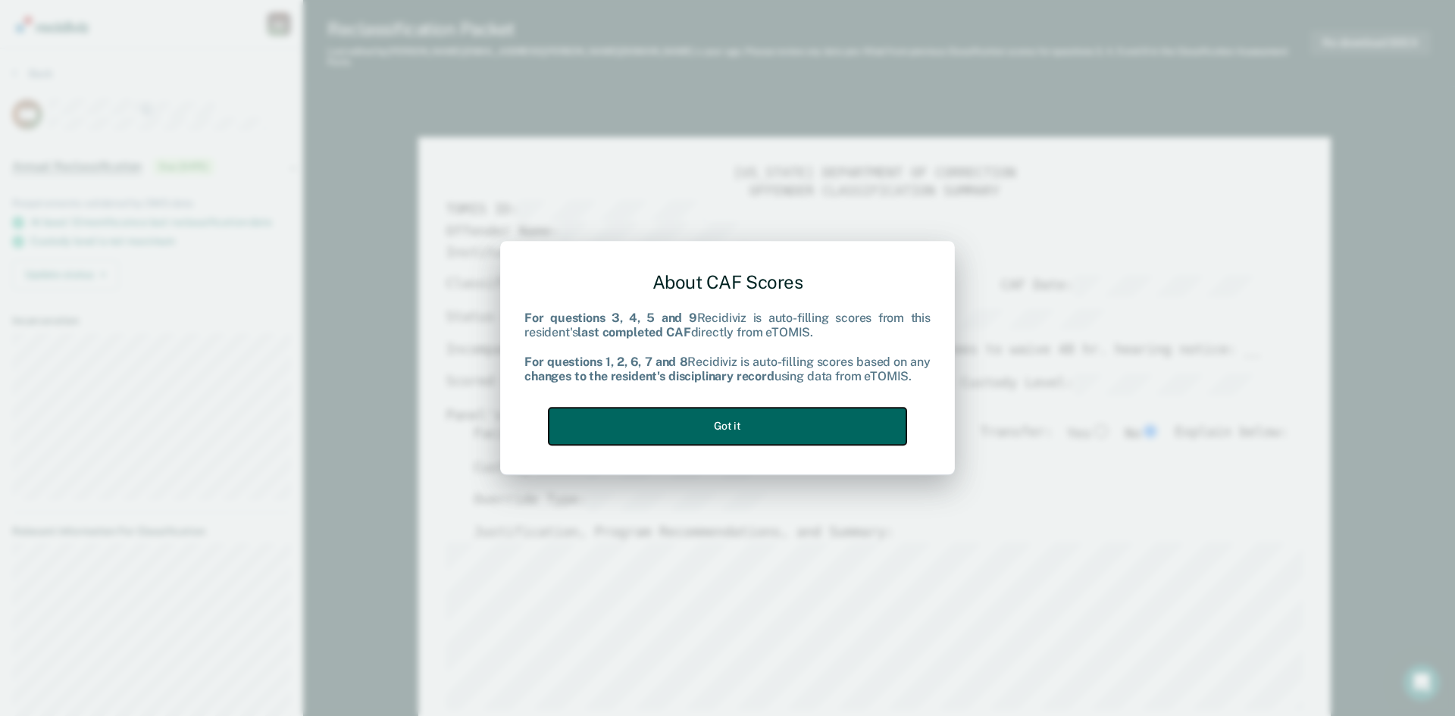
click at [763, 435] on button "Got it" at bounding box center [728, 426] width 358 height 37
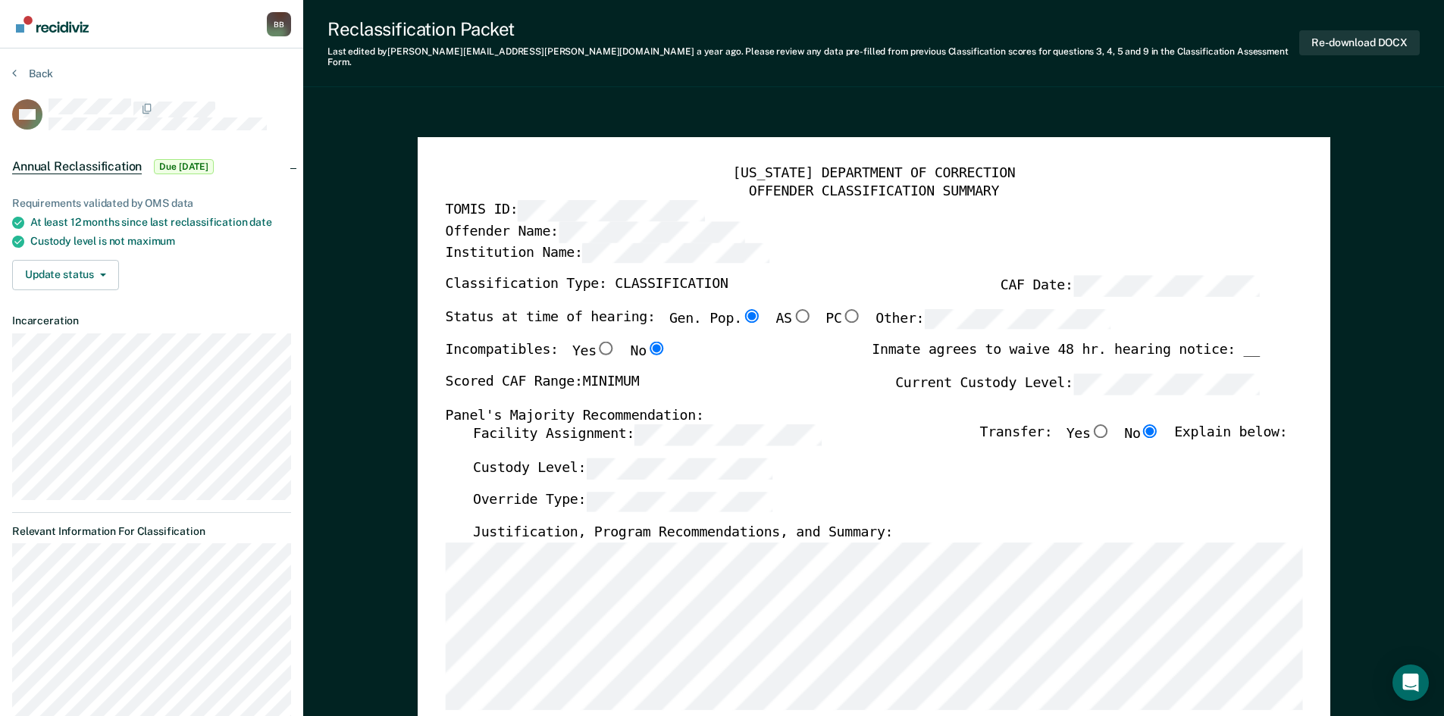
click at [553, 491] on label "Override Type:" at bounding box center [622, 501] width 300 height 21
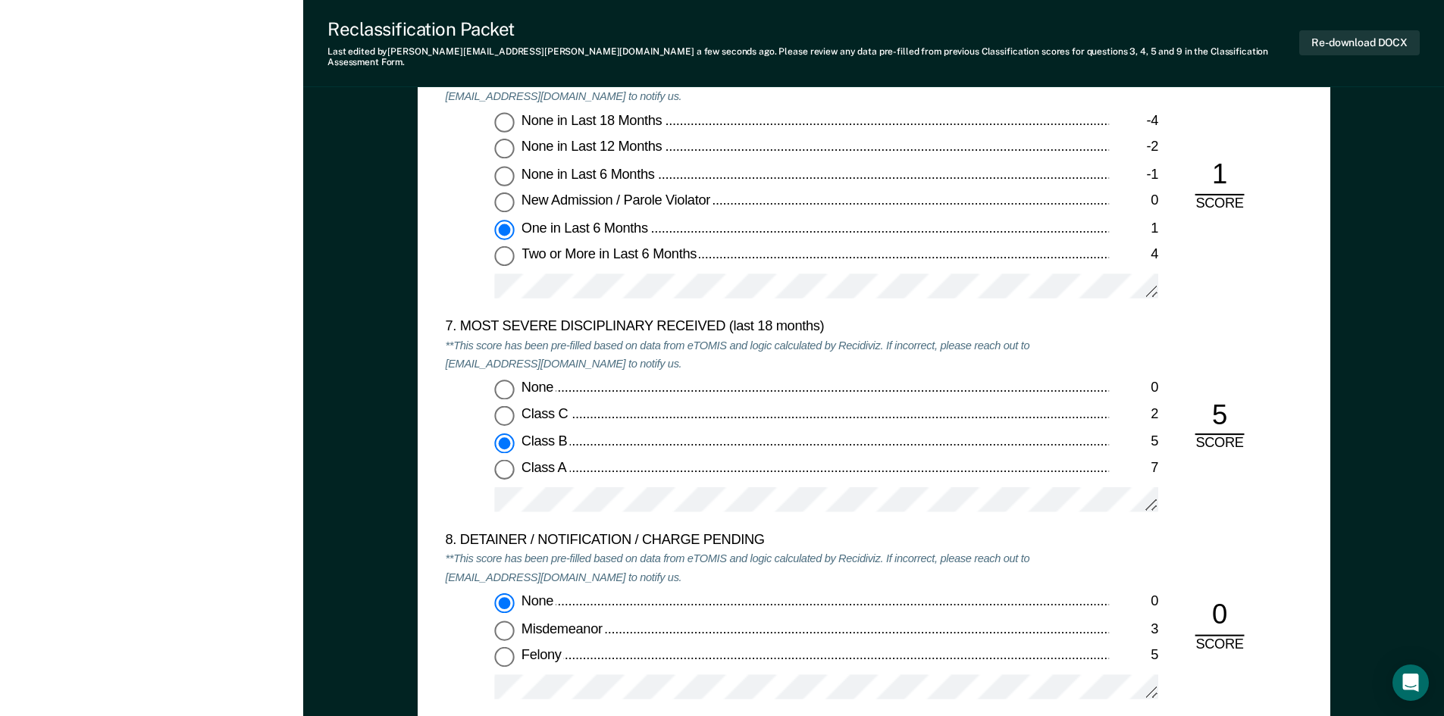
scroll to position [2804, 0]
click at [730, 257] on div "None in Last 18 Months -4 None in Last 12 Months -2 None in Last 6 Months -1 Ne…" at bounding box center [777, 211] width 664 height 200
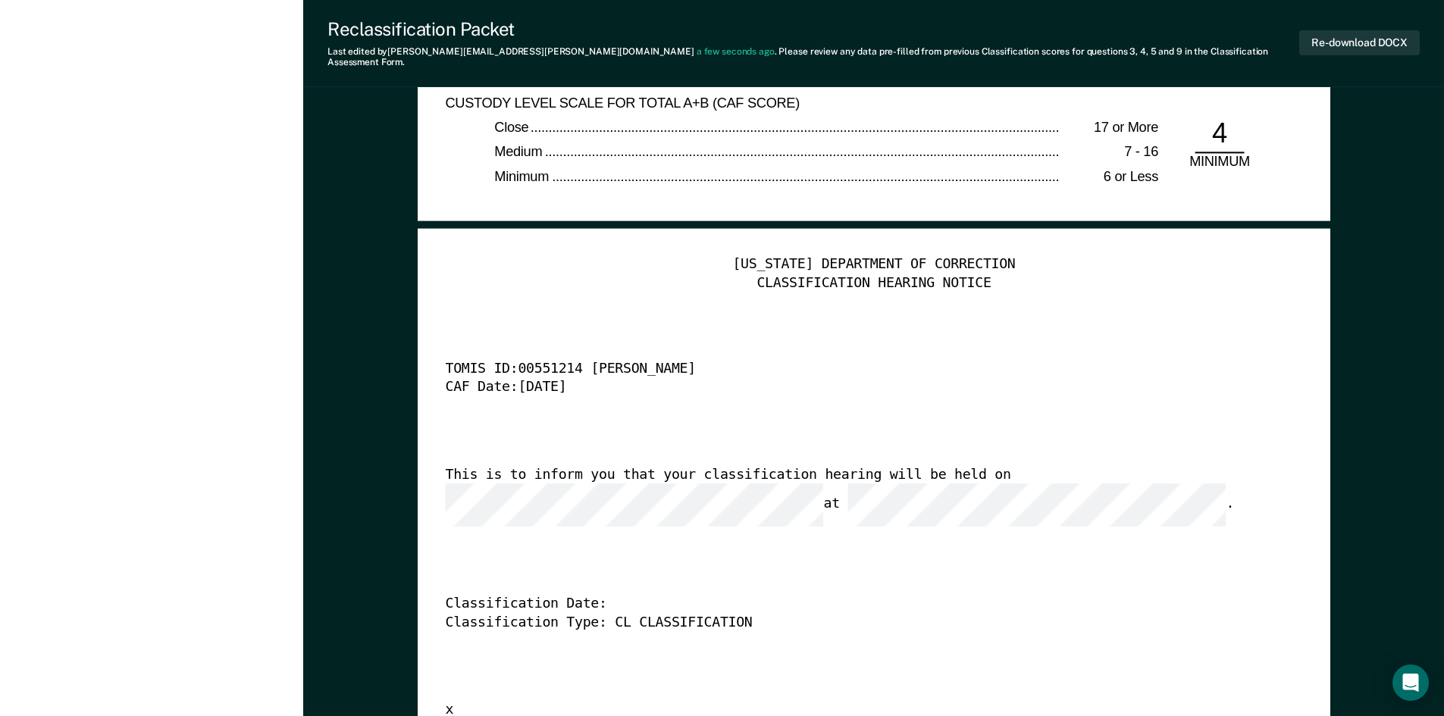
scroll to position [3638, 0]
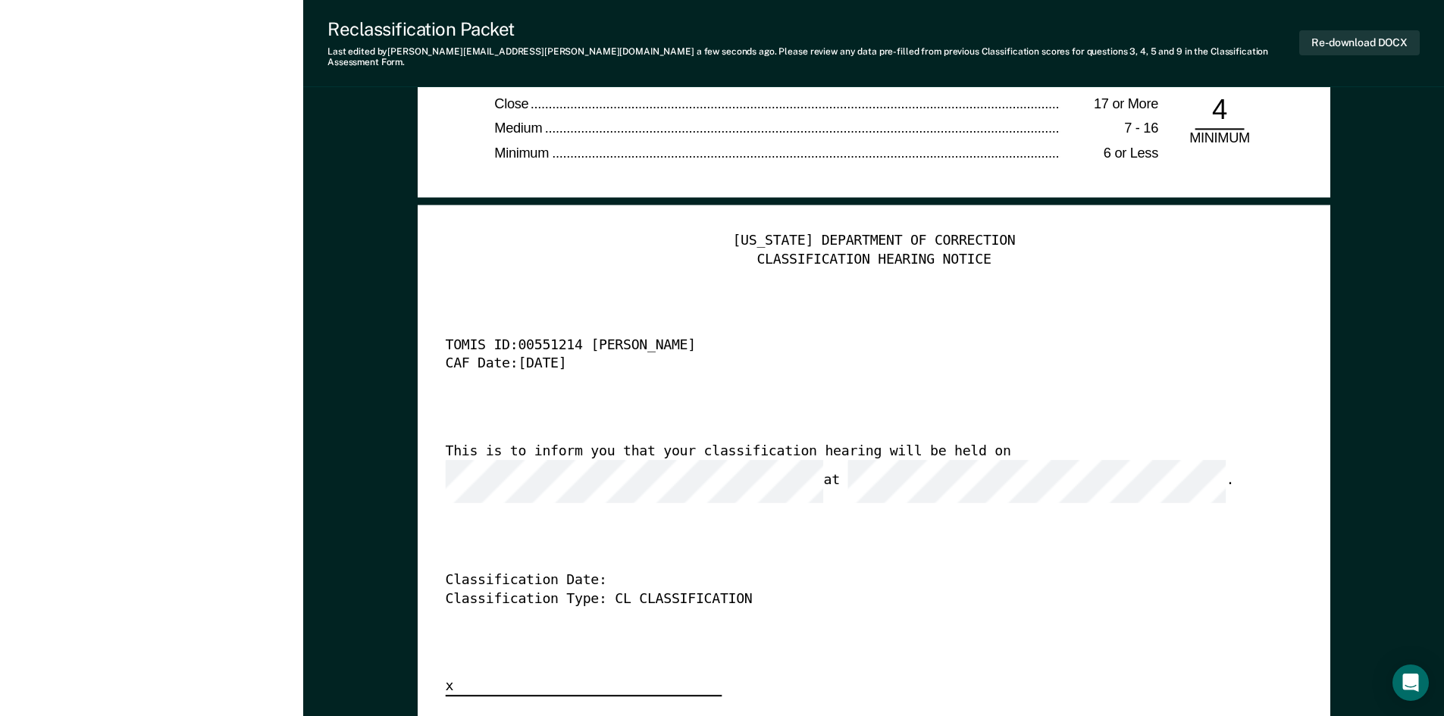
click at [1368, 36] on button "Re-download DOCX" at bounding box center [1359, 42] width 121 height 25
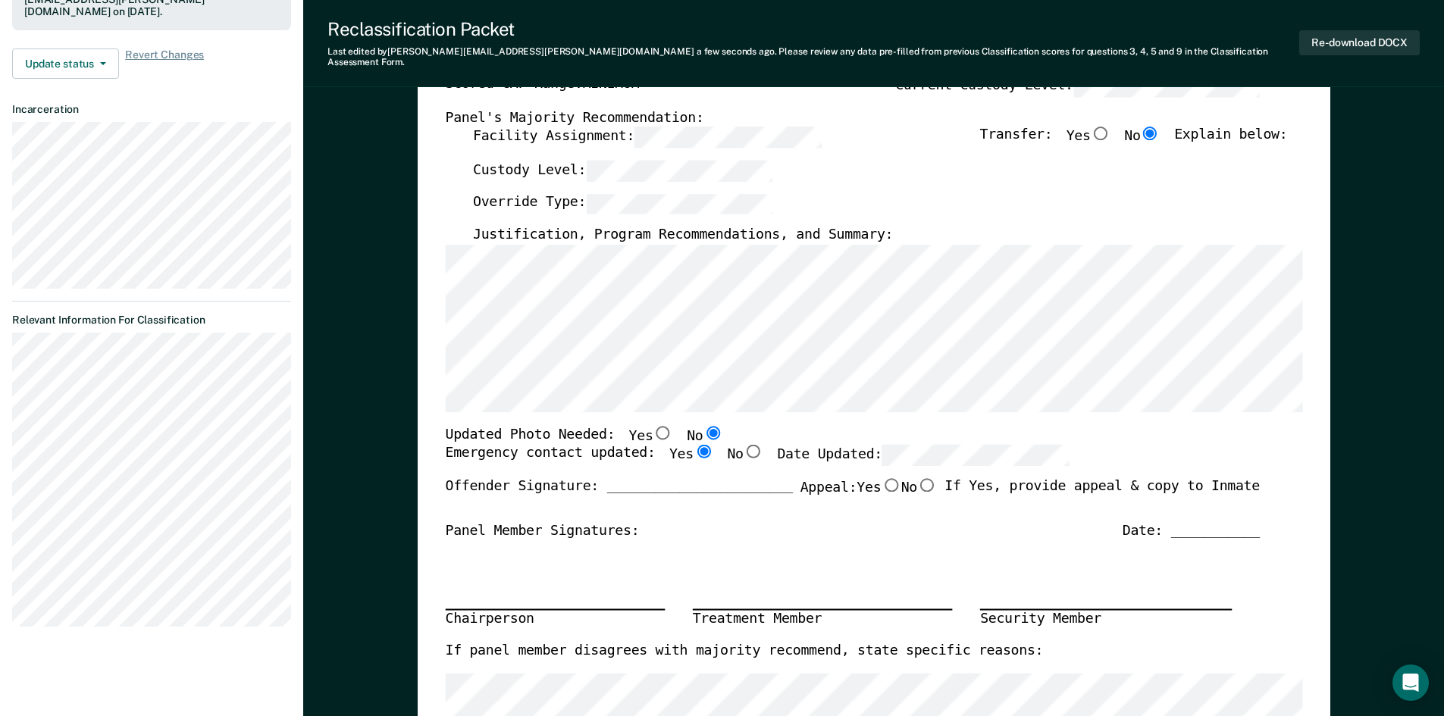
scroll to position [0, 0]
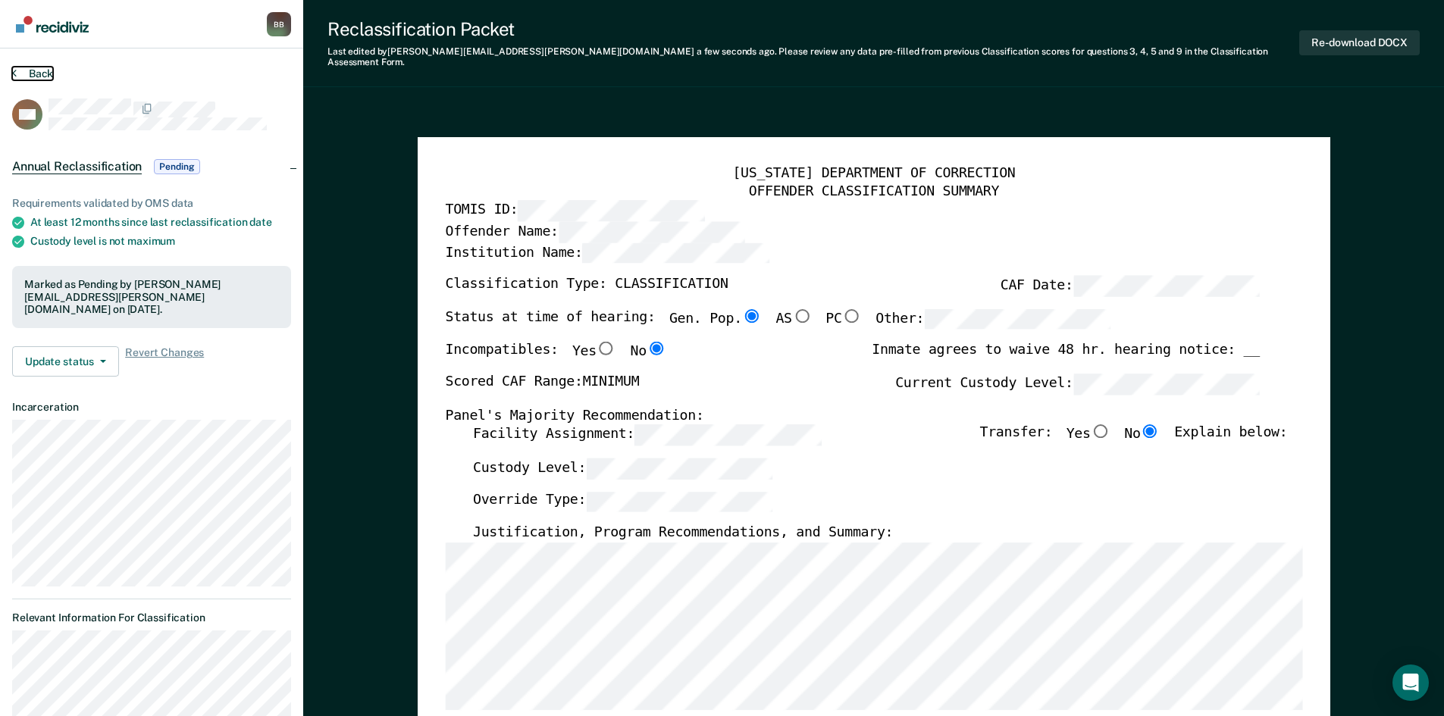
click at [39, 69] on button "Back" at bounding box center [32, 74] width 41 height 14
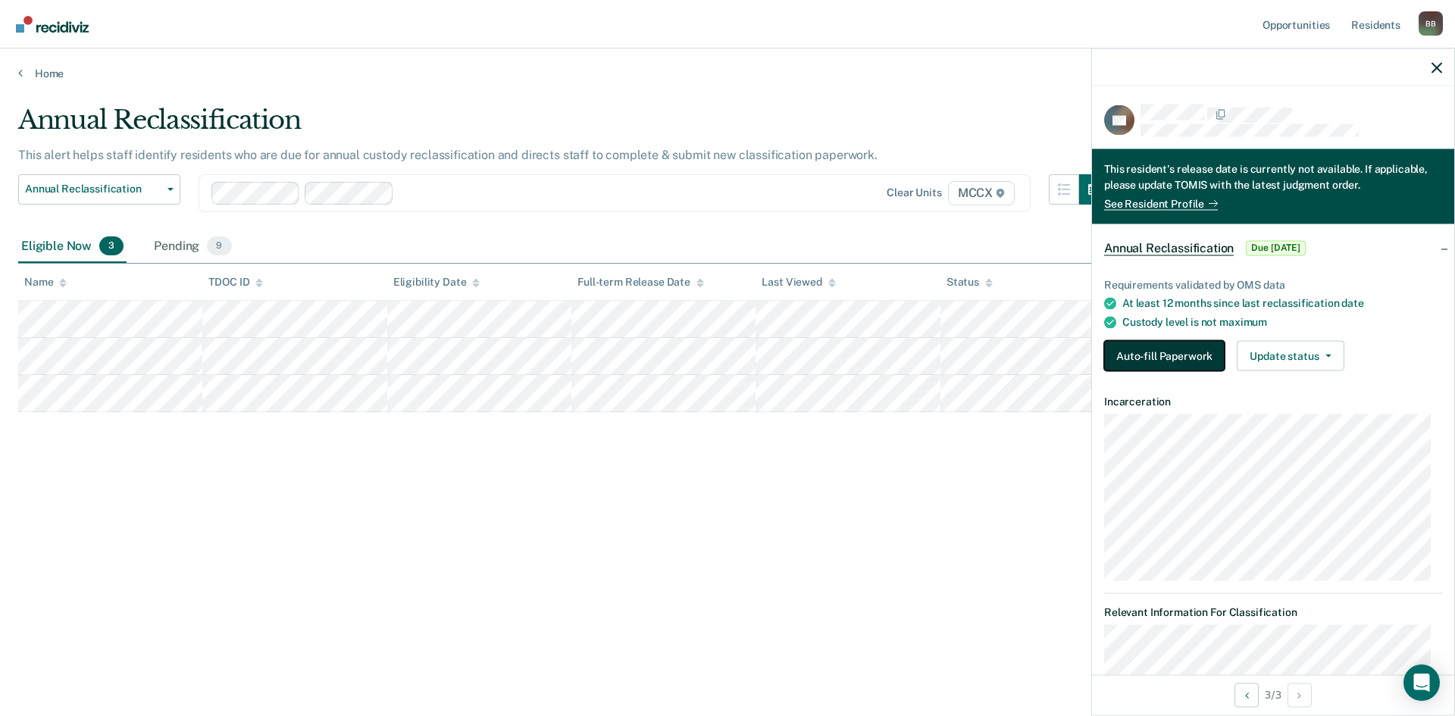
click at [1158, 352] on button "Auto-fill Paperwork" at bounding box center [1164, 356] width 121 height 30
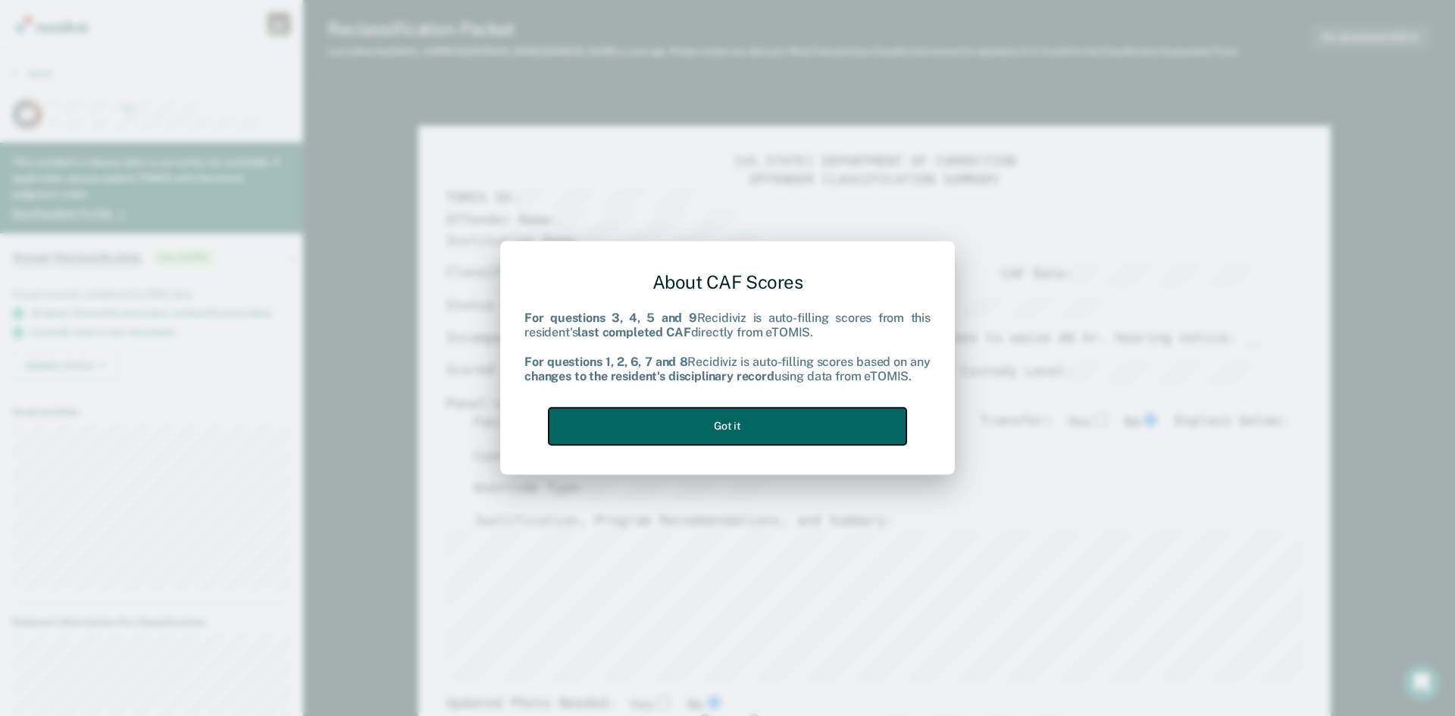
click at [752, 418] on button "Got it" at bounding box center [728, 426] width 358 height 37
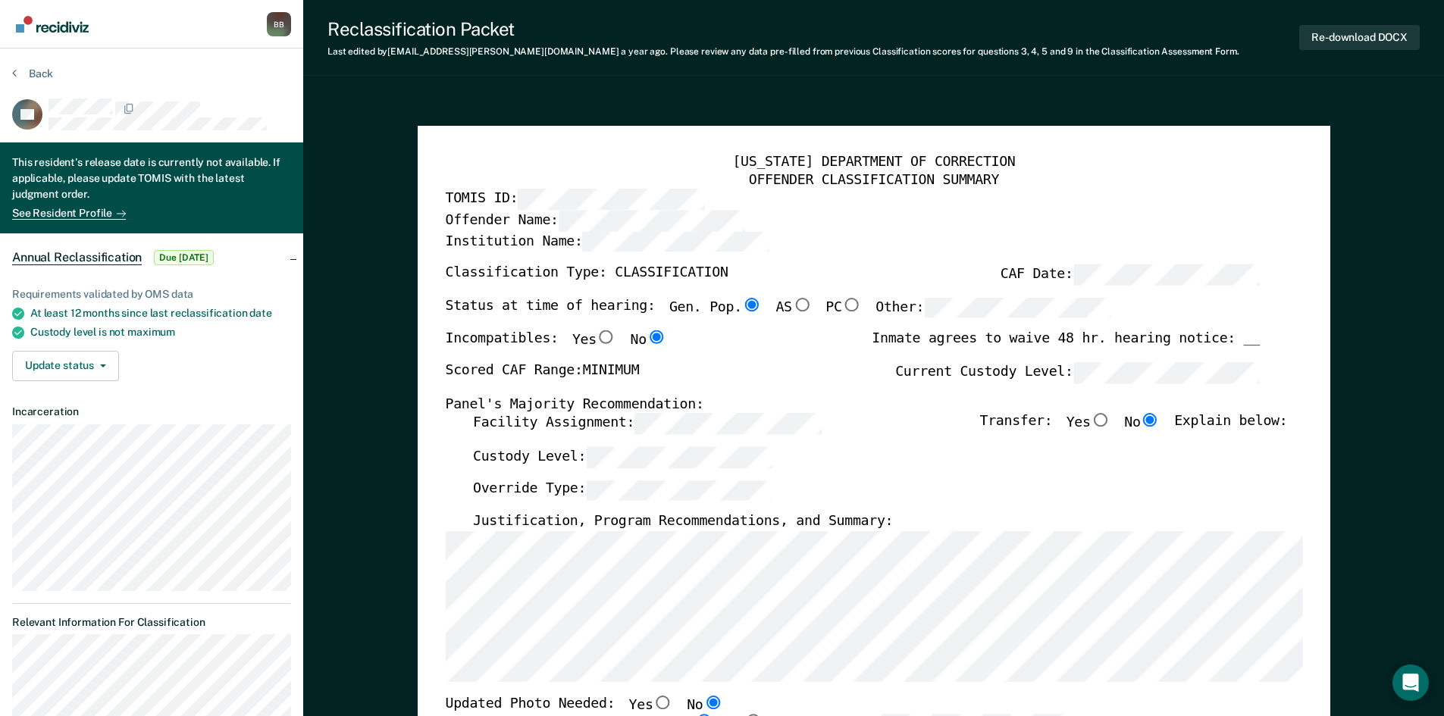
click at [519, 453] on label "Custody Level:" at bounding box center [622, 457] width 300 height 21
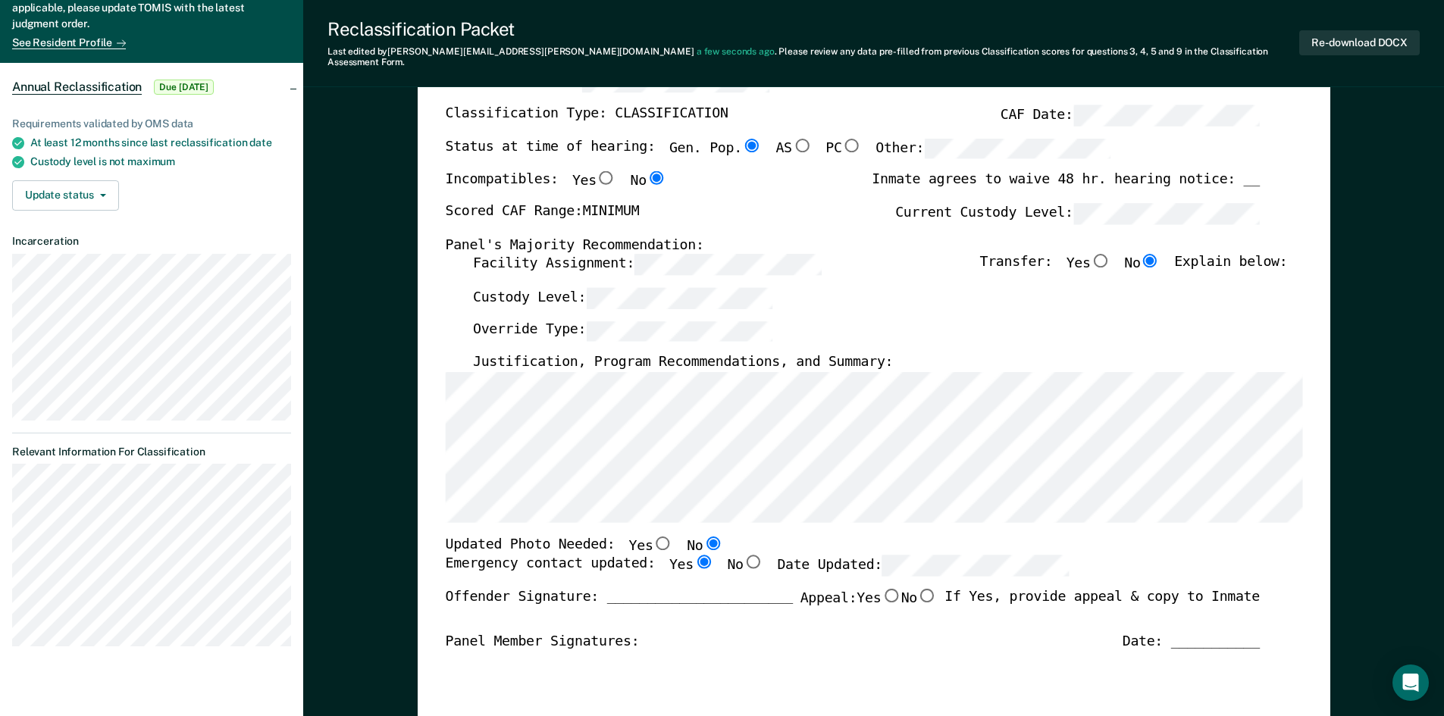
scroll to position [227, 0]
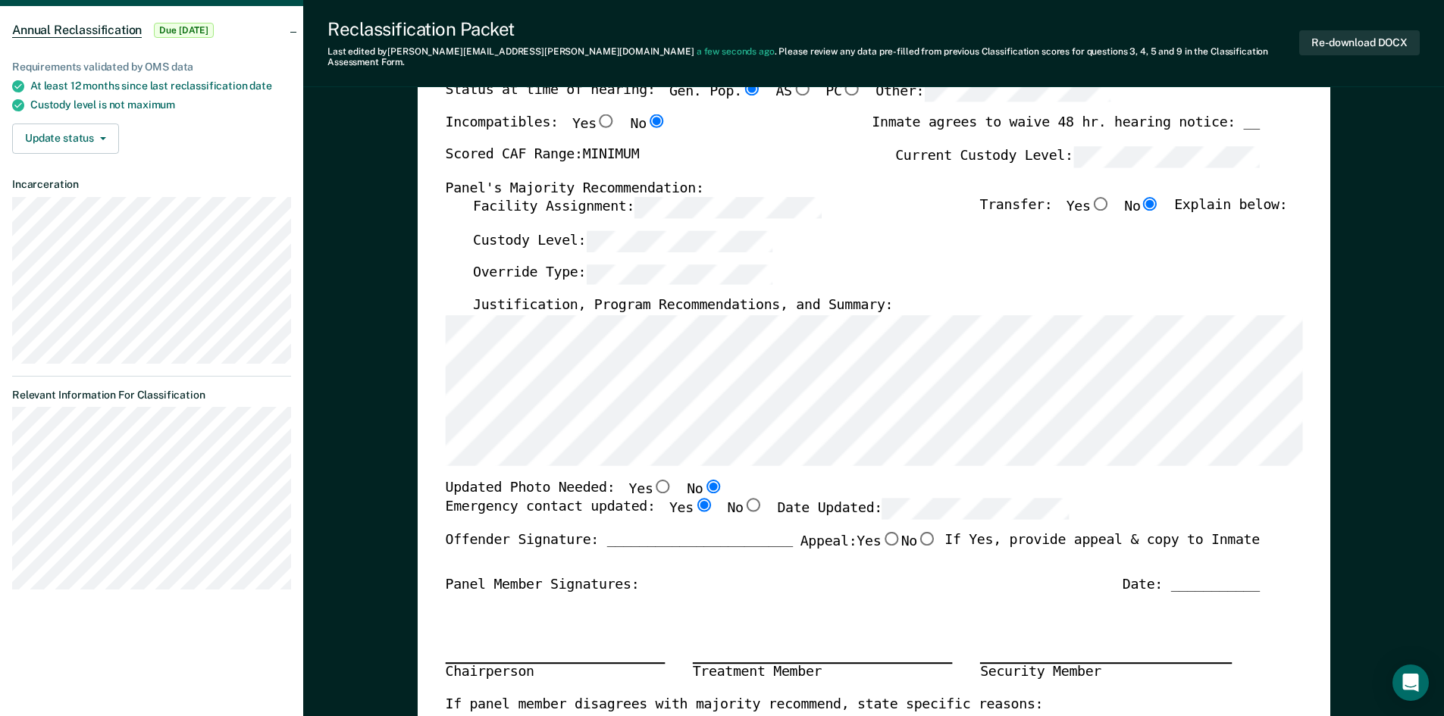
click at [653, 479] on input "Yes" at bounding box center [663, 486] width 20 height 14
type textarea "x"
radio input "true"
radio input "false"
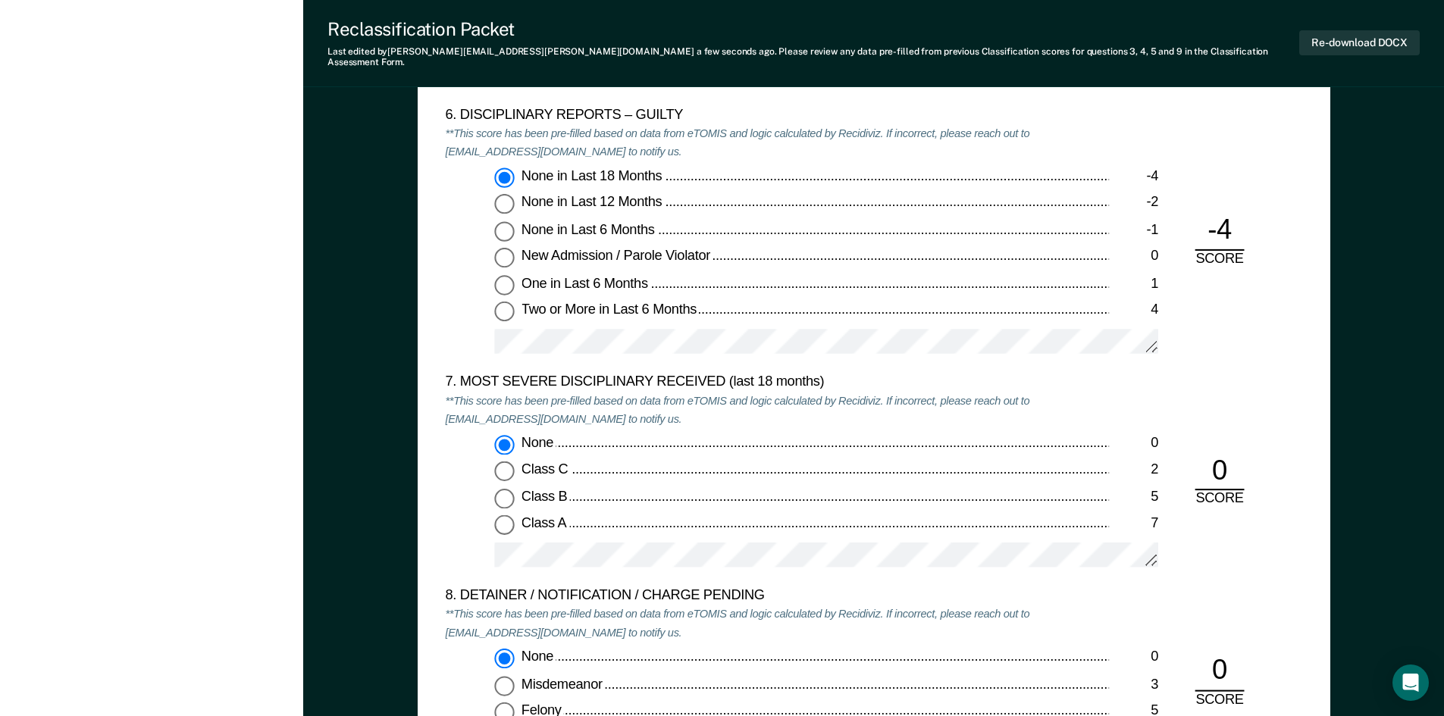
scroll to position [3032, 0]
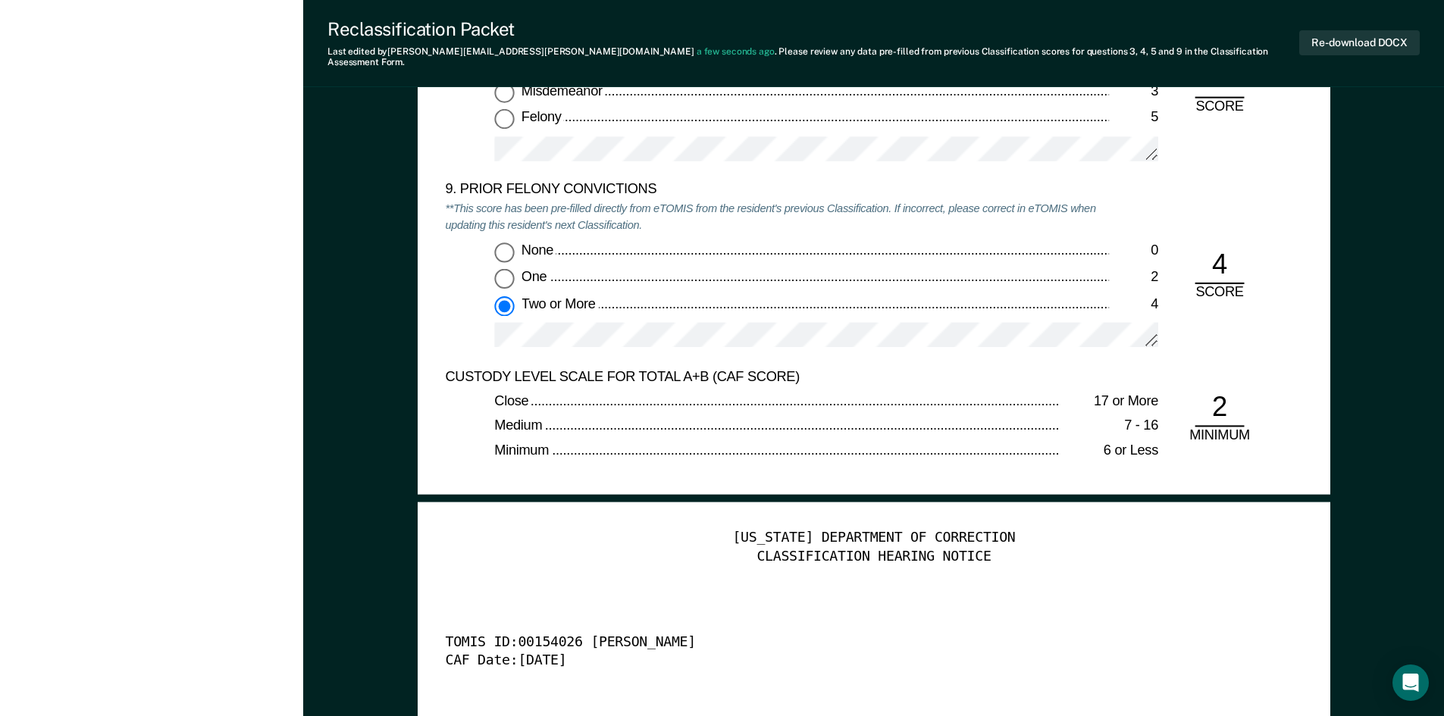
scroll to position [3638, 0]
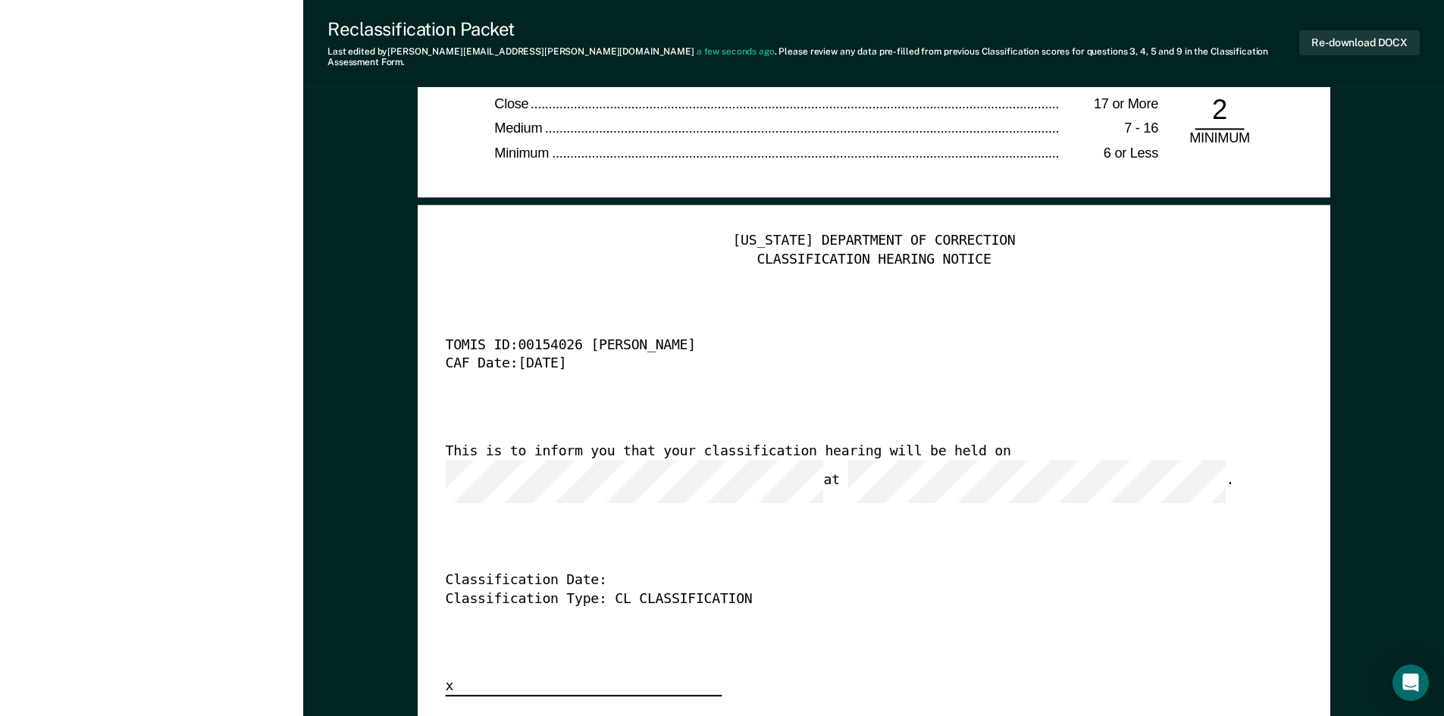
click at [953, 443] on div "This is to inform you that your classification hearing will be held on at ." at bounding box center [852, 473] width 814 height 61
click at [1354, 30] on button "Re-download DOCX" at bounding box center [1359, 42] width 121 height 25
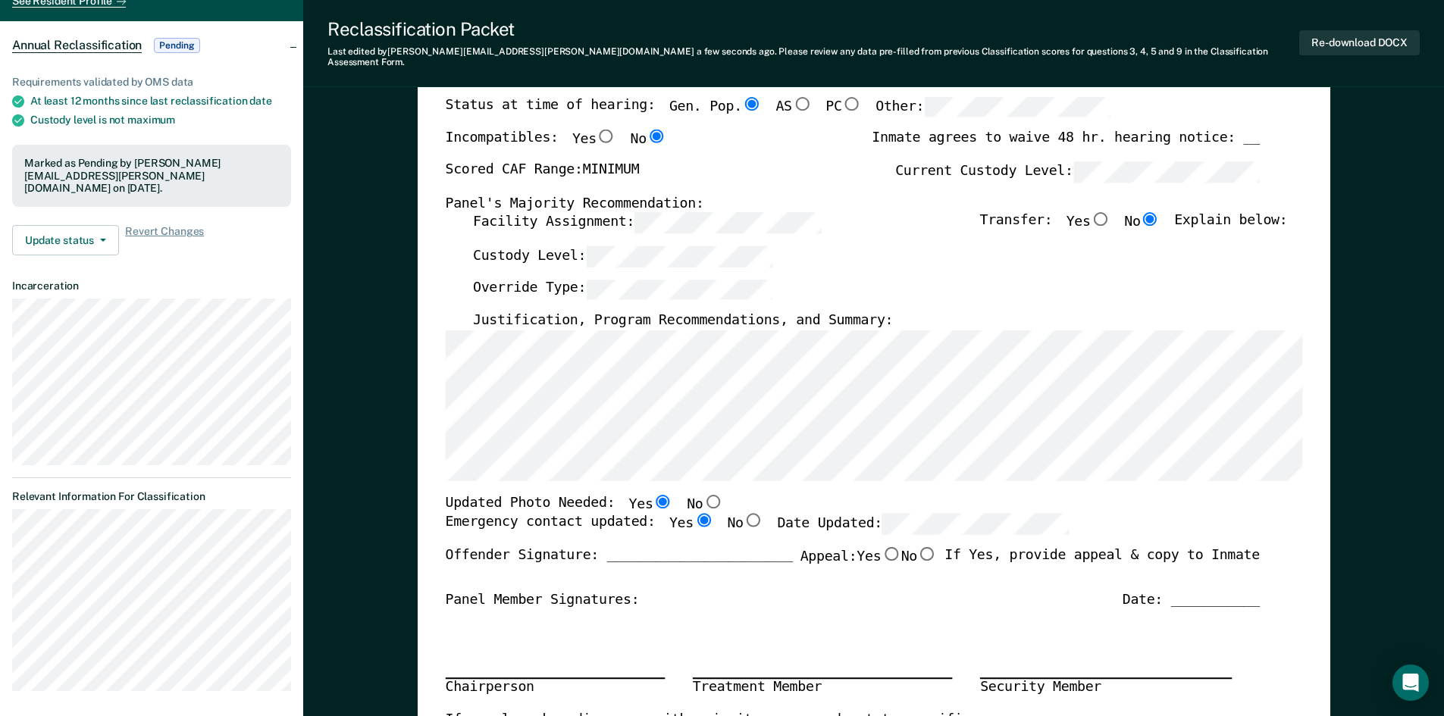
scroll to position [0, 0]
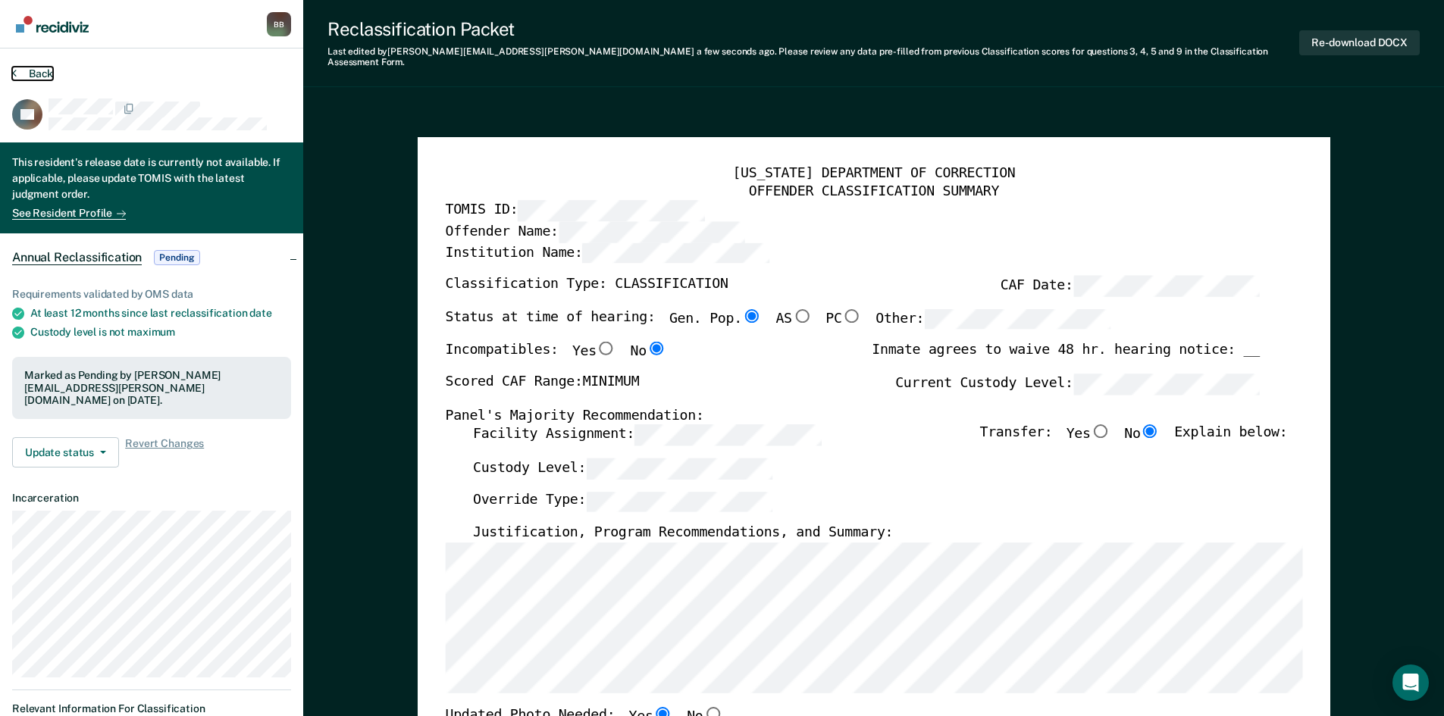
click at [39, 70] on button "Back" at bounding box center [32, 74] width 41 height 14
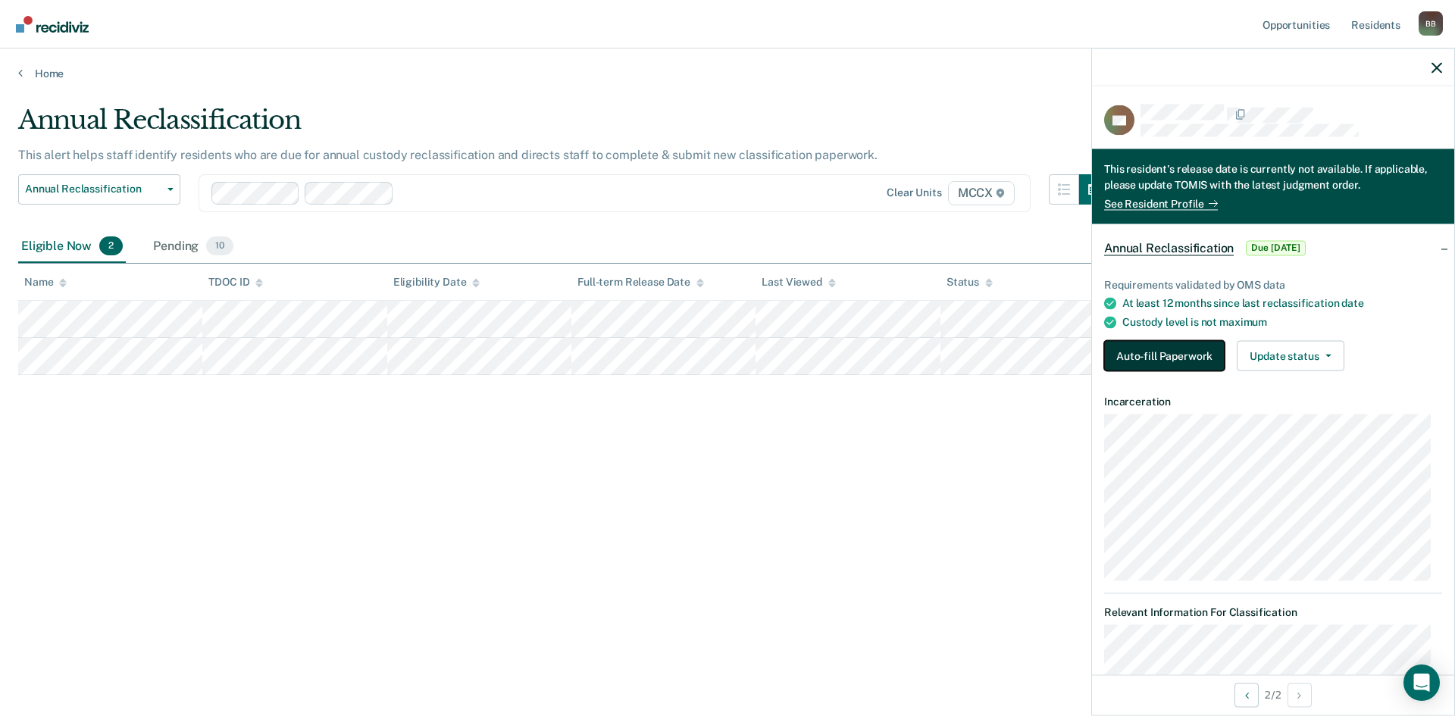
click at [1178, 362] on button "Auto-fill Paperwork" at bounding box center [1164, 356] width 121 height 30
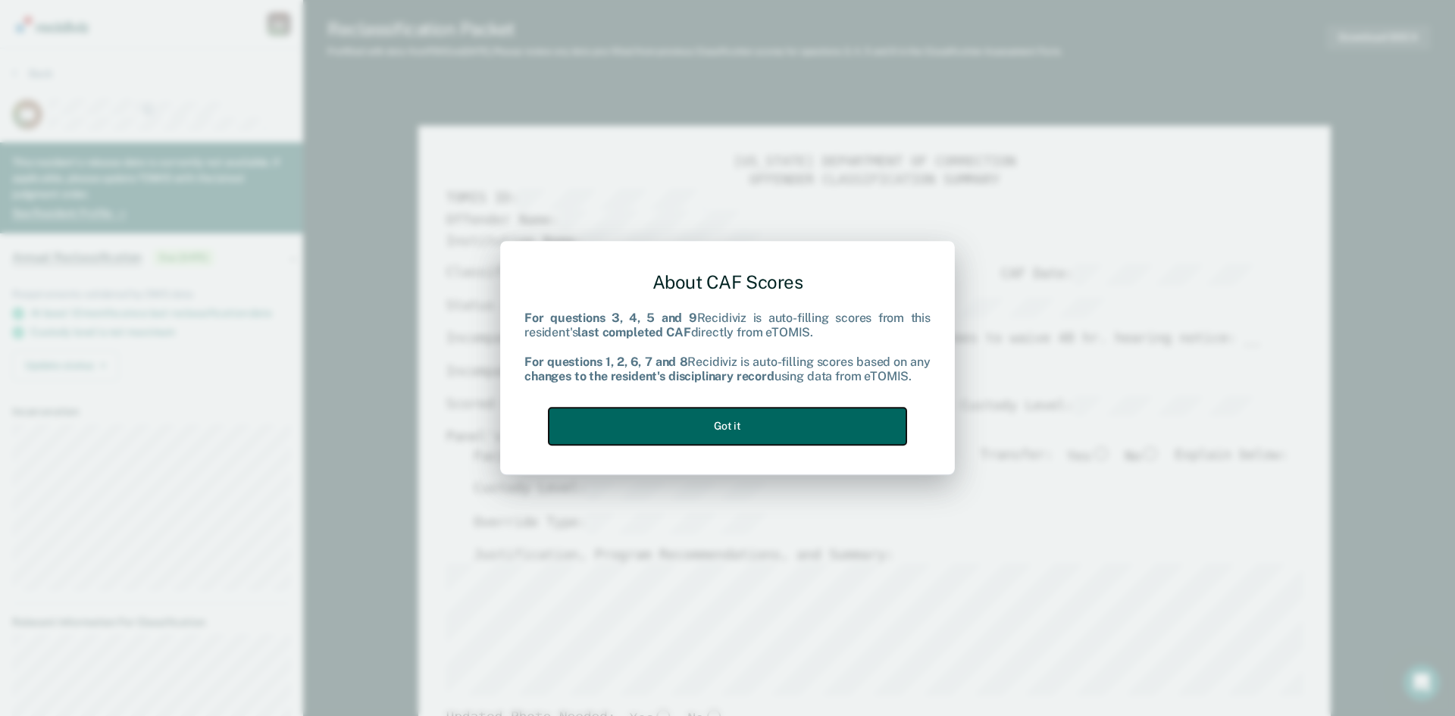
click at [712, 427] on button "Got it" at bounding box center [728, 426] width 358 height 37
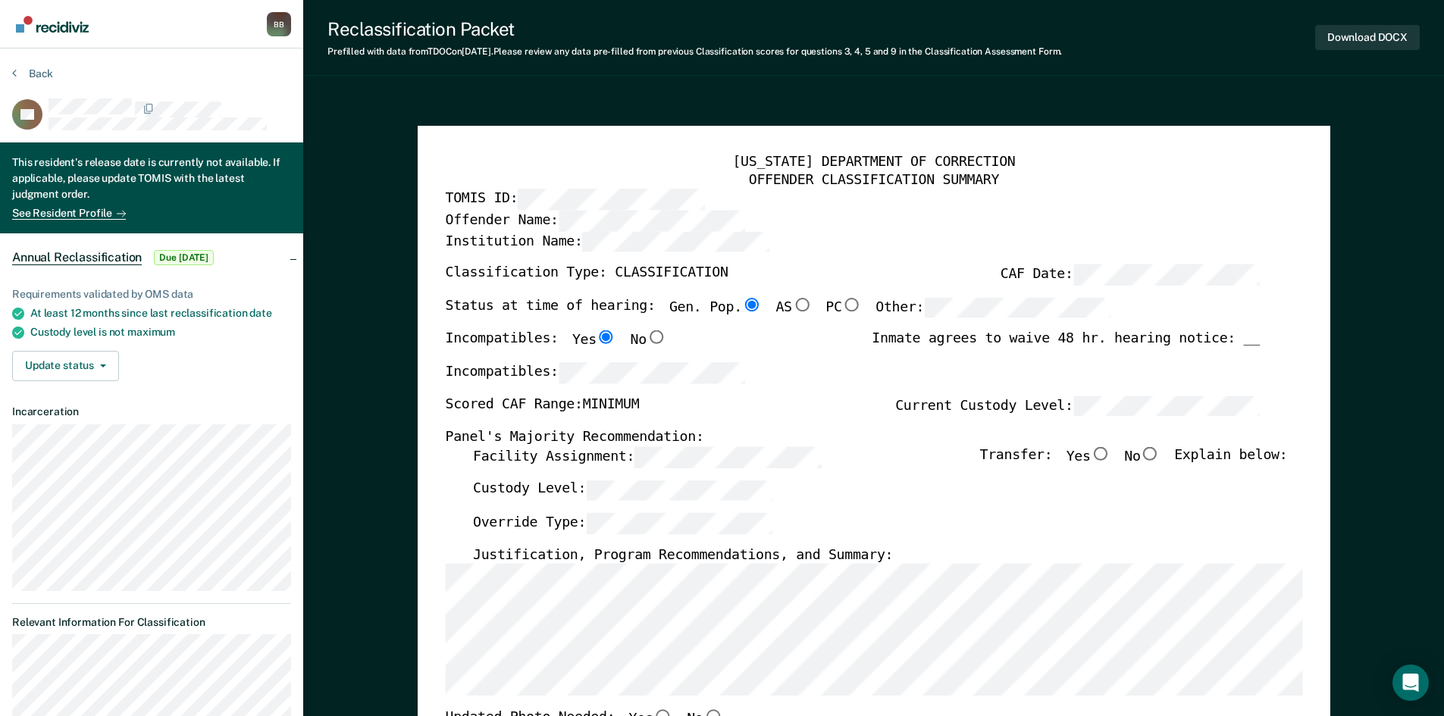
click at [1153, 456] on input "No" at bounding box center [1150, 454] width 20 height 14
type textarea "x"
radio input "true"
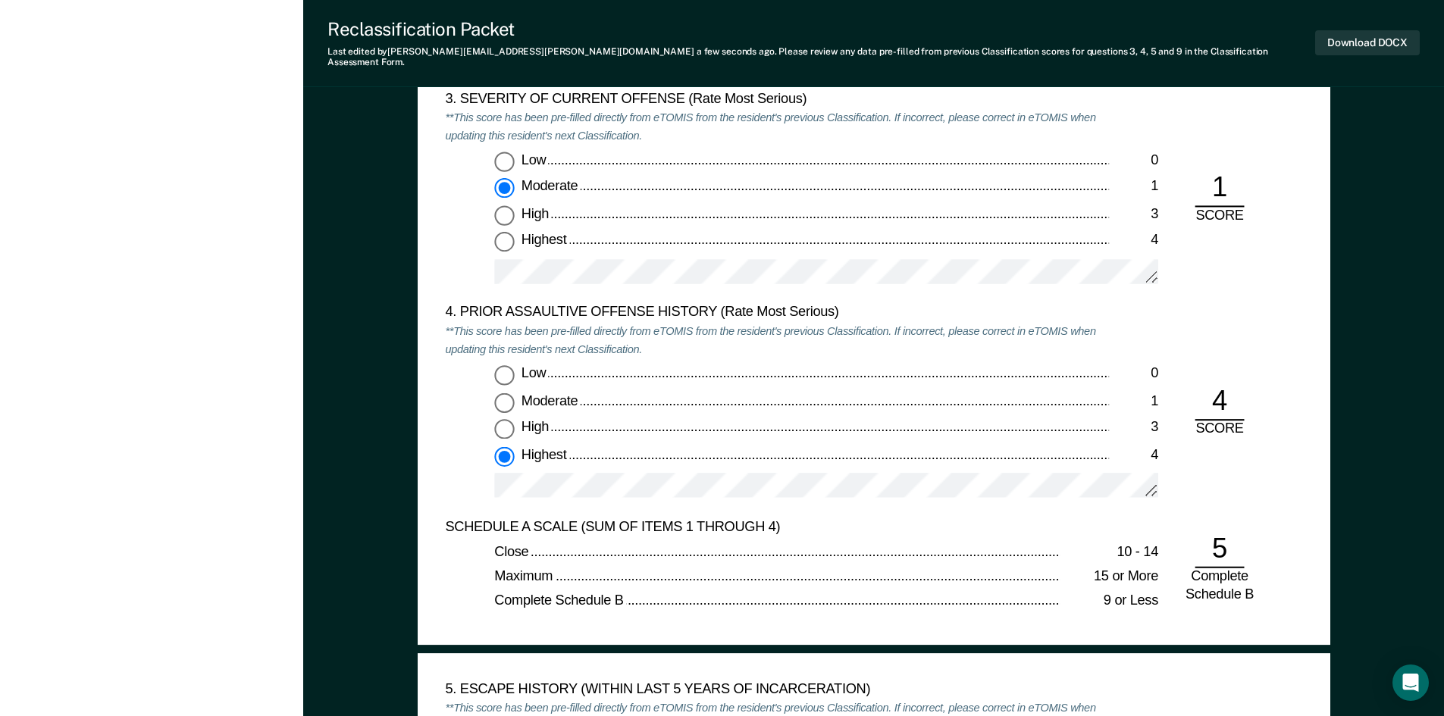
scroll to position [1895, 0]
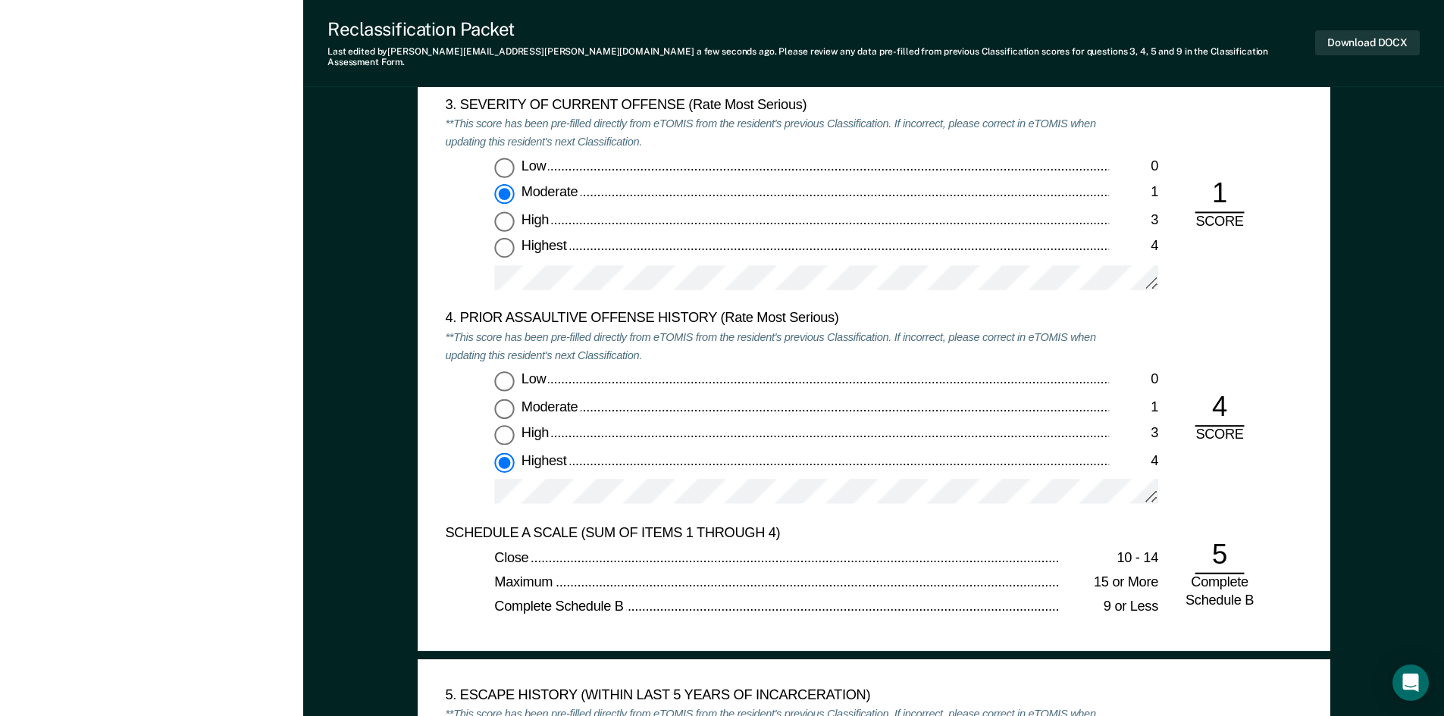
click at [450, 470] on div "Low 0 Moderate 1 High 3 Highest 4" at bounding box center [777, 444] width 664 height 146
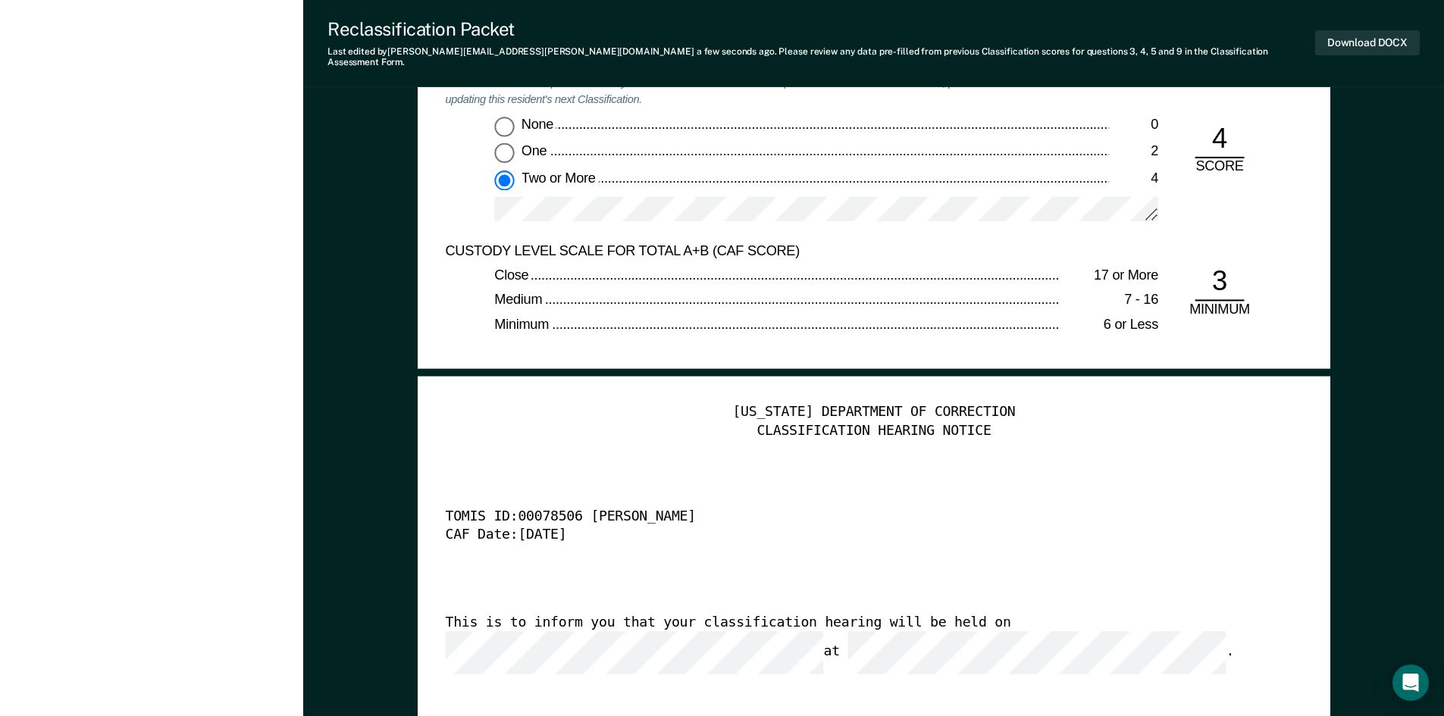
scroll to position [3562, 0]
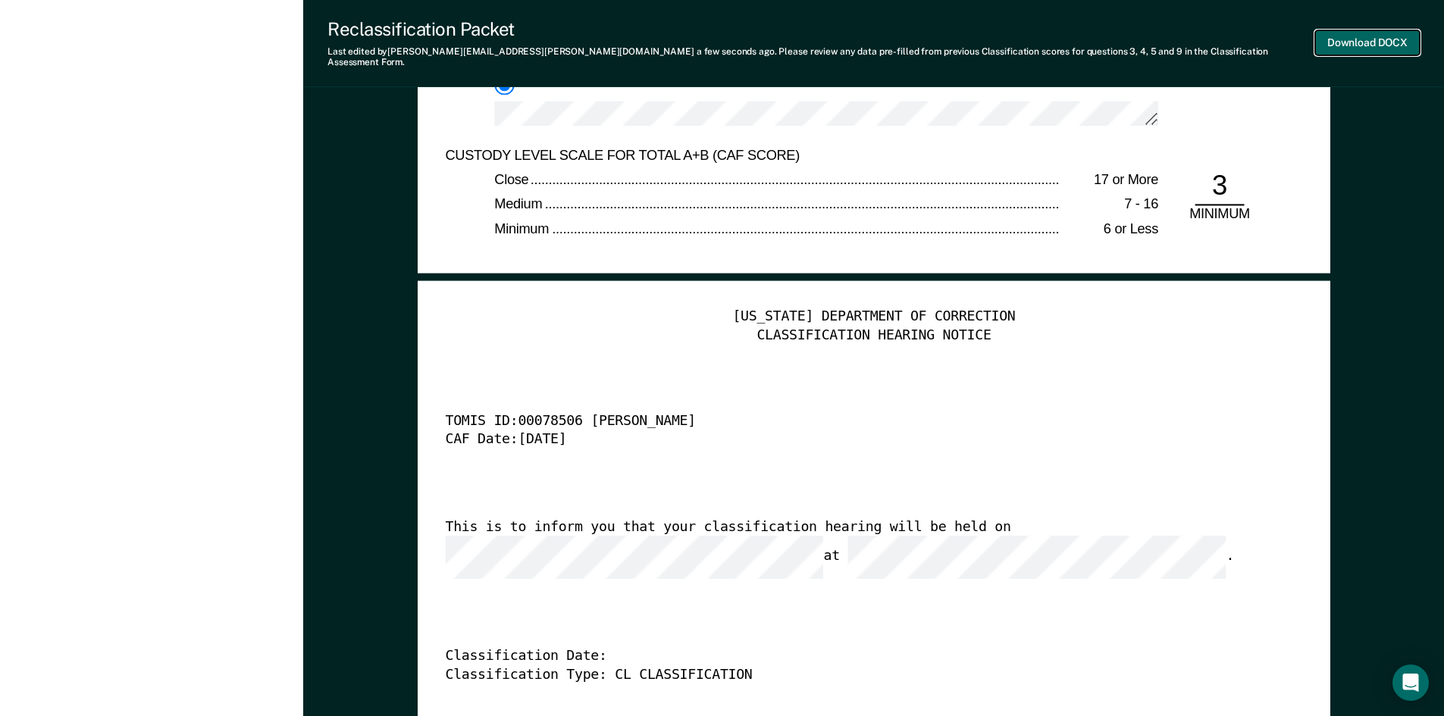
click at [1374, 30] on button "Download DOCX" at bounding box center [1367, 42] width 105 height 25
type textarea "x"
